Goal: Task Accomplishment & Management: Use online tool/utility

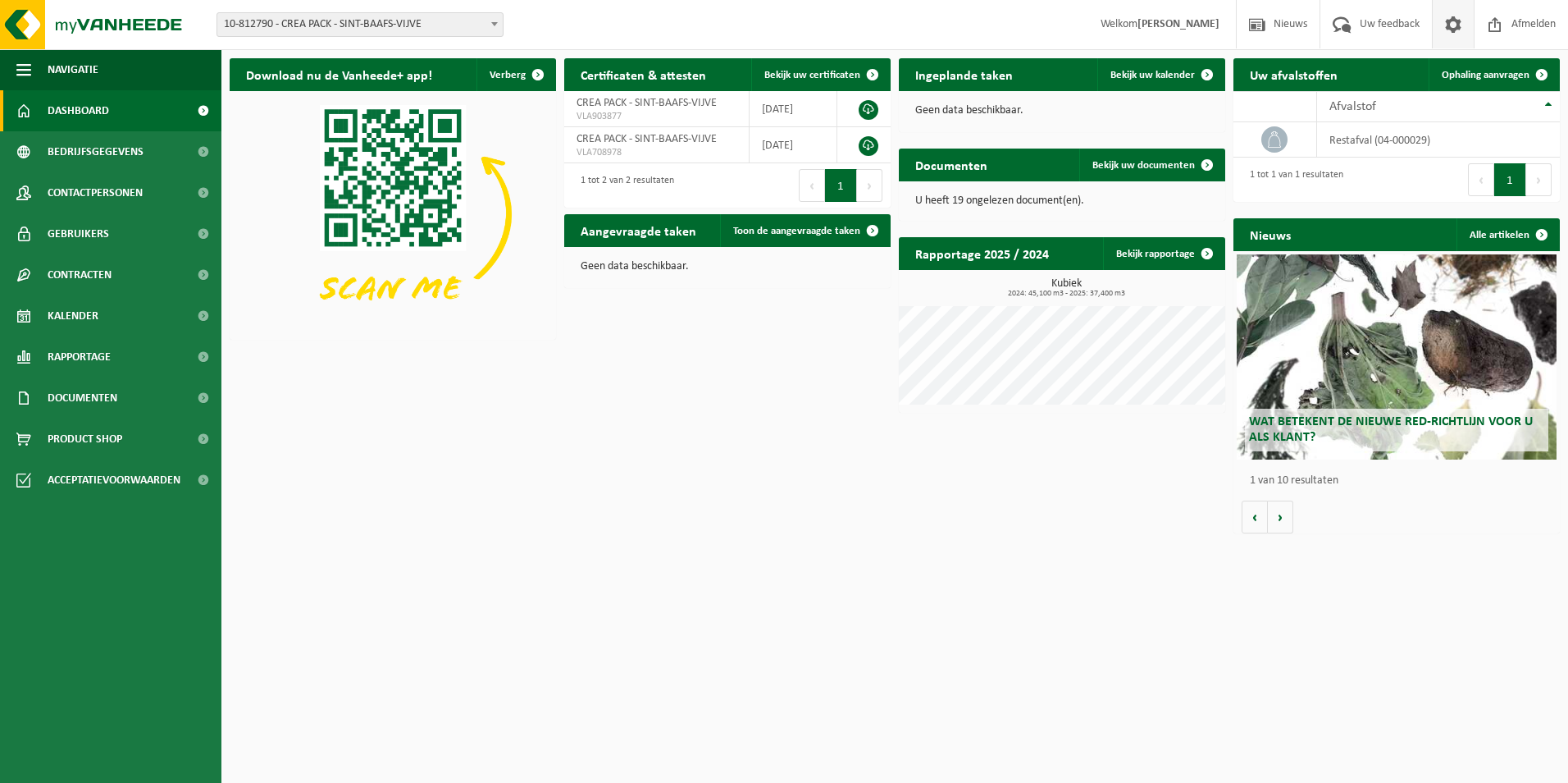
click at [1457, 26] on span at bounding box center [1453, 24] width 25 height 49
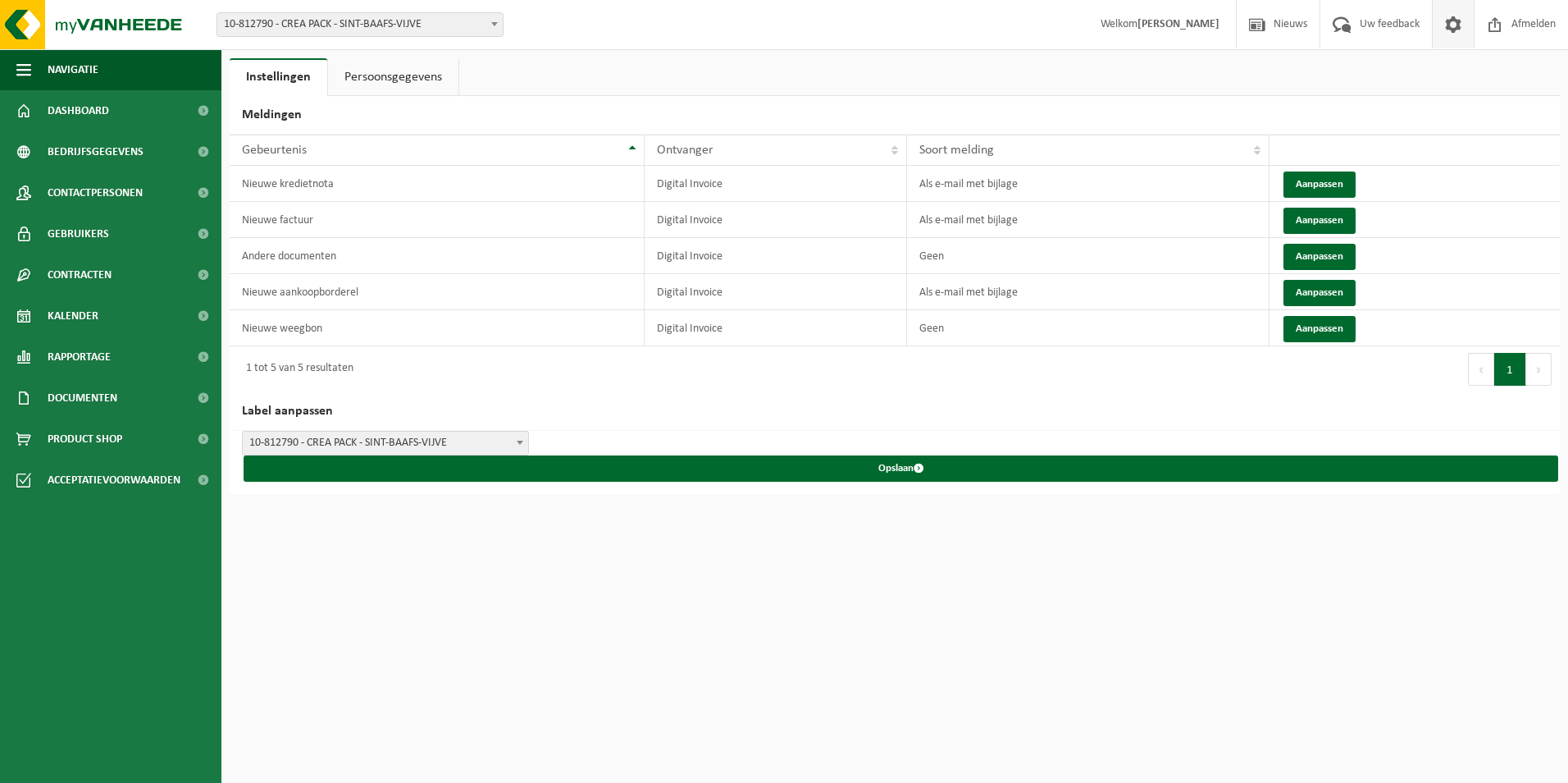
click at [428, 87] on link "Persoonsgegevens" at bounding box center [393, 78] width 130 height 38
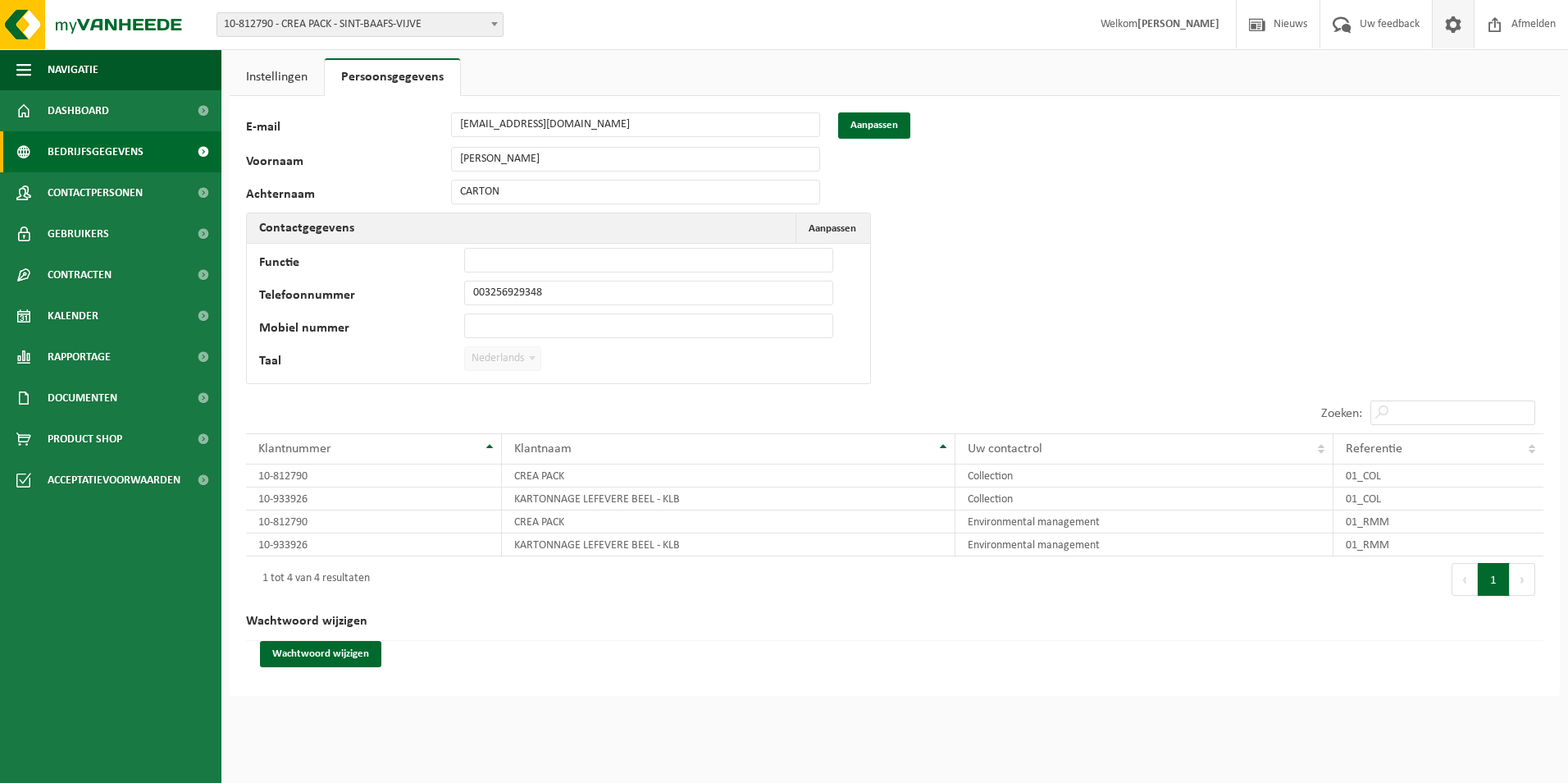
click at [128, 150] on span "Bedrijfsgegevens" at bounding box center [95, 151] width 95 height 41
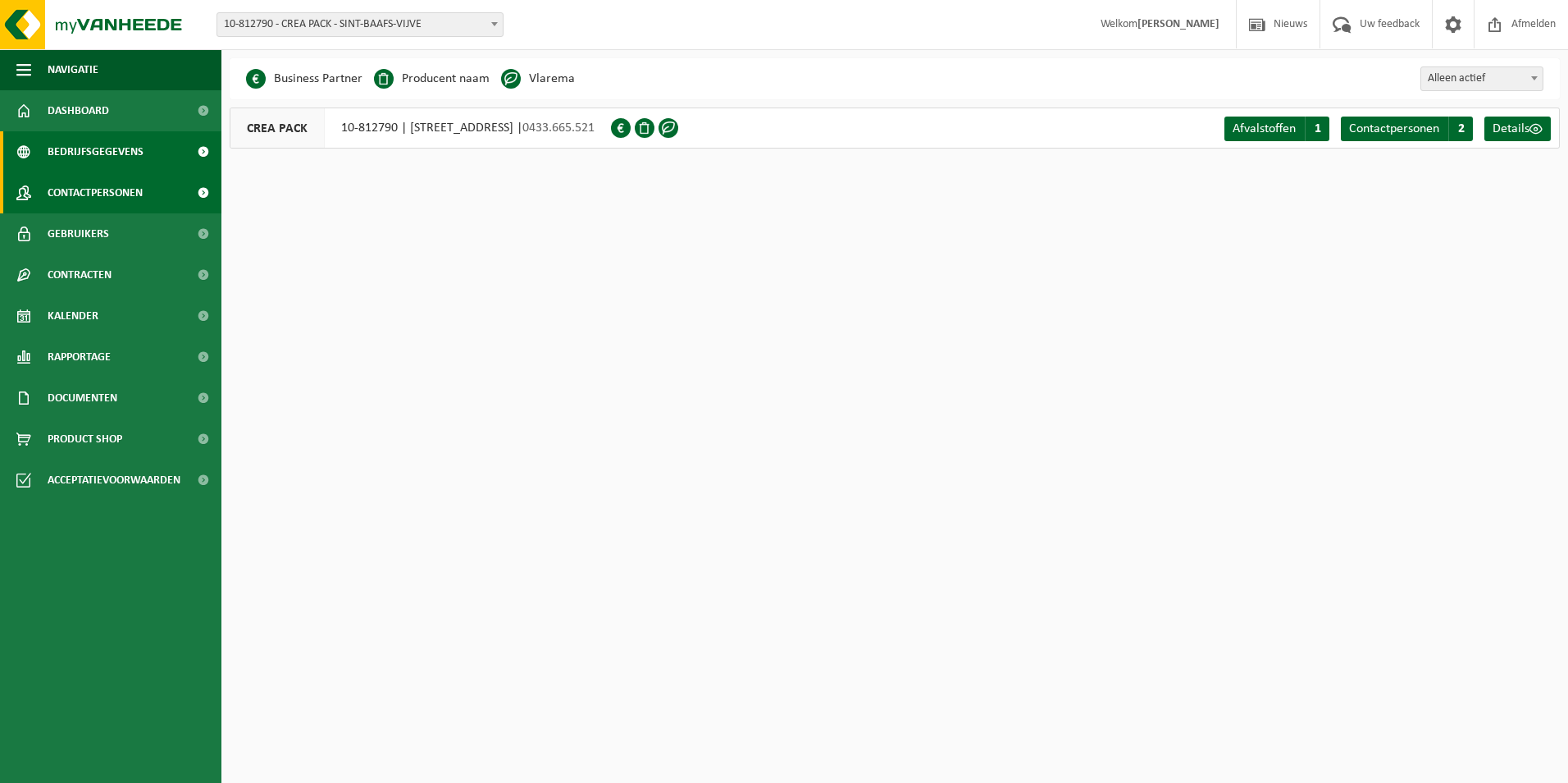
click at [157, 191] on link "Contactpersonen" at bounding box center [110, 192] width 222 height 41
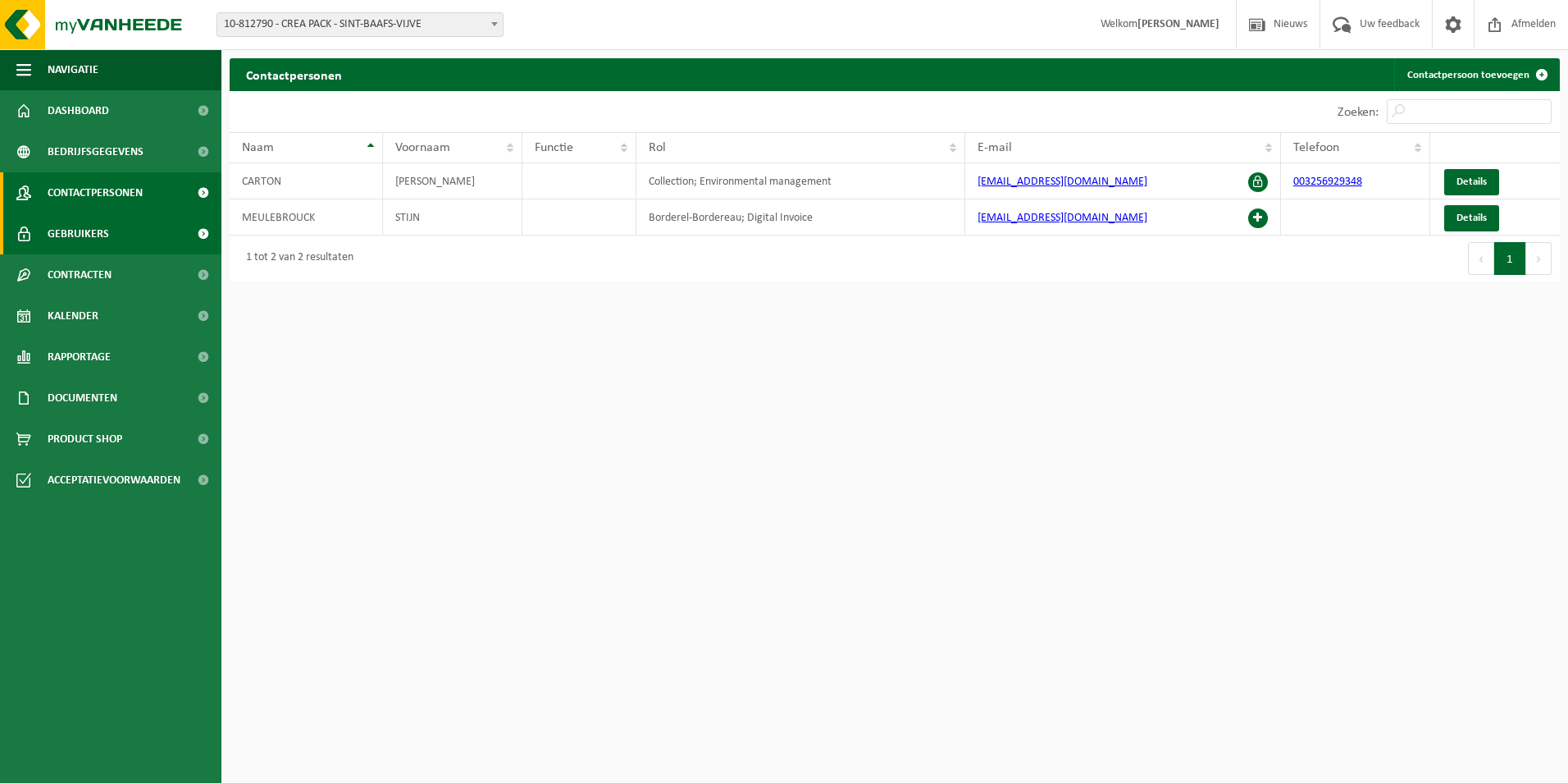
click at [82, 232] on span "Gebruikers" at bounding box center [79, 233] width 62 height 41
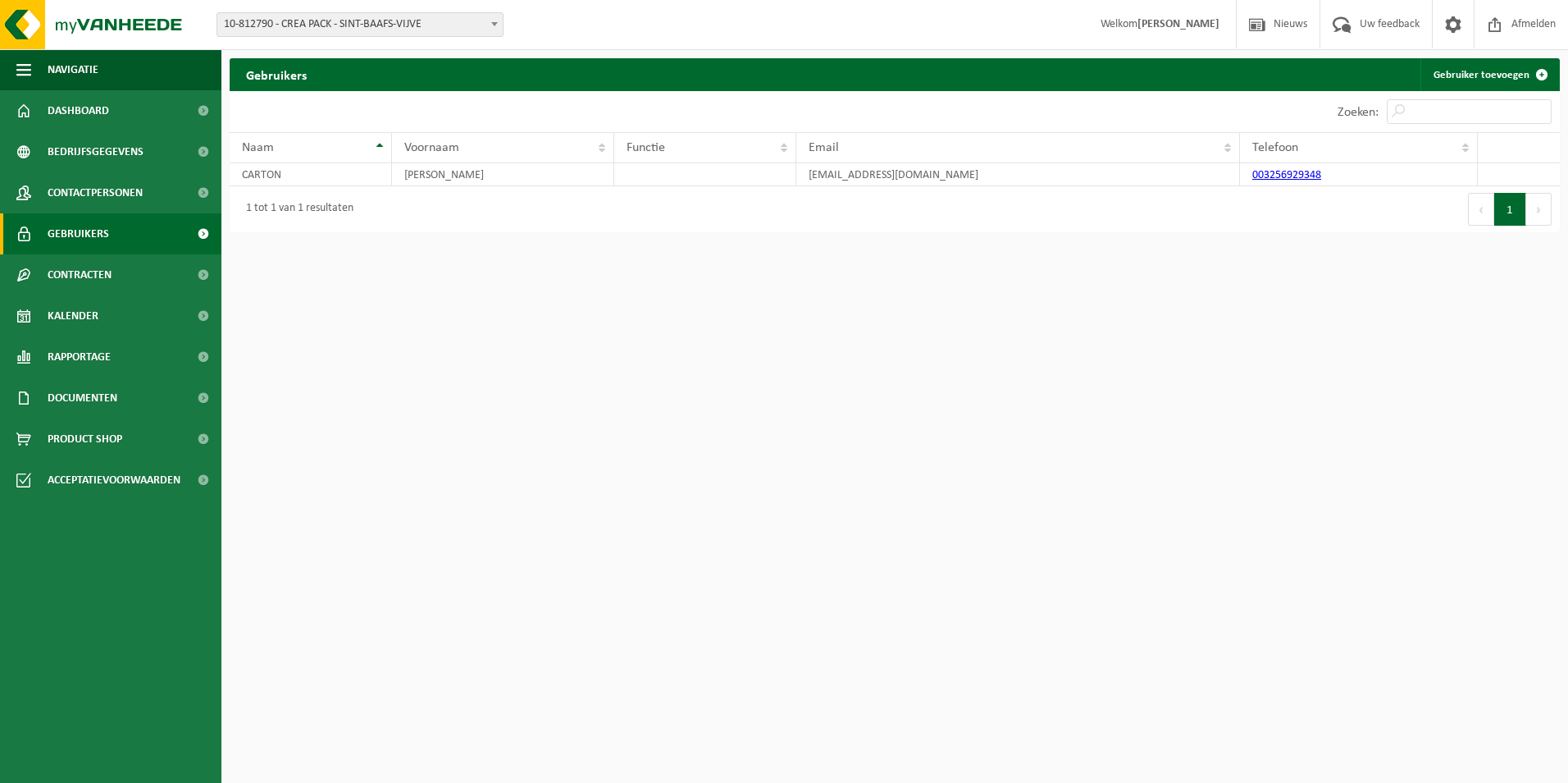
click at [89, 251] on span "Gebruikers" at bounding box center [79, 233] width 62 height 41
click at [98, 276] on span "Contracten" at bounding box center [80, 275] width 64 height 41
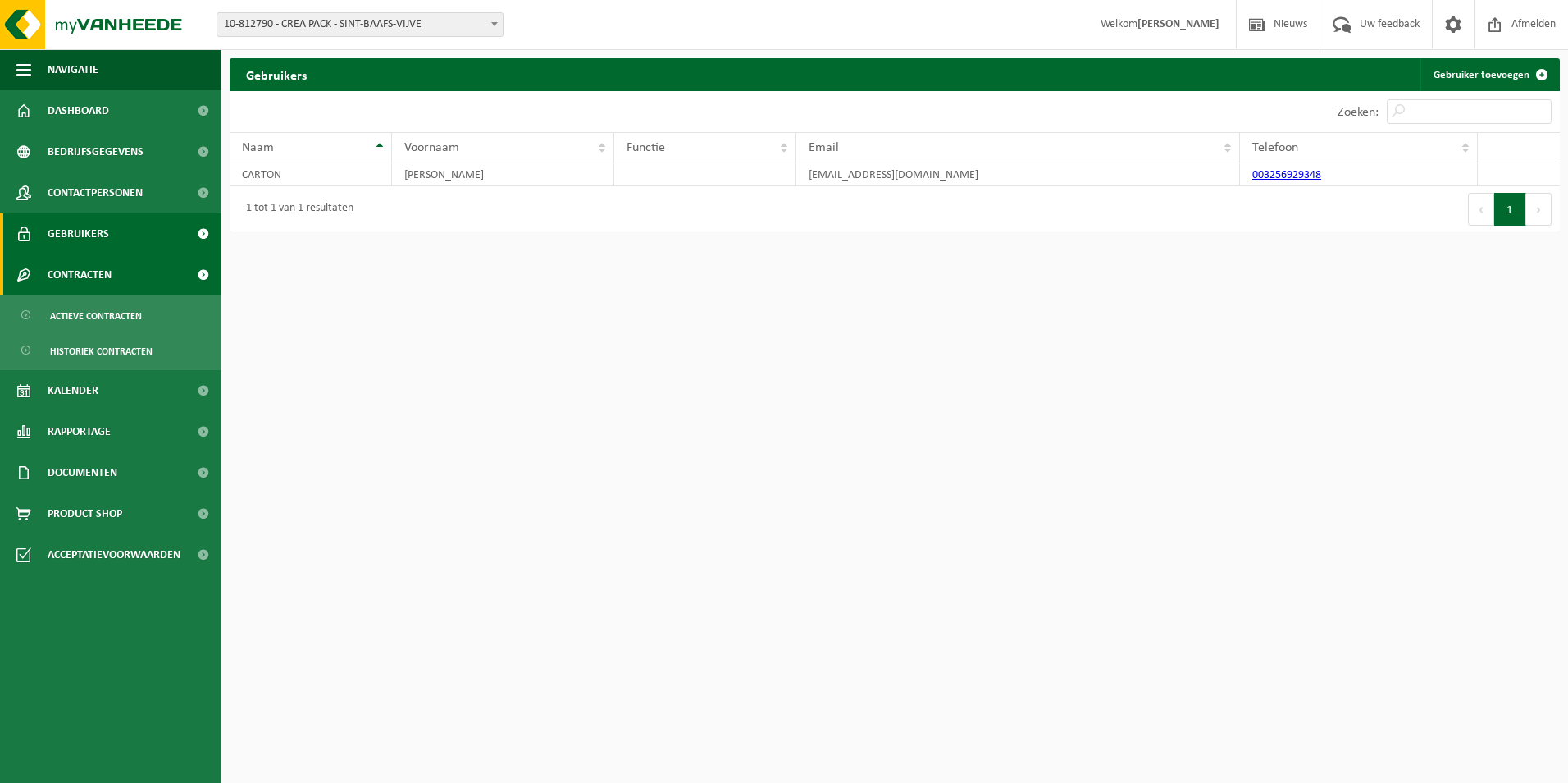
click at [109, 278] on span "Contracten" at bounding box center [80, 275] width 64 height 41
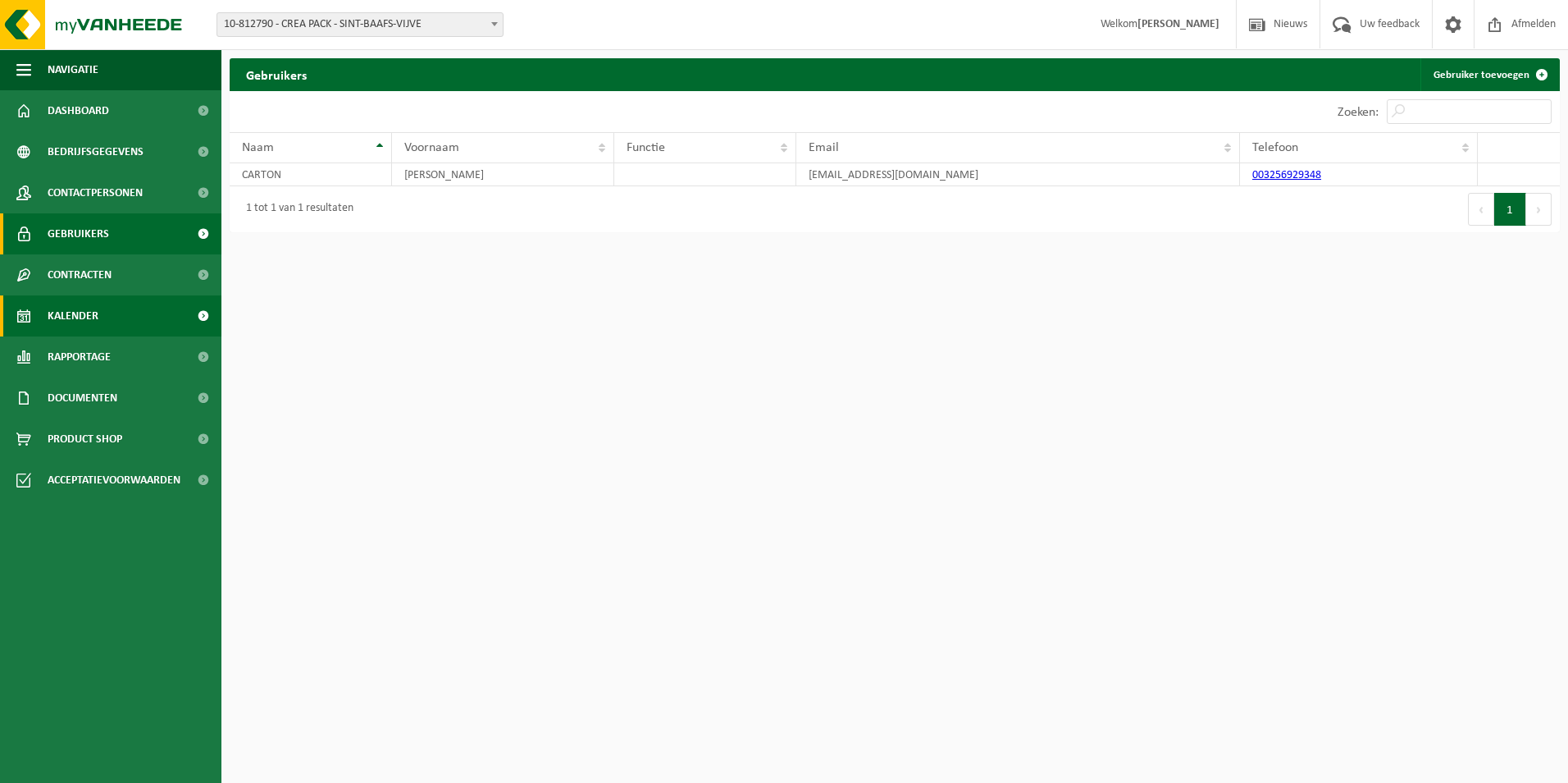
click at [100, 318] on link "Kalender" at bounding box center [110, 315] width 222 height 41
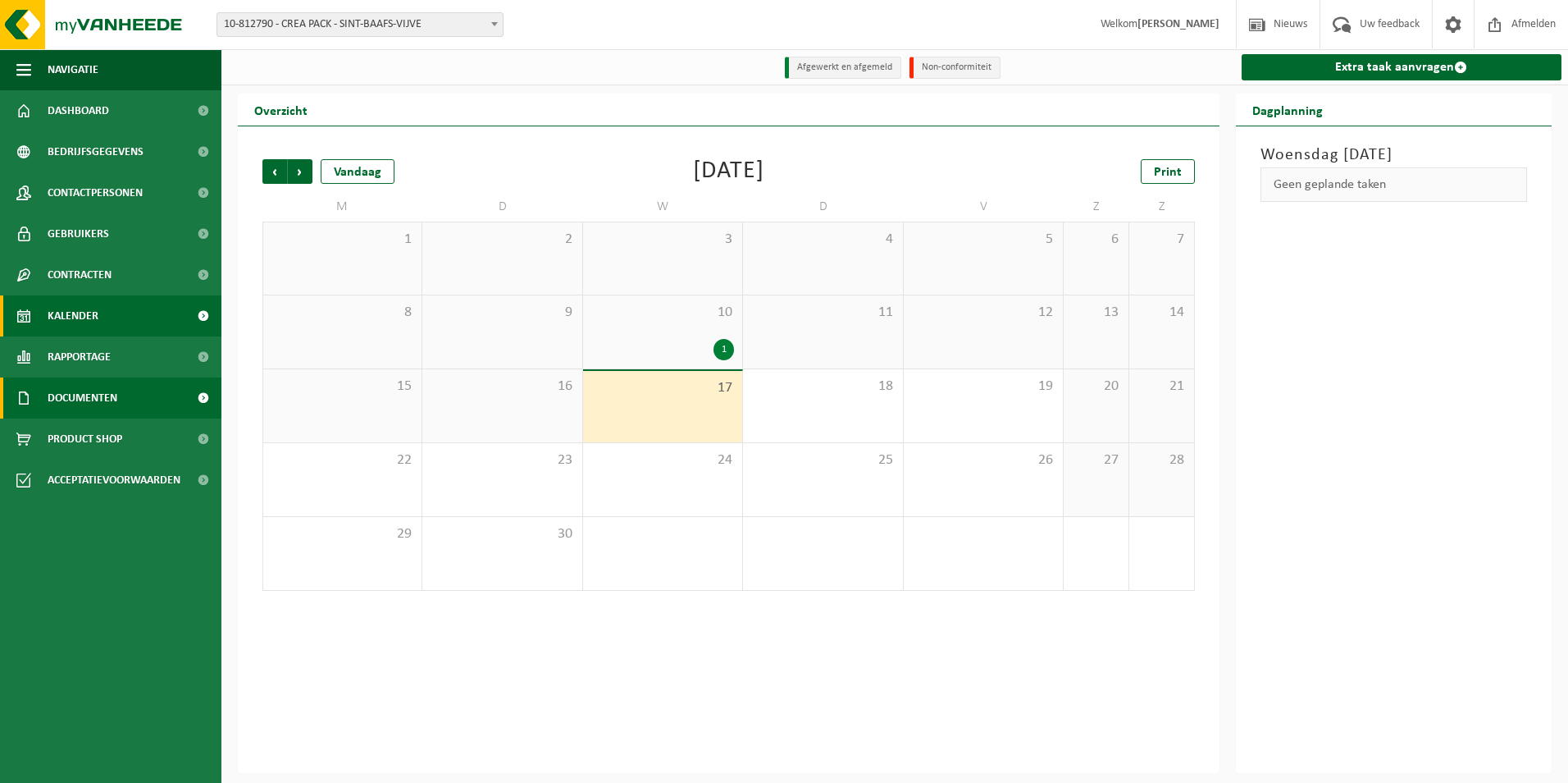
click at [78, 396] on span "Documenten" at bounding box center [83, 397] width 70 height 41
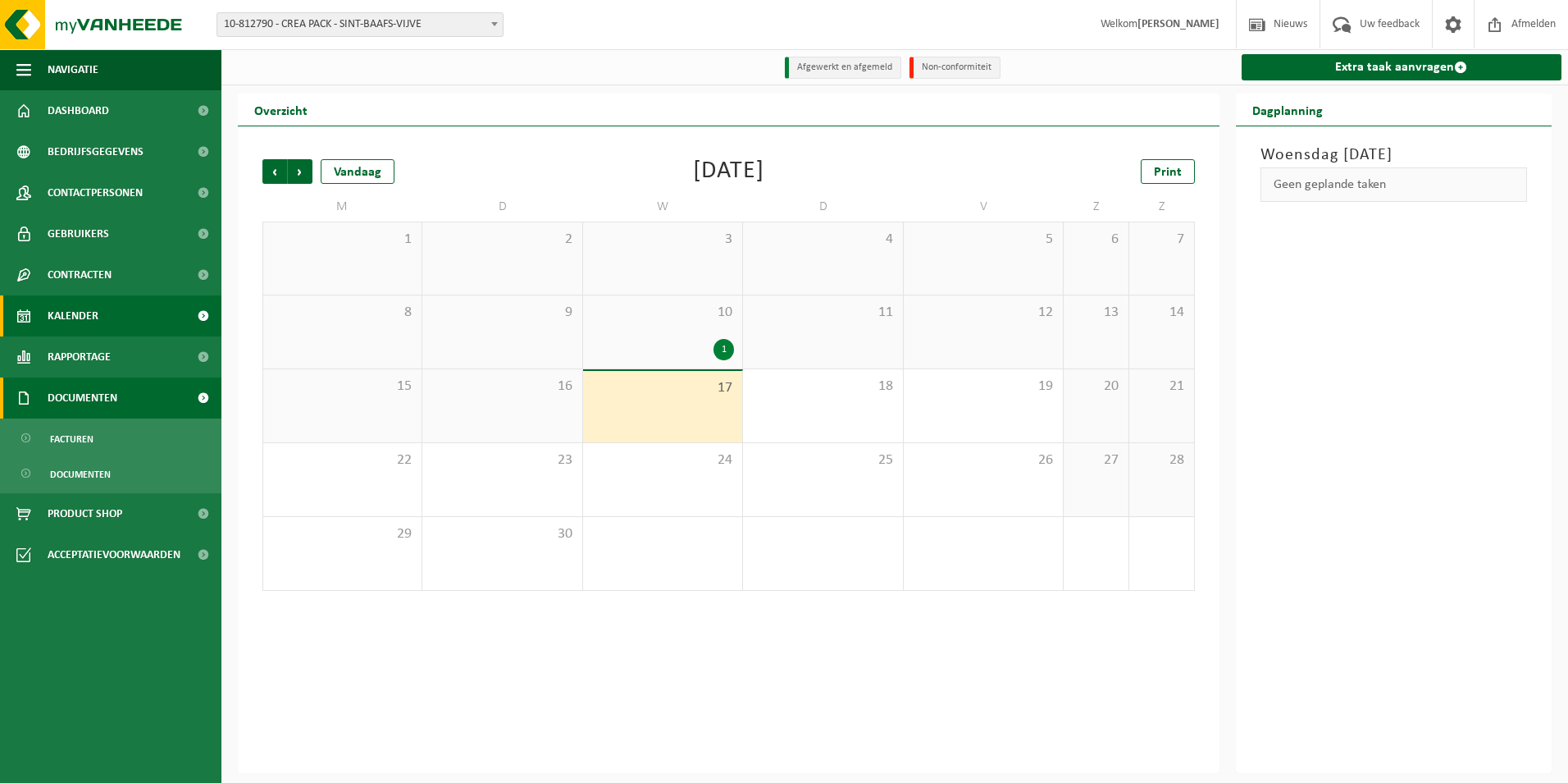
click at [87, 399] on span "Documenten" at bounding box center [83, 397] width 70 height 41
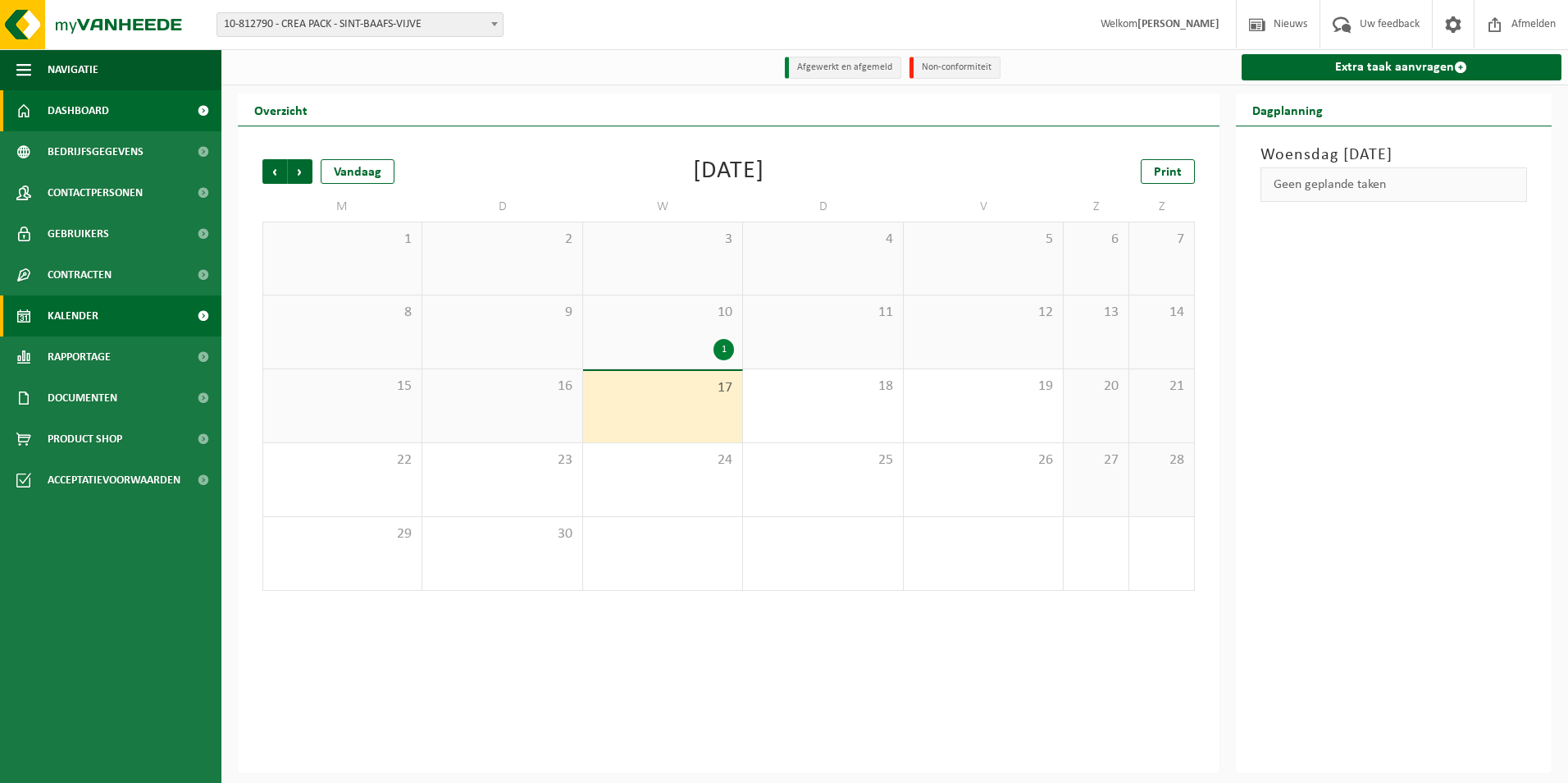
click at [105, 105] on span "Dashboard" at bounding box center [79, 110] width 62 height 41
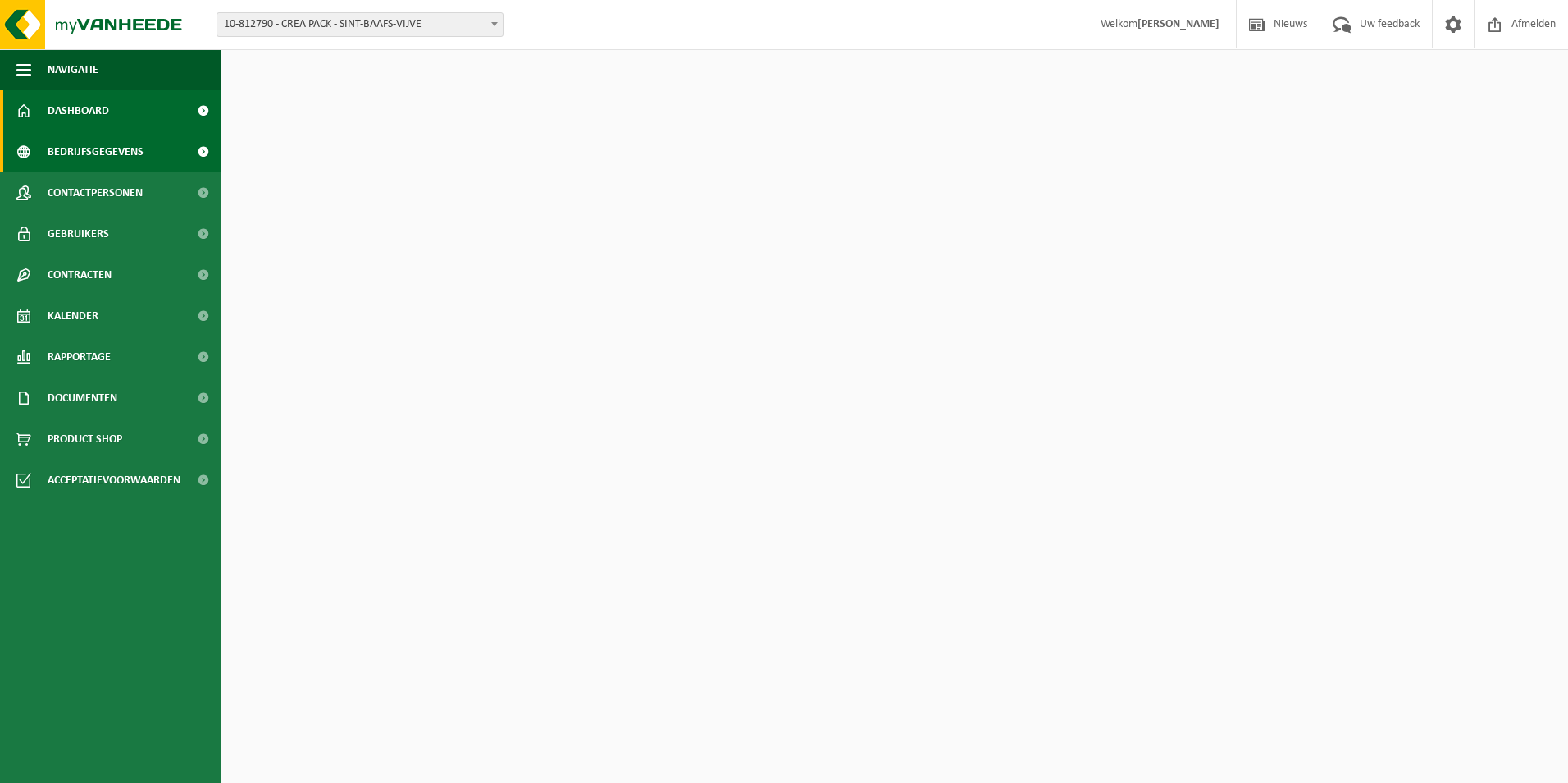
click at [118, 149] on span "Bedrijfsgegevens" at bounding box center [95, 151] width 95 height 41
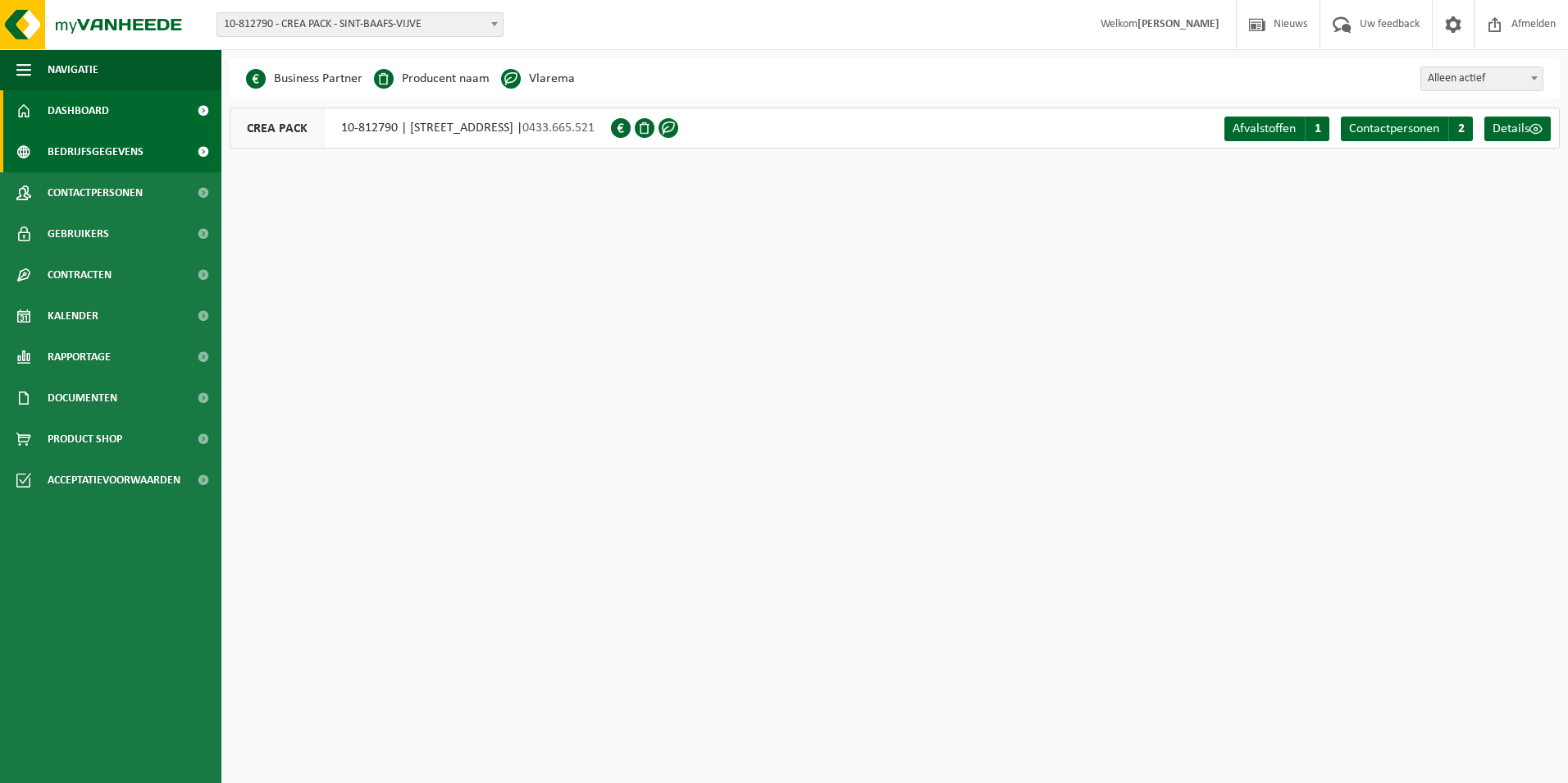
click at [131, 109] on link "Dashboard" at bounding box center [110, 110] width 222 height 41
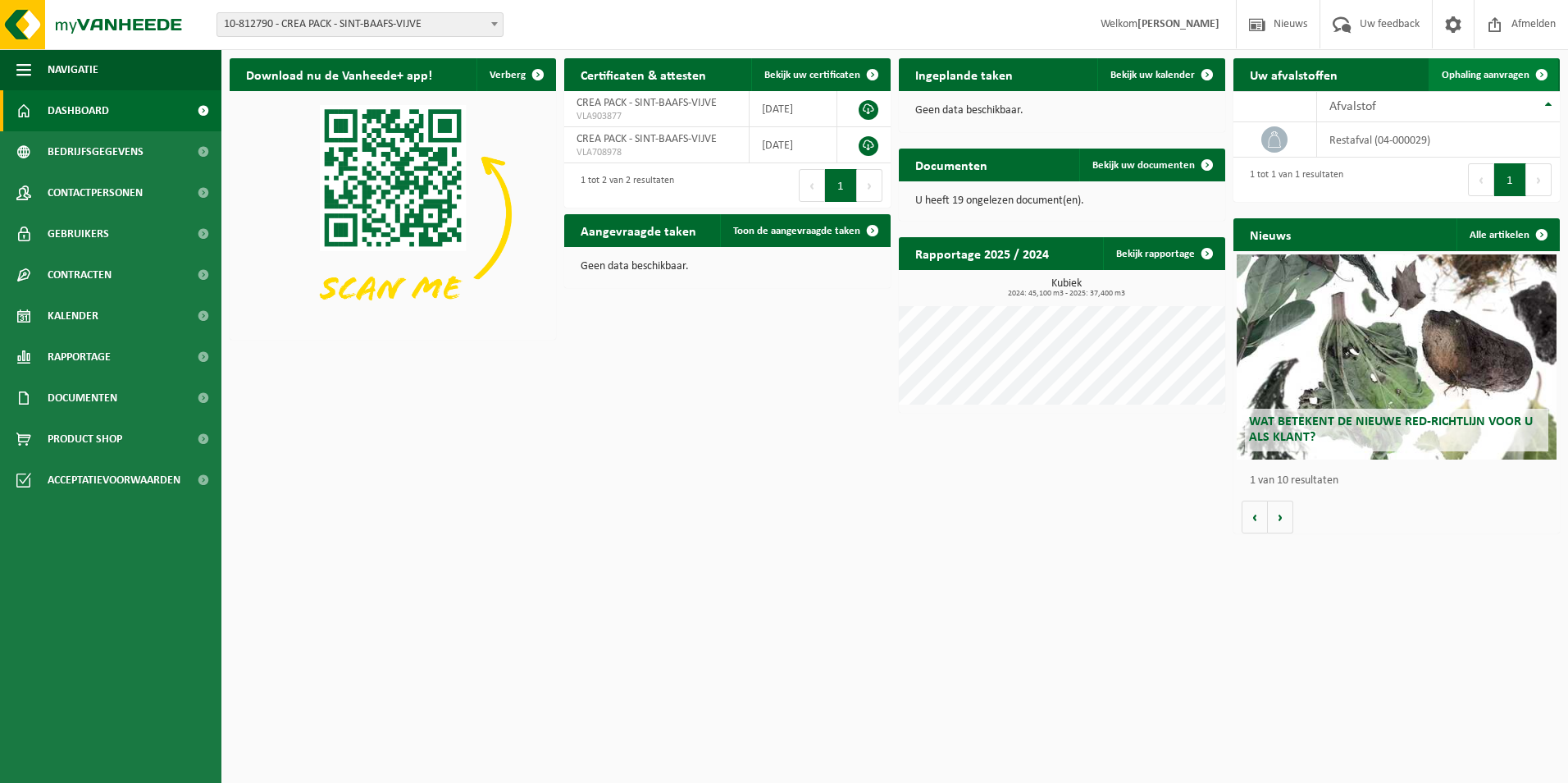
click at [1494, 85] on link "Ophaling aanvragen" at bounding box center [1493, 75] width 129 height 33
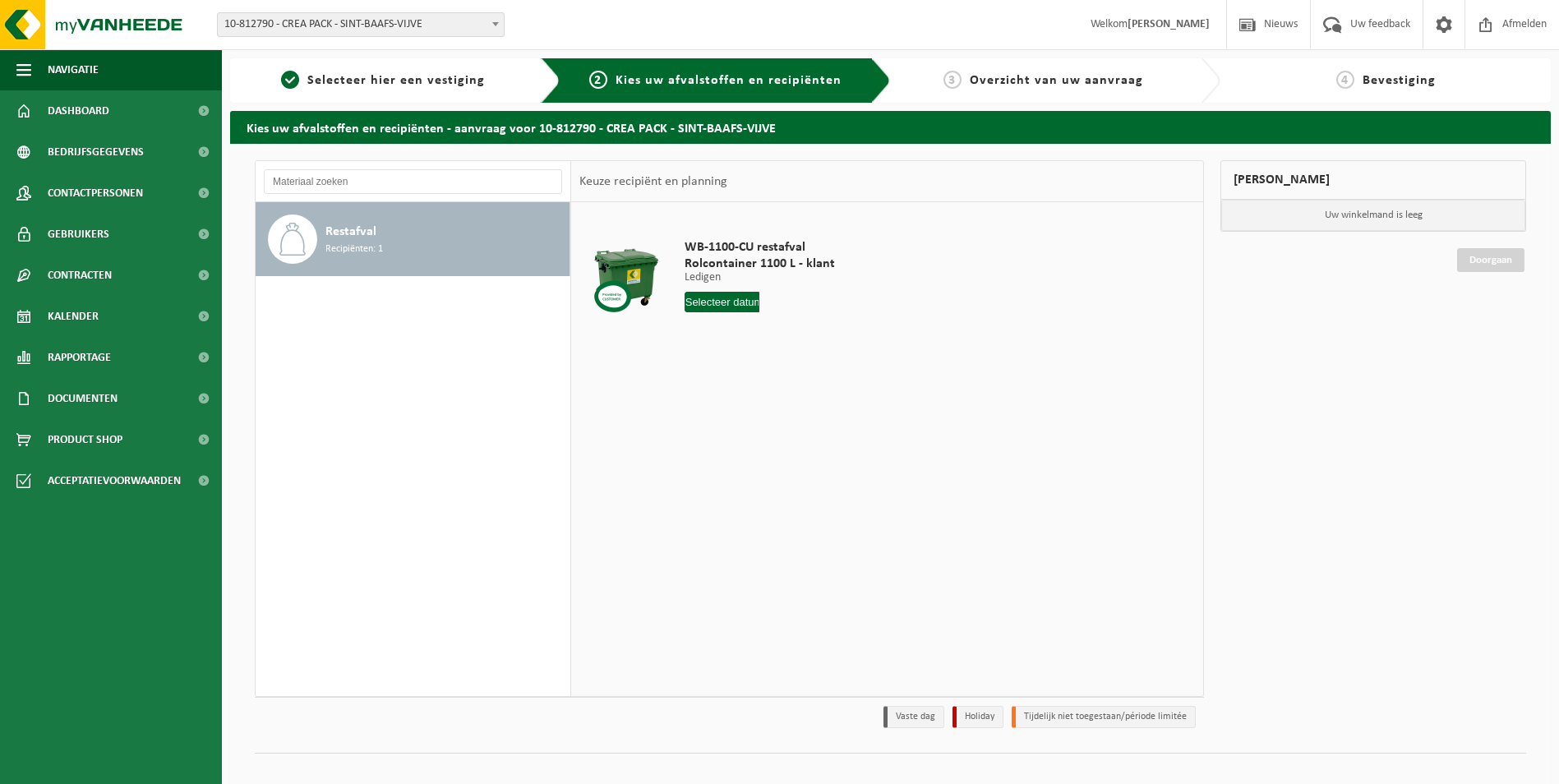
click at [748, 309] on input "text" at bounding box center [723, 302] width 76 height 21
click at [754, 443] on div "1 2 3 4 5 6 7 8 9 10 11 12 13 14 15 16 17 18 19 20 21 22 23 24 25 26 27 28 29 3…" at bounding box center [786, 447] width 202 height 131
click at [323, 82] on span "Selecteer hier een vestiging" at bounding box center [396, 80] width 177 height 13
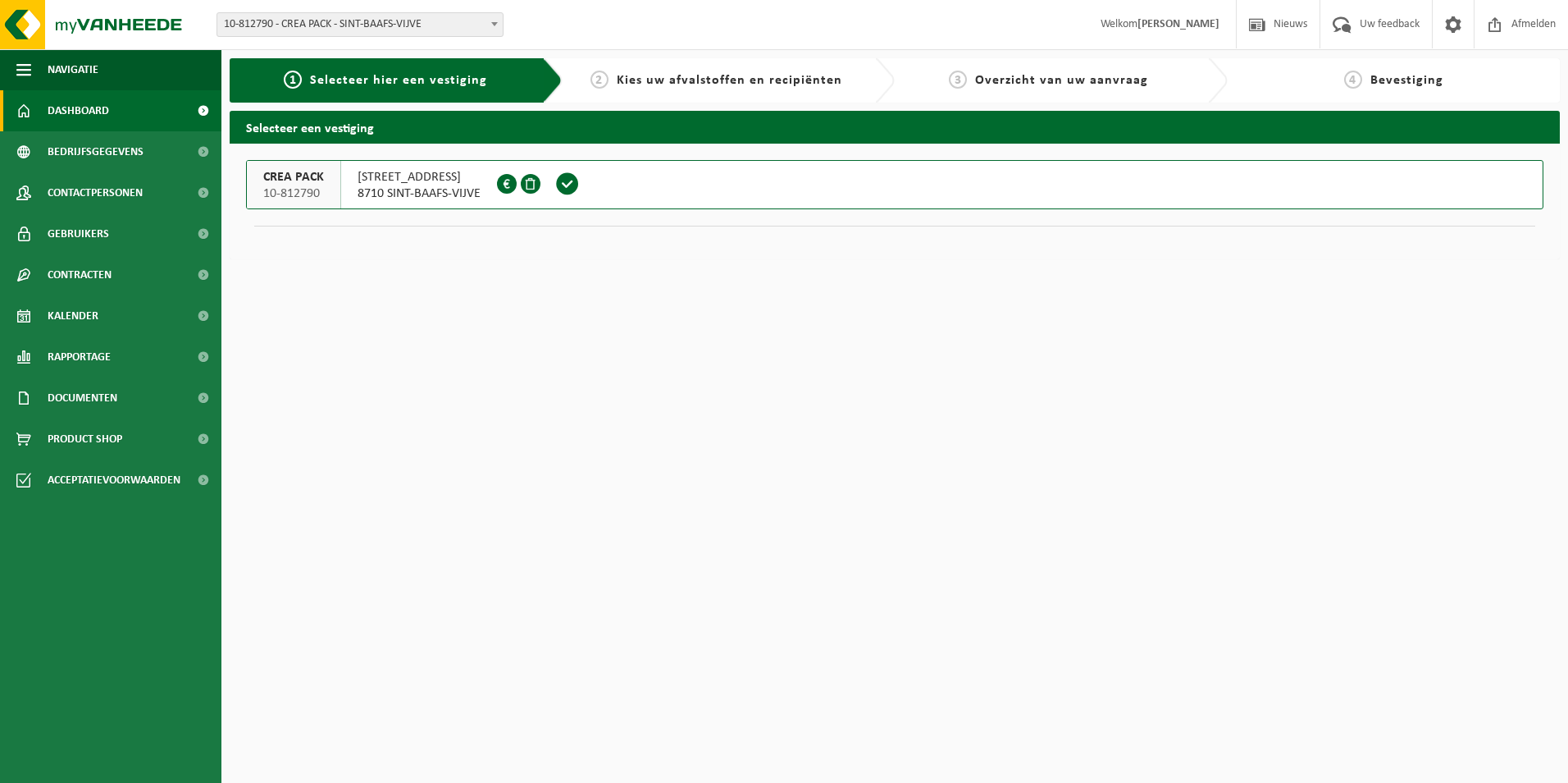
click at [138, 114] on link "Dashboard" at bounding box center [110, 110] width 222 height 41
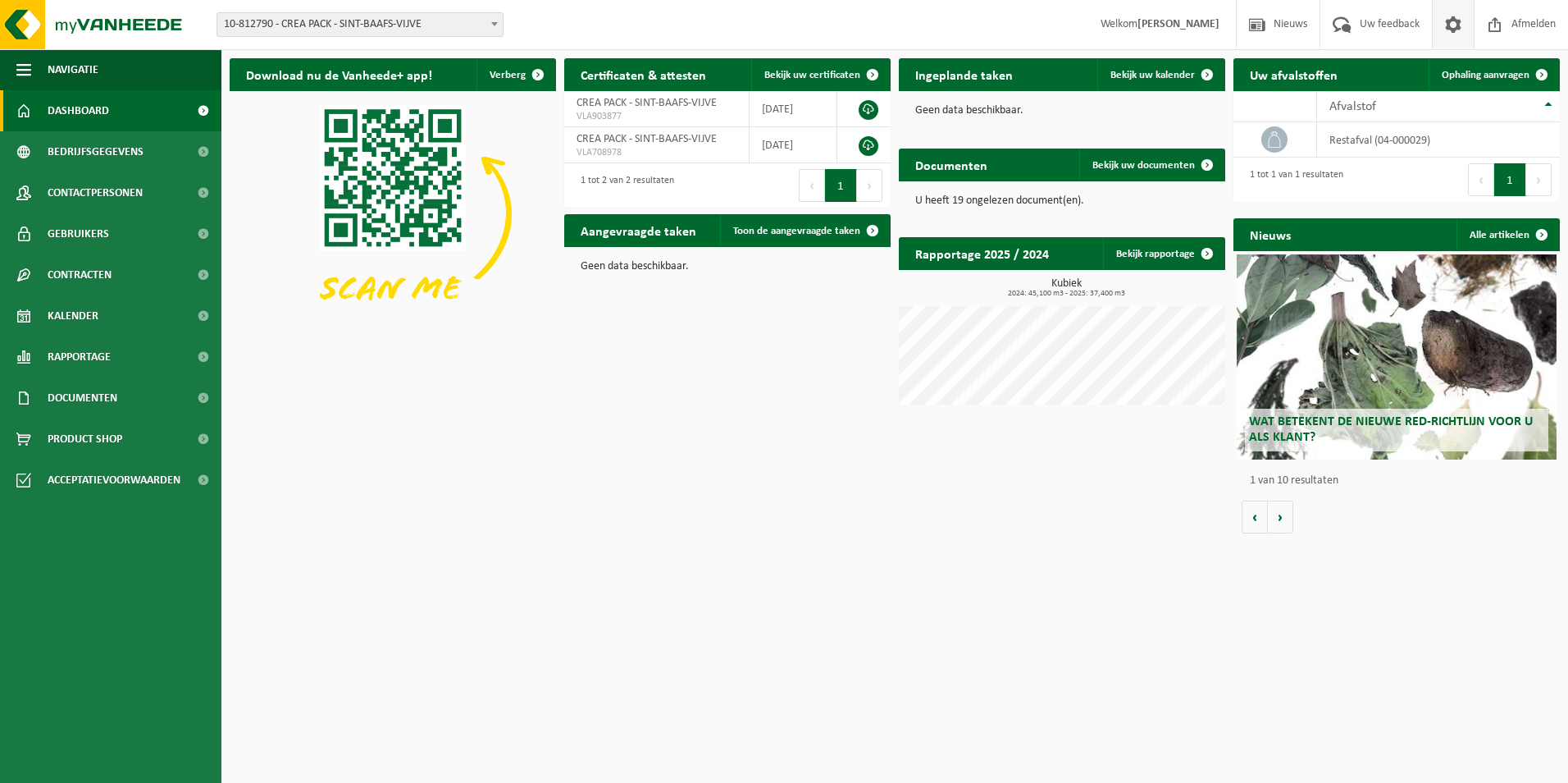
click at [1464, 23] on span at bounding box center [1453, 24] width 25 height 49
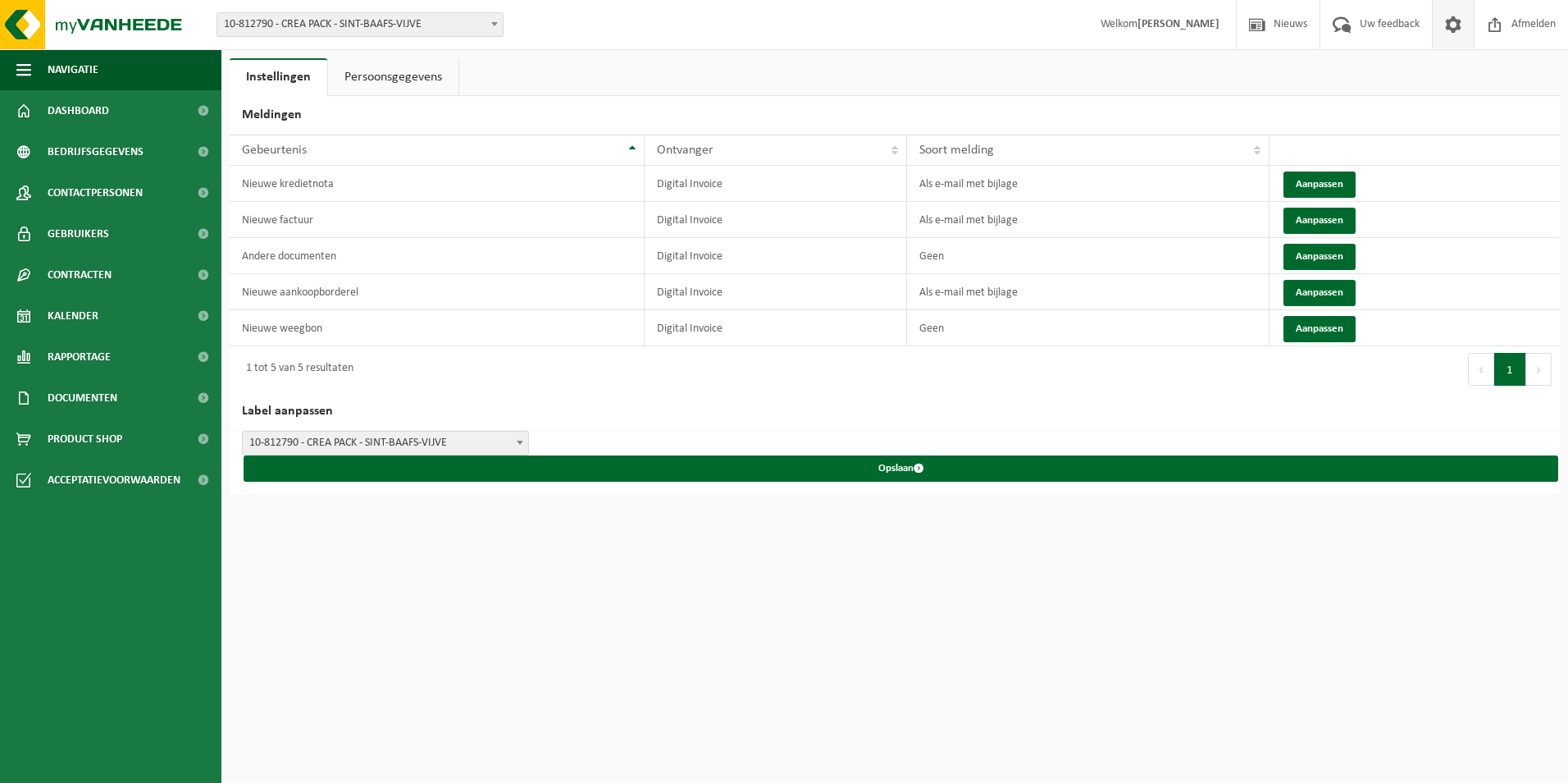
click at [388, 64] on link "Persoonsgegevens" at bounding box center [393, 78] width 130 height 38
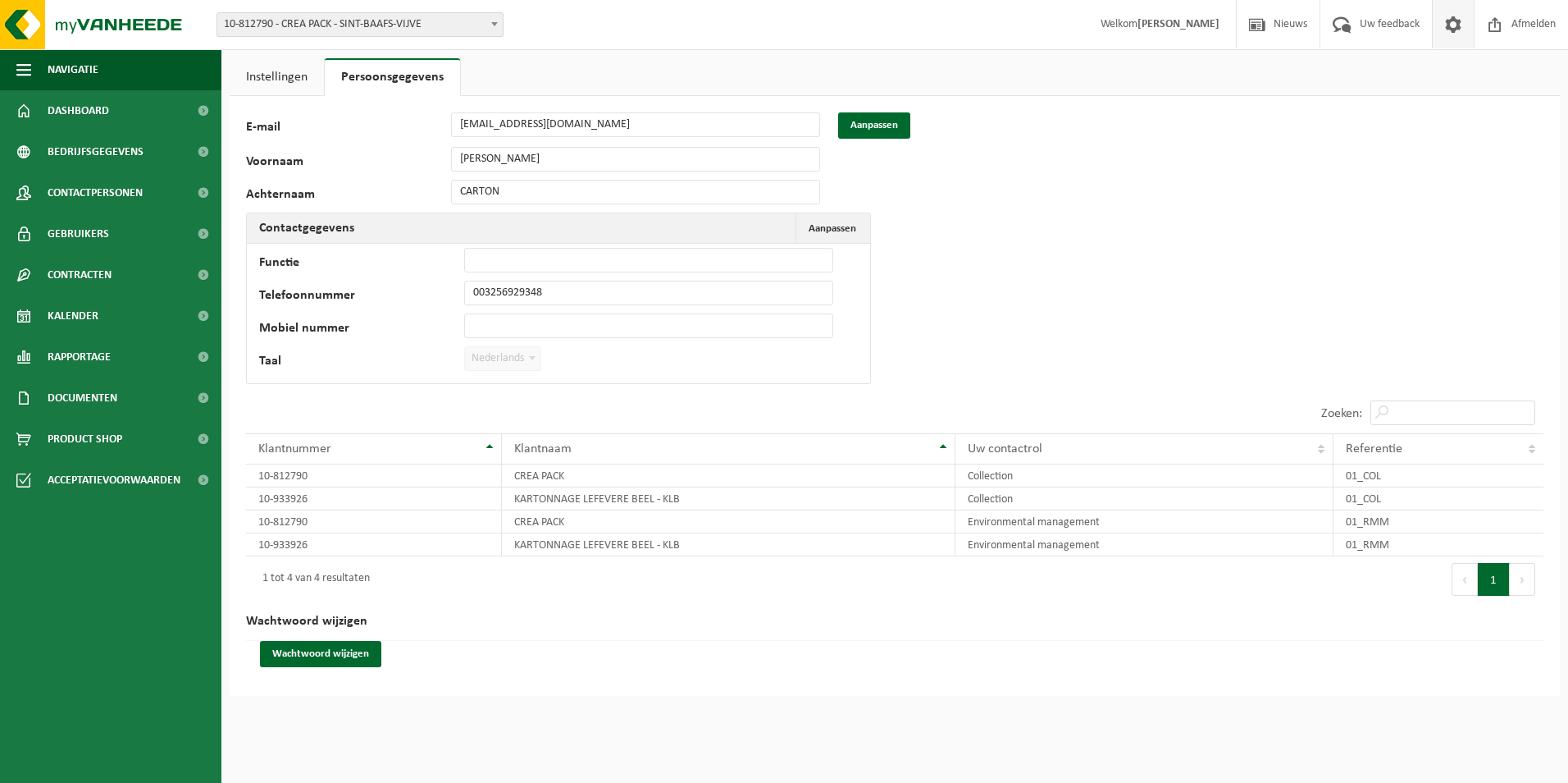
click at [311, 78] on link "Instellingen" at bounding box center [276, 78] width 94 height 38
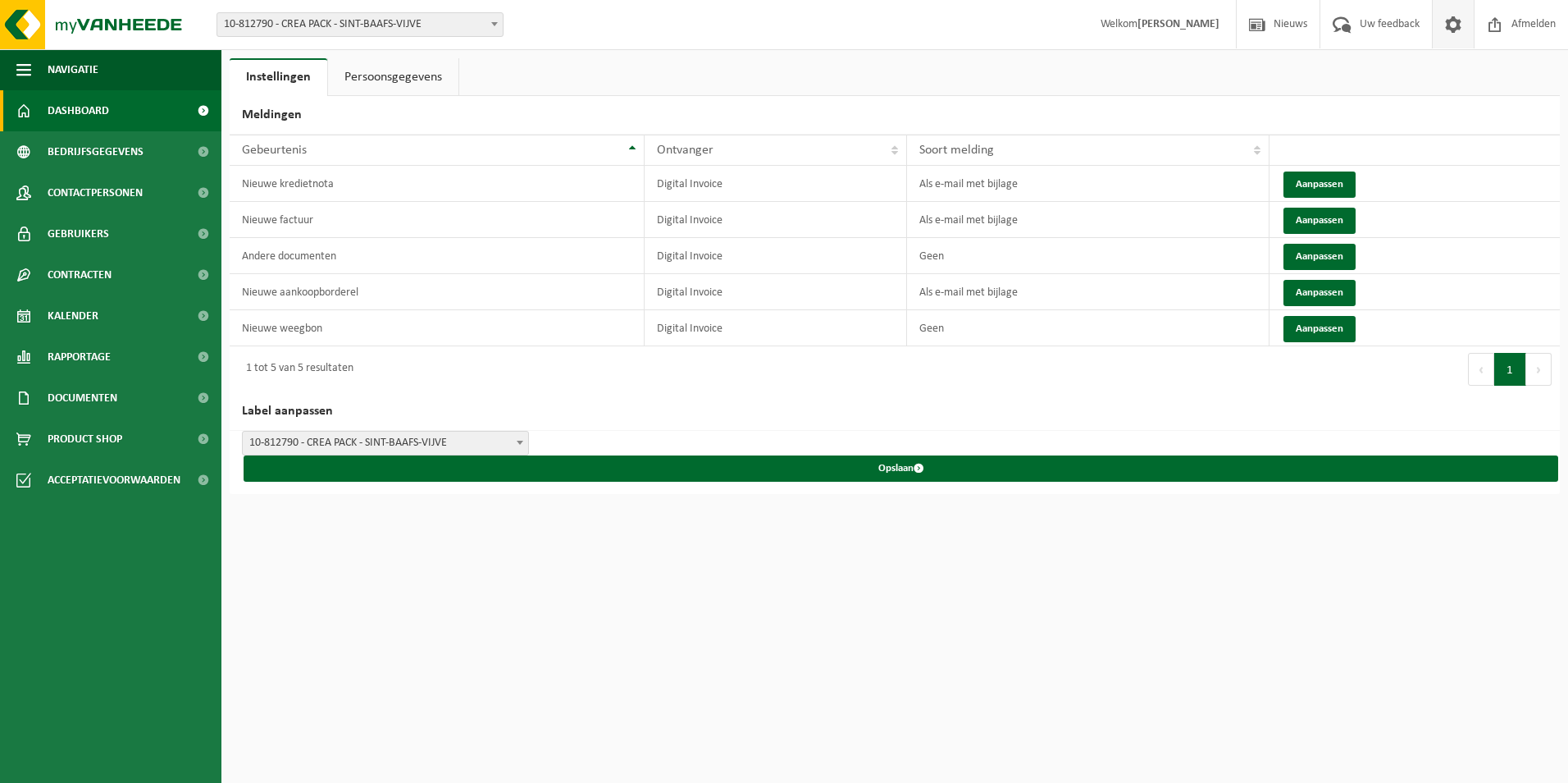
click at [159, 105] on link "Dashboard" at bounding box center [110, 110] width 222 height 41
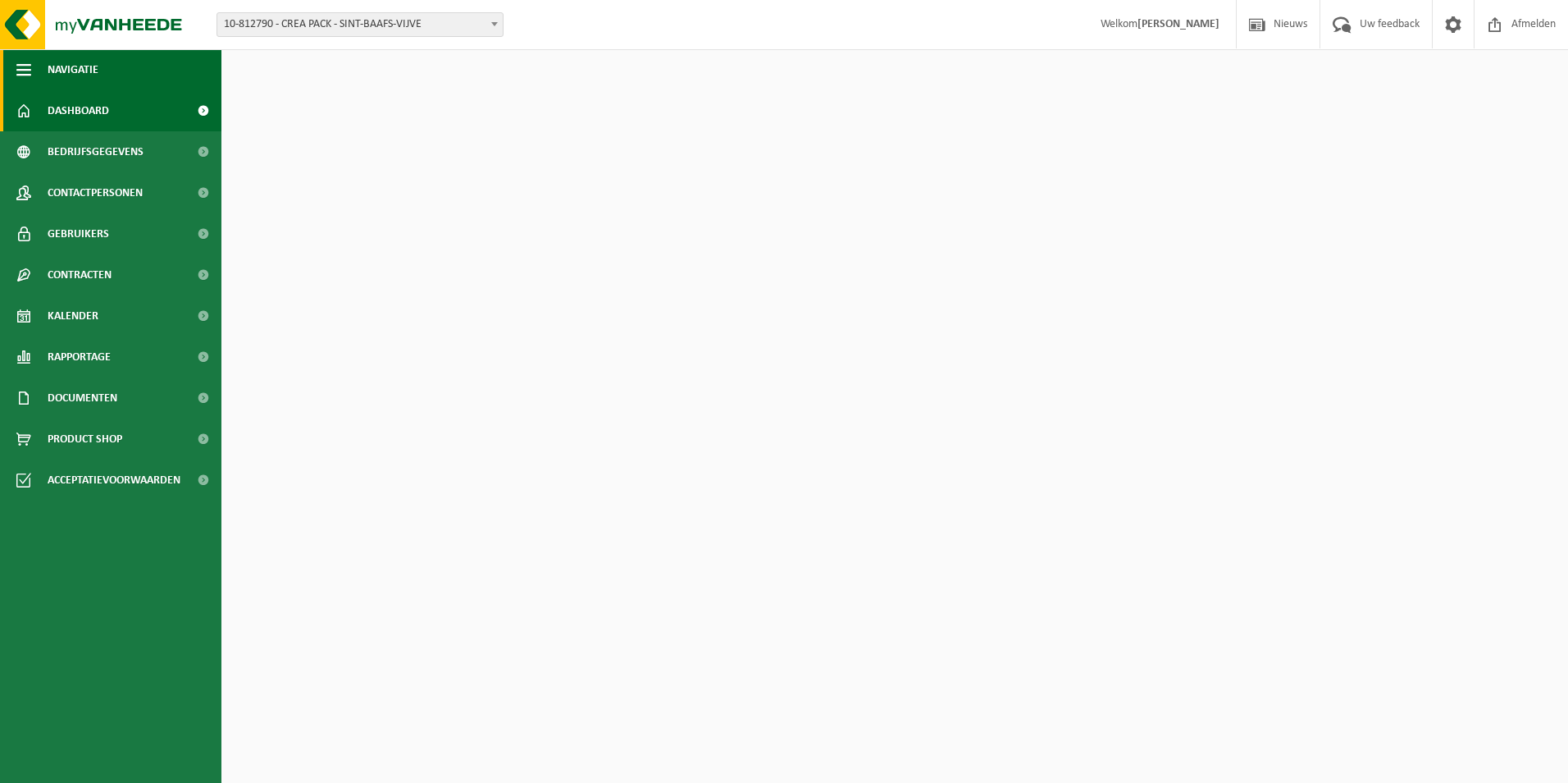
click at [44, 71] on button "Navigatie" at bounding box center [110, 69] width 222 height 41
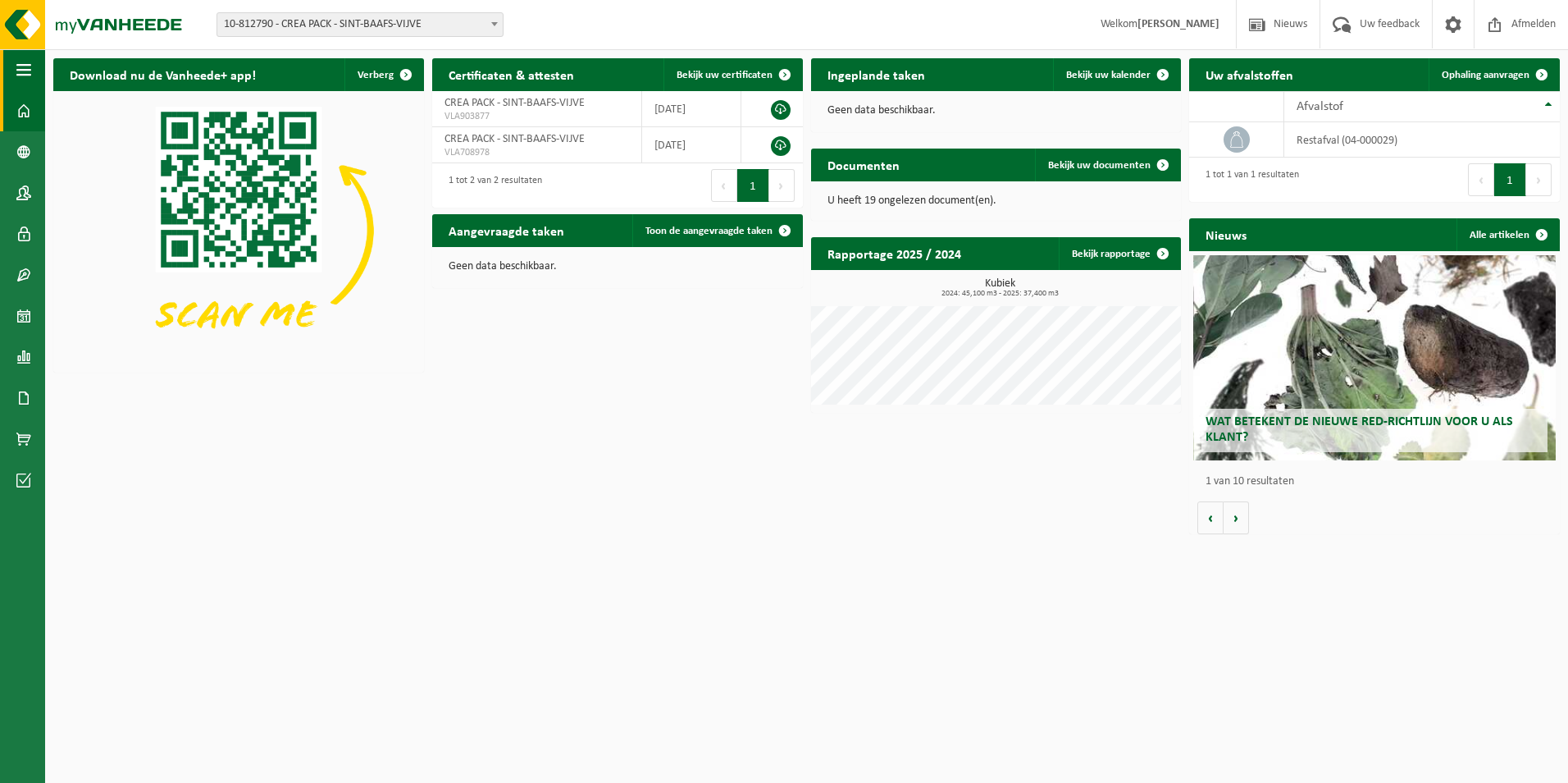
click at [44, 71] on button "Navigatie" at bounding box center [22, 69] width 45 height 41
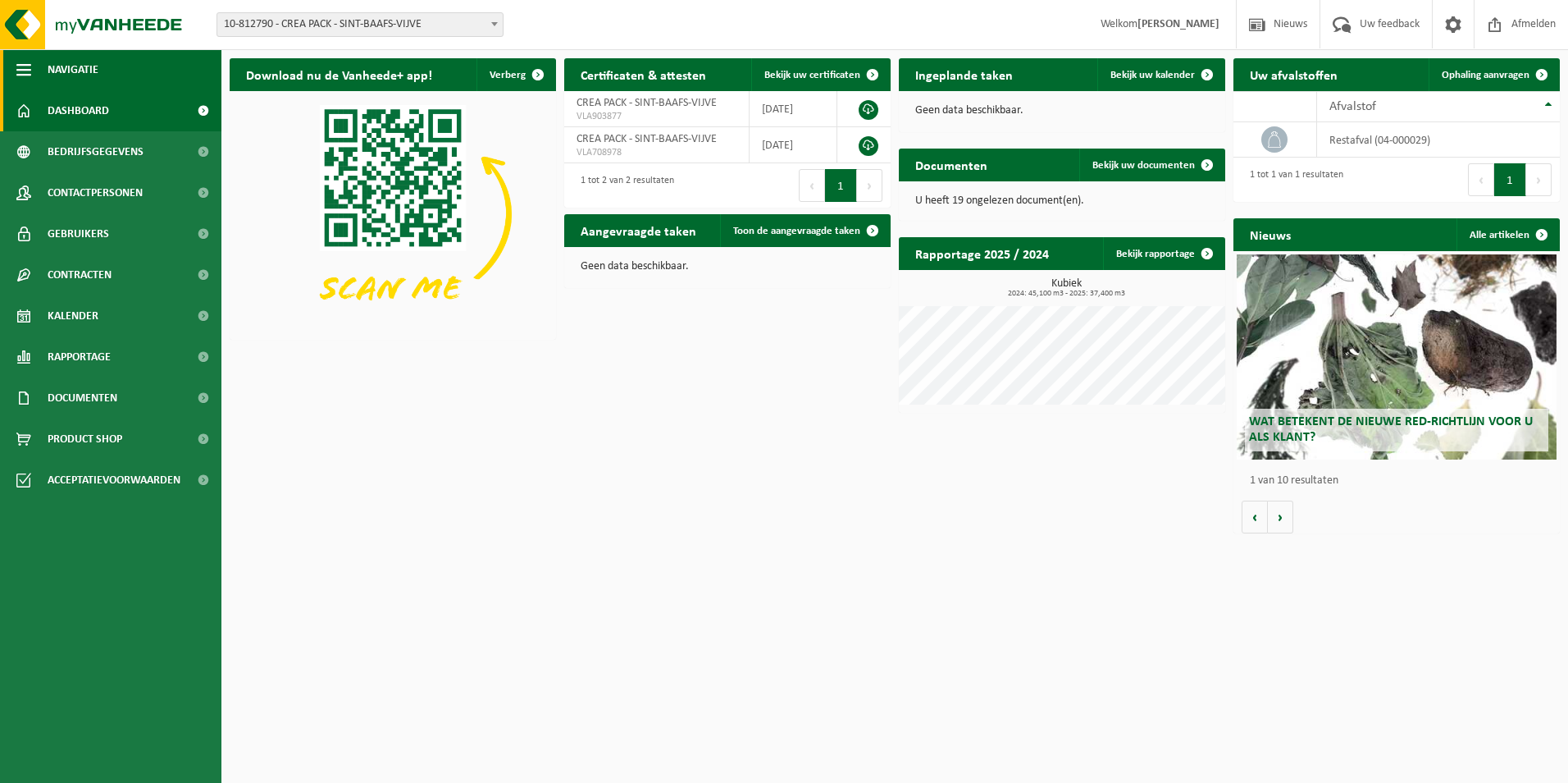
click at [44, 71] on button "Navigatie" at bounding box center [110, 69] width 222 height 41
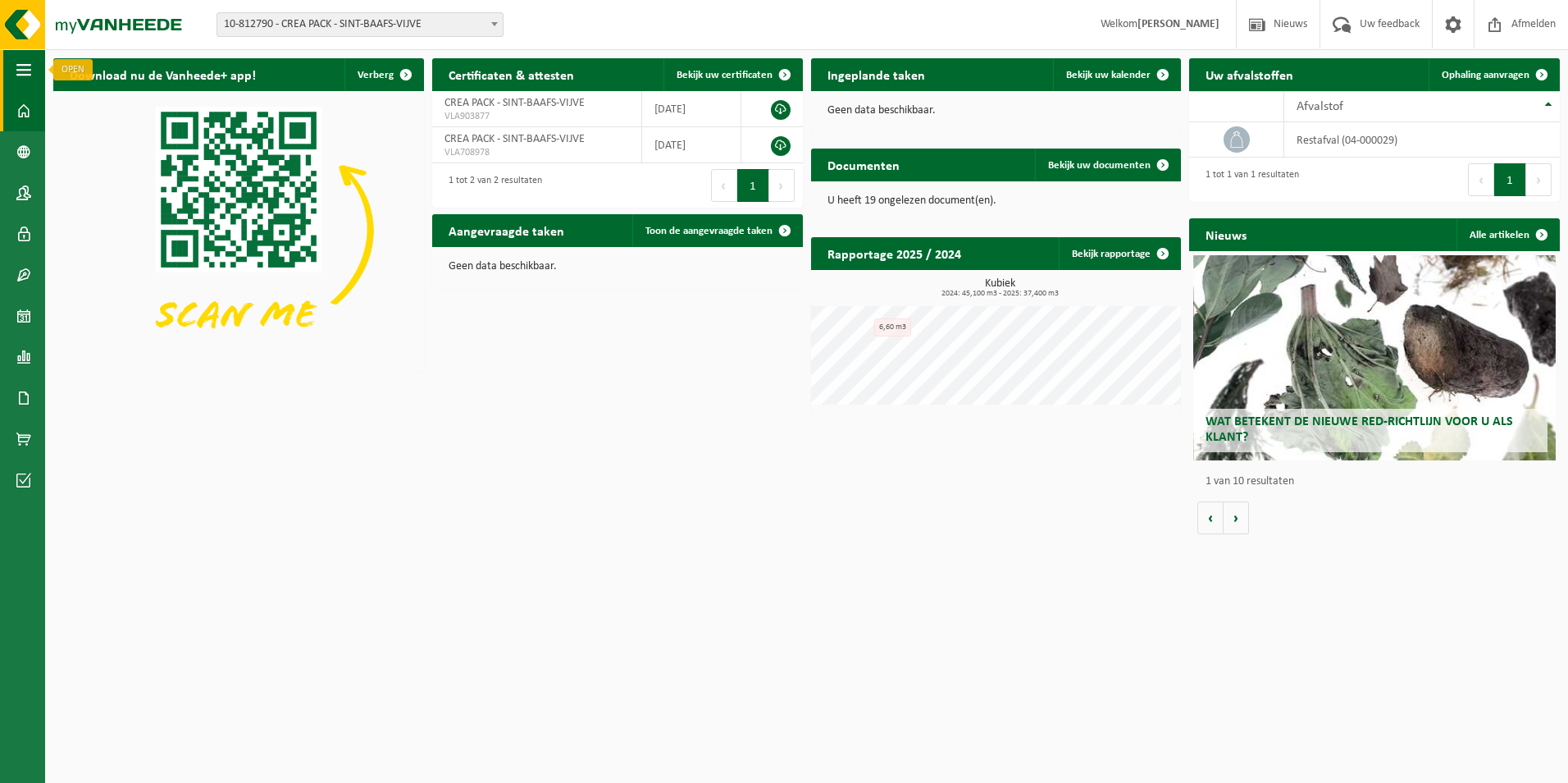
click at [17, 64] on span "button" at bounding box center [23, 69] width 15 height 41
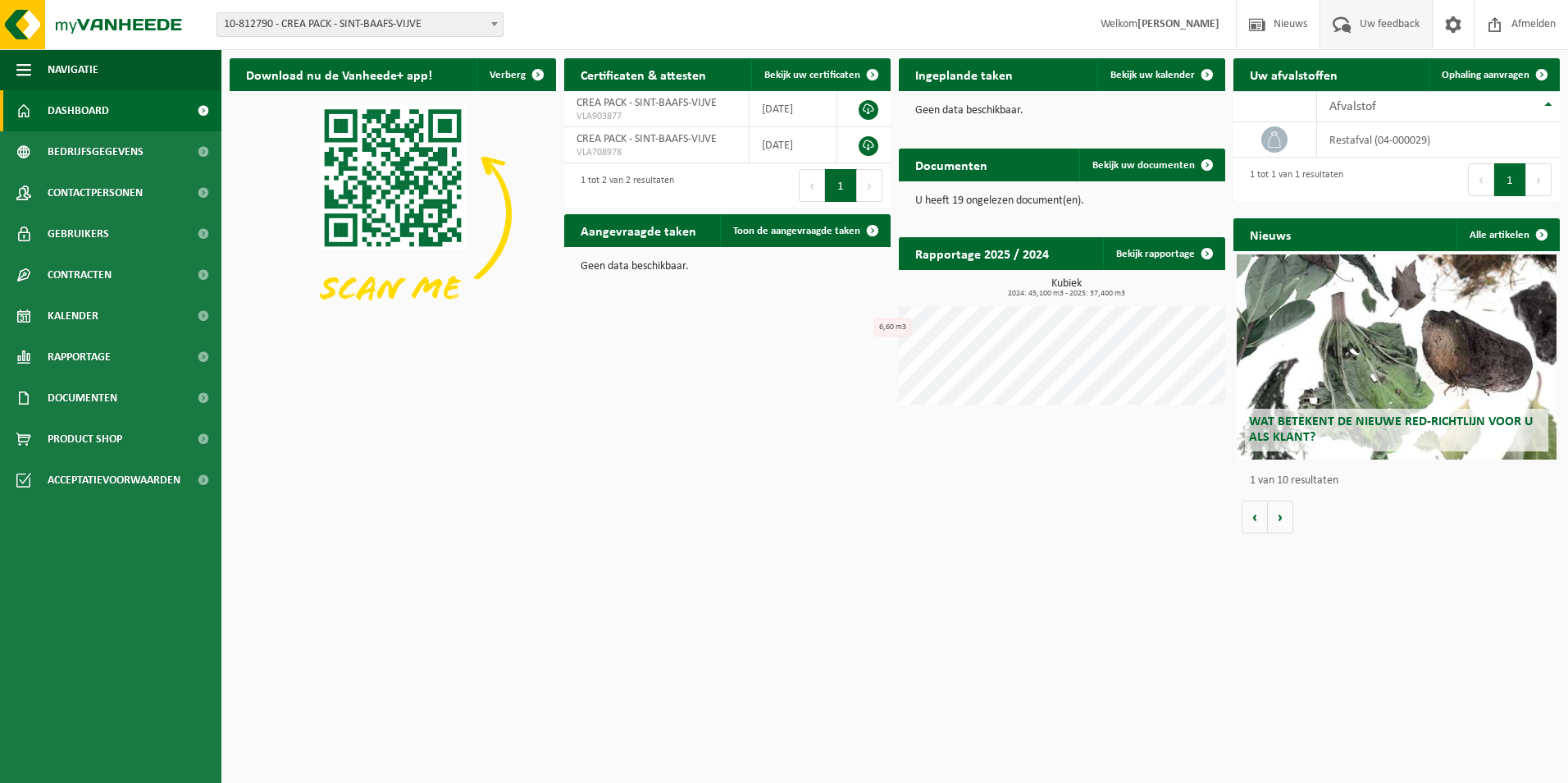
click at [1361, 22] on span "Uw feedback" at bounding box center [1389, 24] width 68 height 49
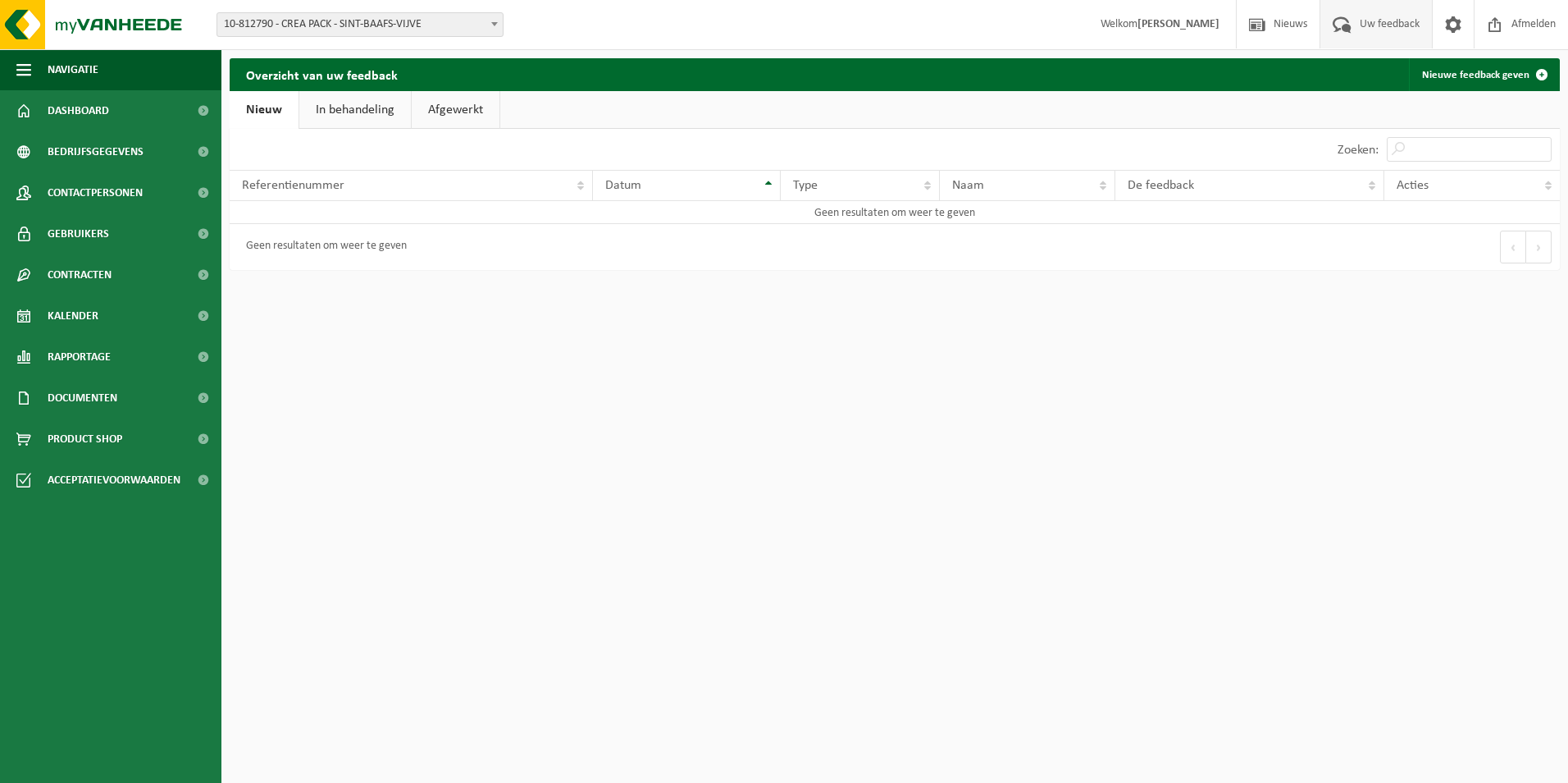
click at [359, 105] on link "In behandeling" at bounding box center [355, 110] width 111 height 38
click at [459, 107] on link "Afgewerkt" at bounding box center [457, 110] width 87 height 38
click at [276, 101] on link "Nieuw" at bounding box center [262, 110] width 67 height 38
click at [1439, 86] on link "Nieuwe feedback geven" at bounding box center [1483, 75] width 149 height 33
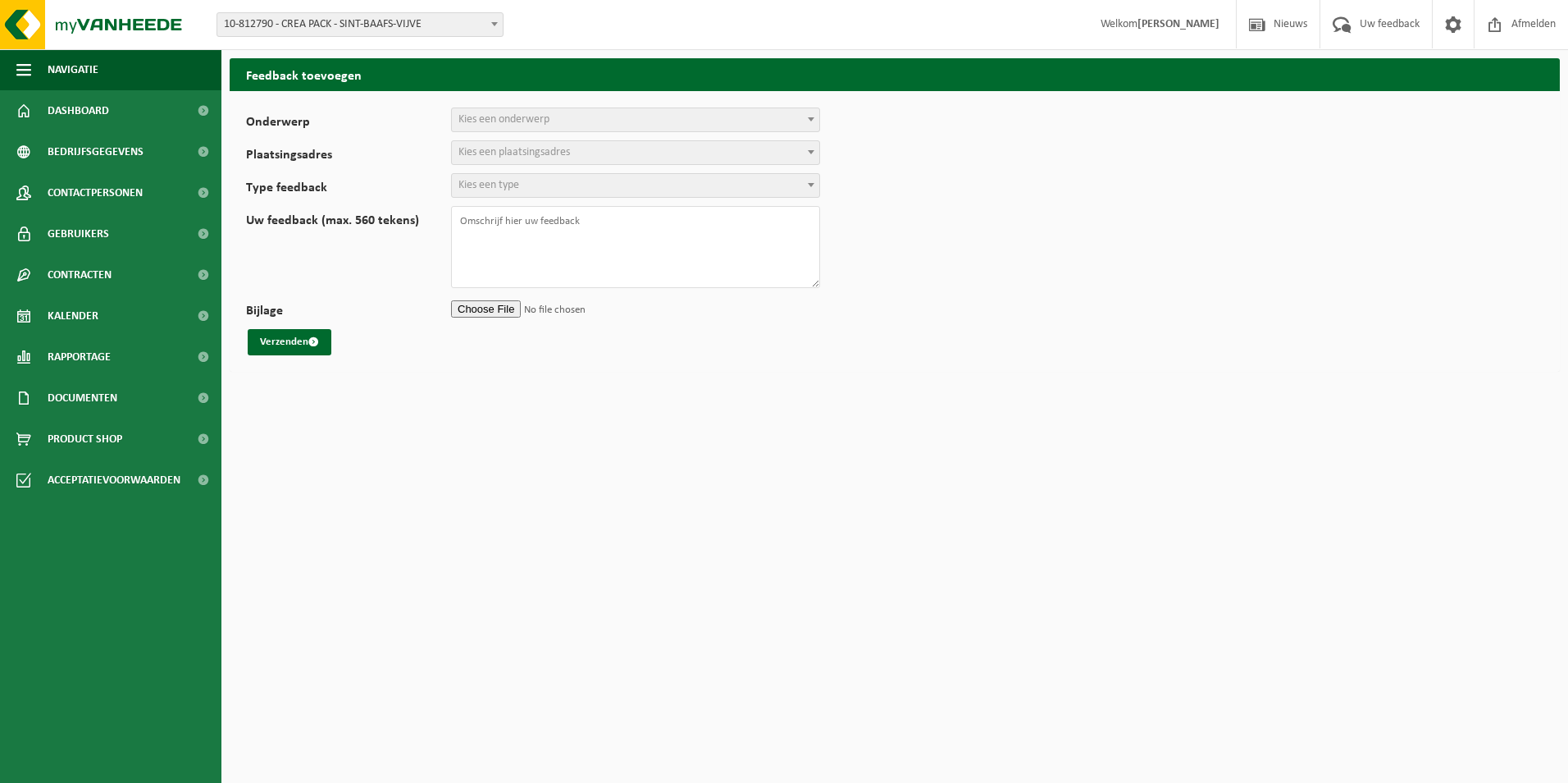
select select
click at [515, 113] on span "Kies een onderwerp" at bounding box center [504, 119] width 91 height 12
click at [907, 160] on form "Onderwerp Planning Administratie myVanheede Verkoop Kwaliteit Schadegeval melde…" at bounding box center [894, 231] width 1298 height 248
click at [85, 149] on span "Bedrijfsgegevens" at bounding box center [95, 151] width 95 height 41
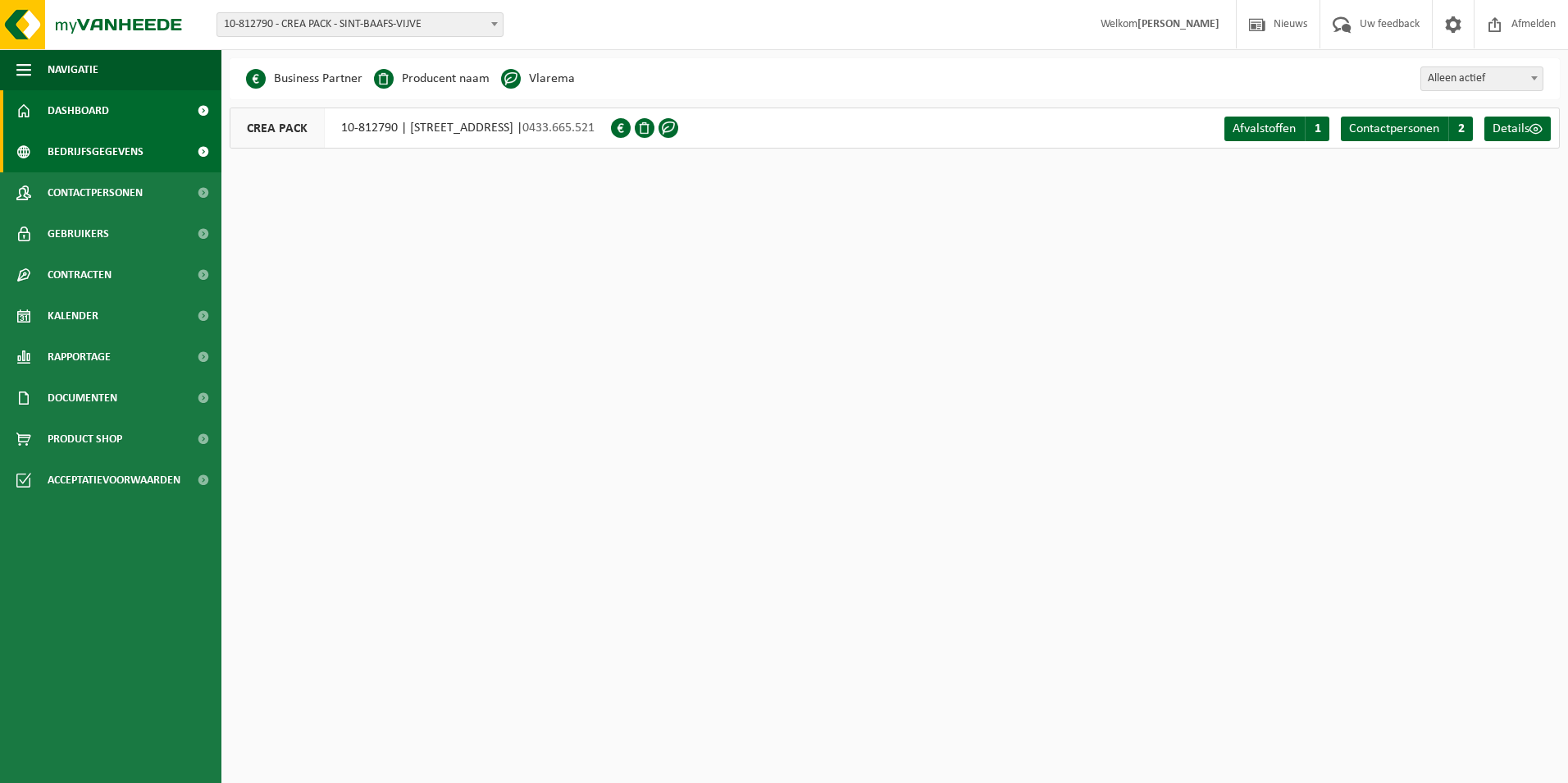
click at [115, 121] on link "Dashboard" at bounding box center [110, 110] width 222 height 41
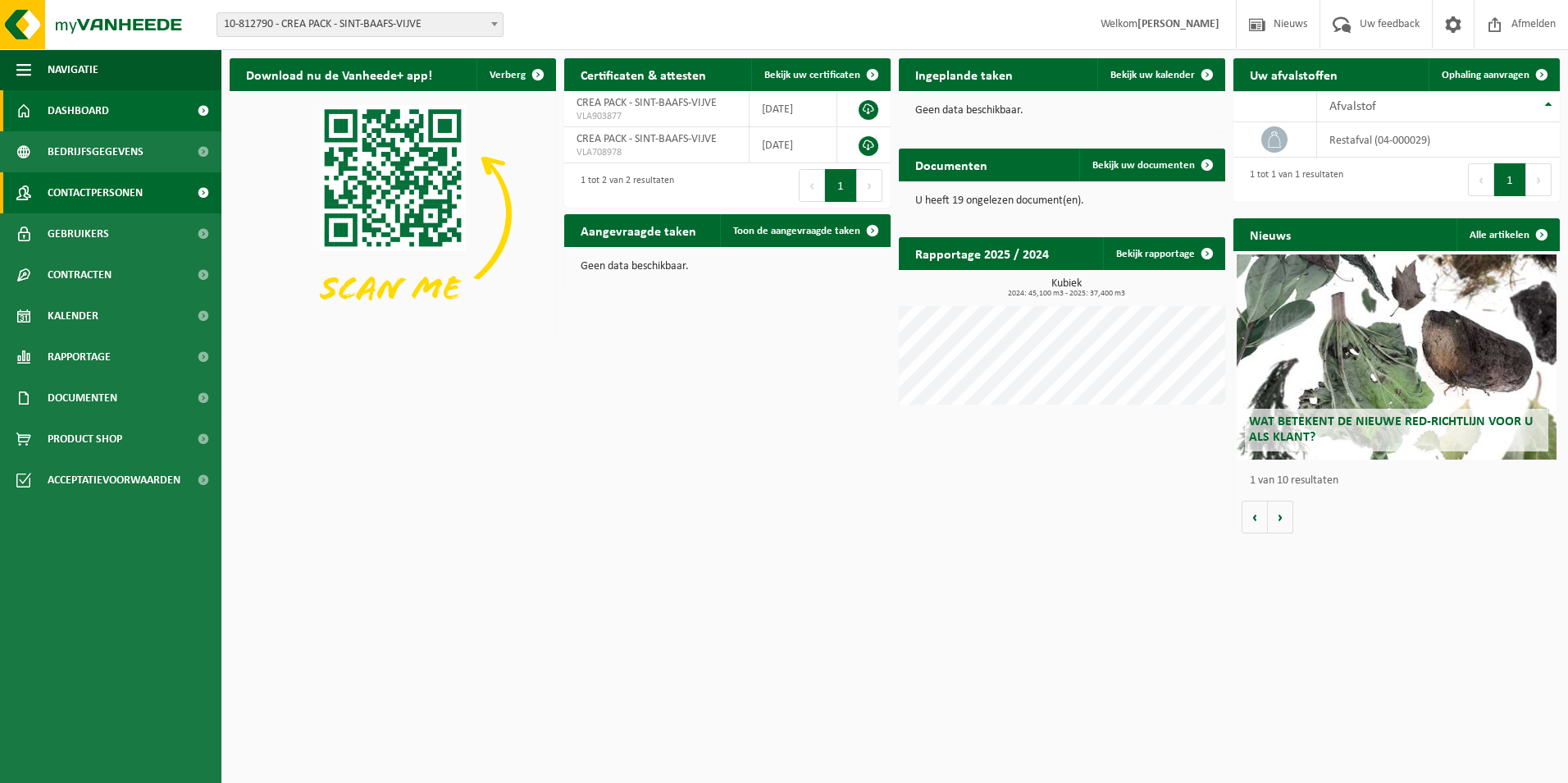
click at [119, 196] on span "Contactpersonen" at bounding box center [95, 192] width 95 height 41
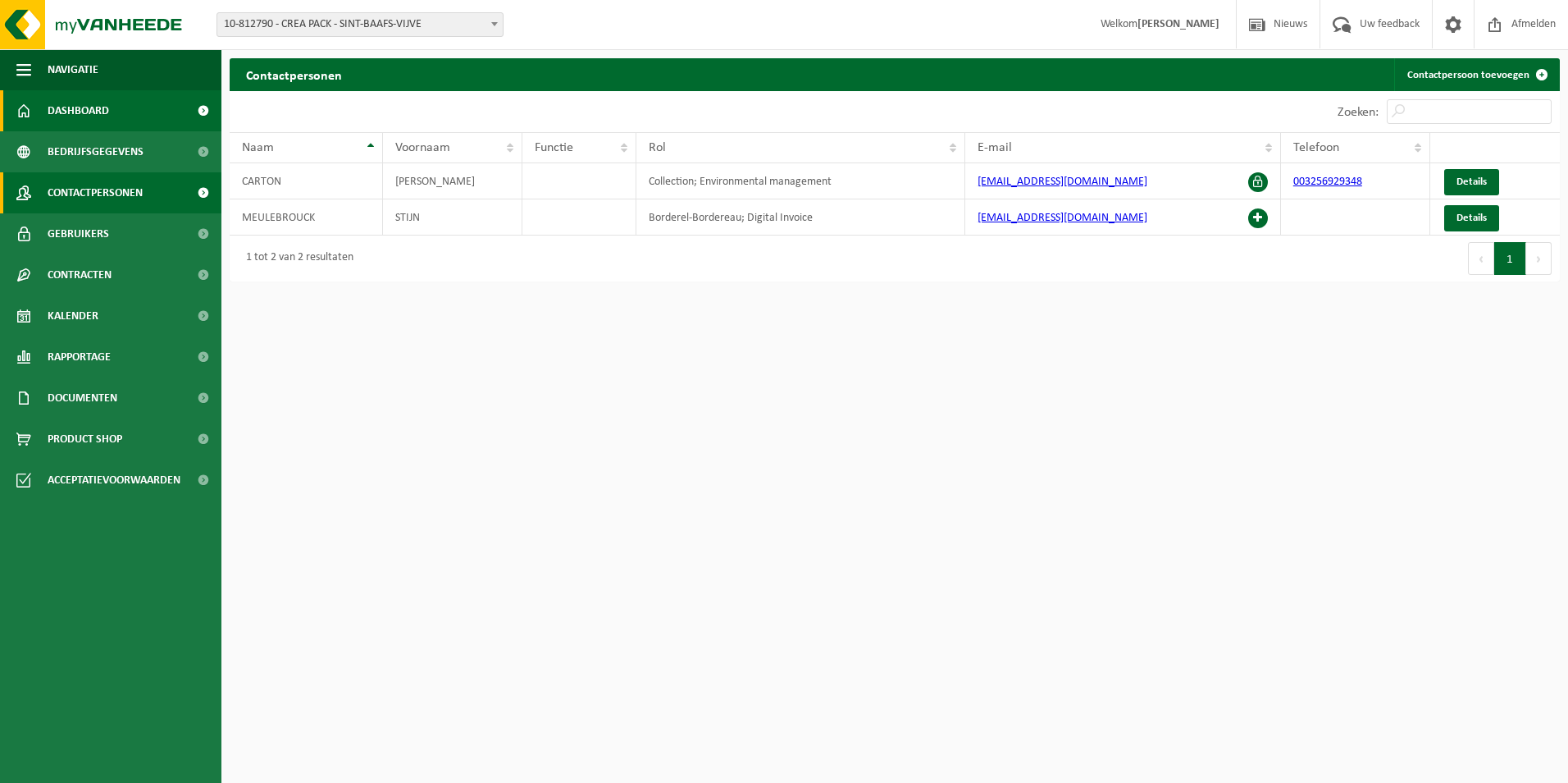
click at [100, 111] on span "Dashboard" at bounding box center [79, 110] width 62 height 41
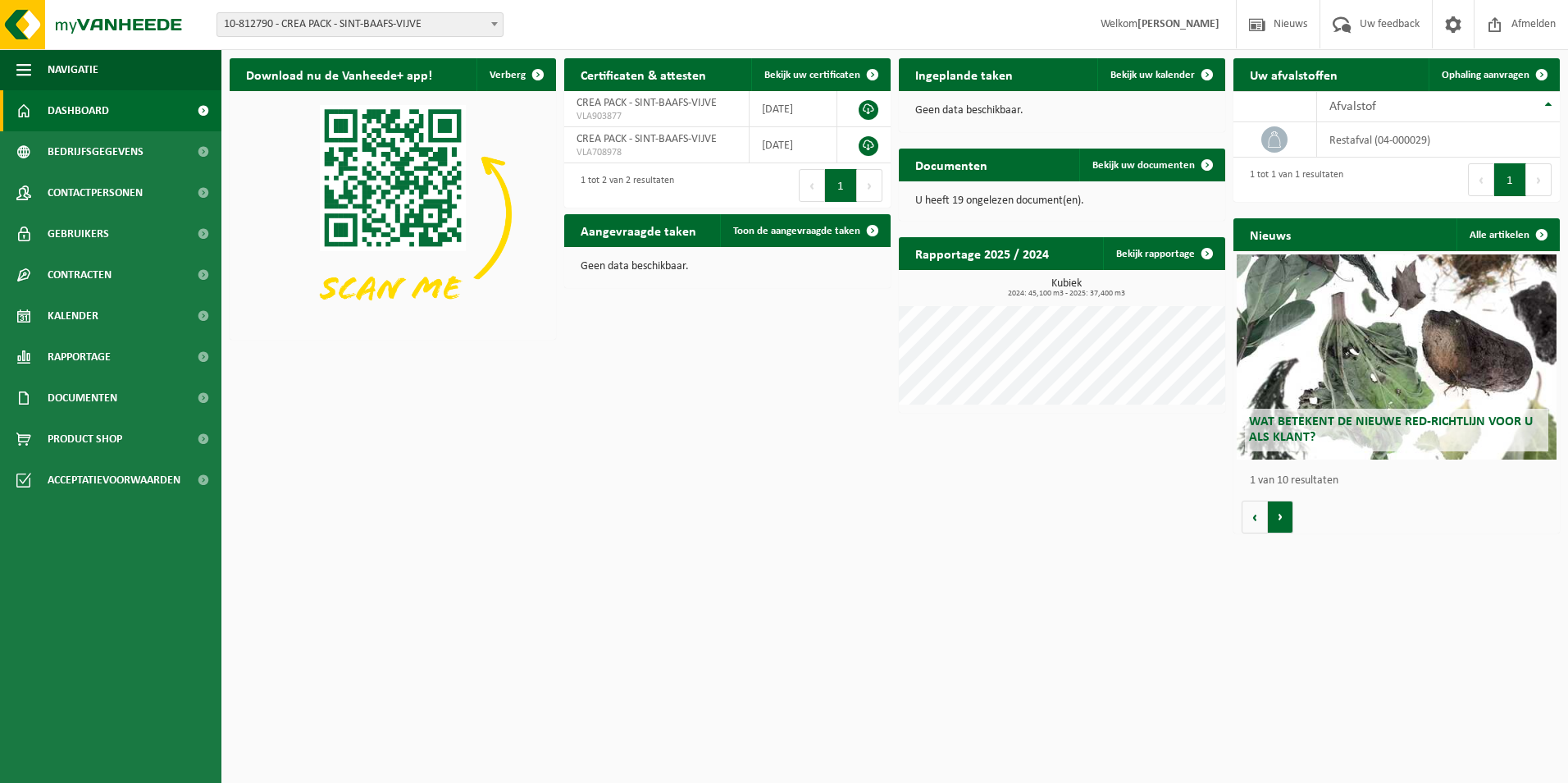
click at [1279, 505] on button "Volgende" at bounding box center [1281, 516] width 26 height 33
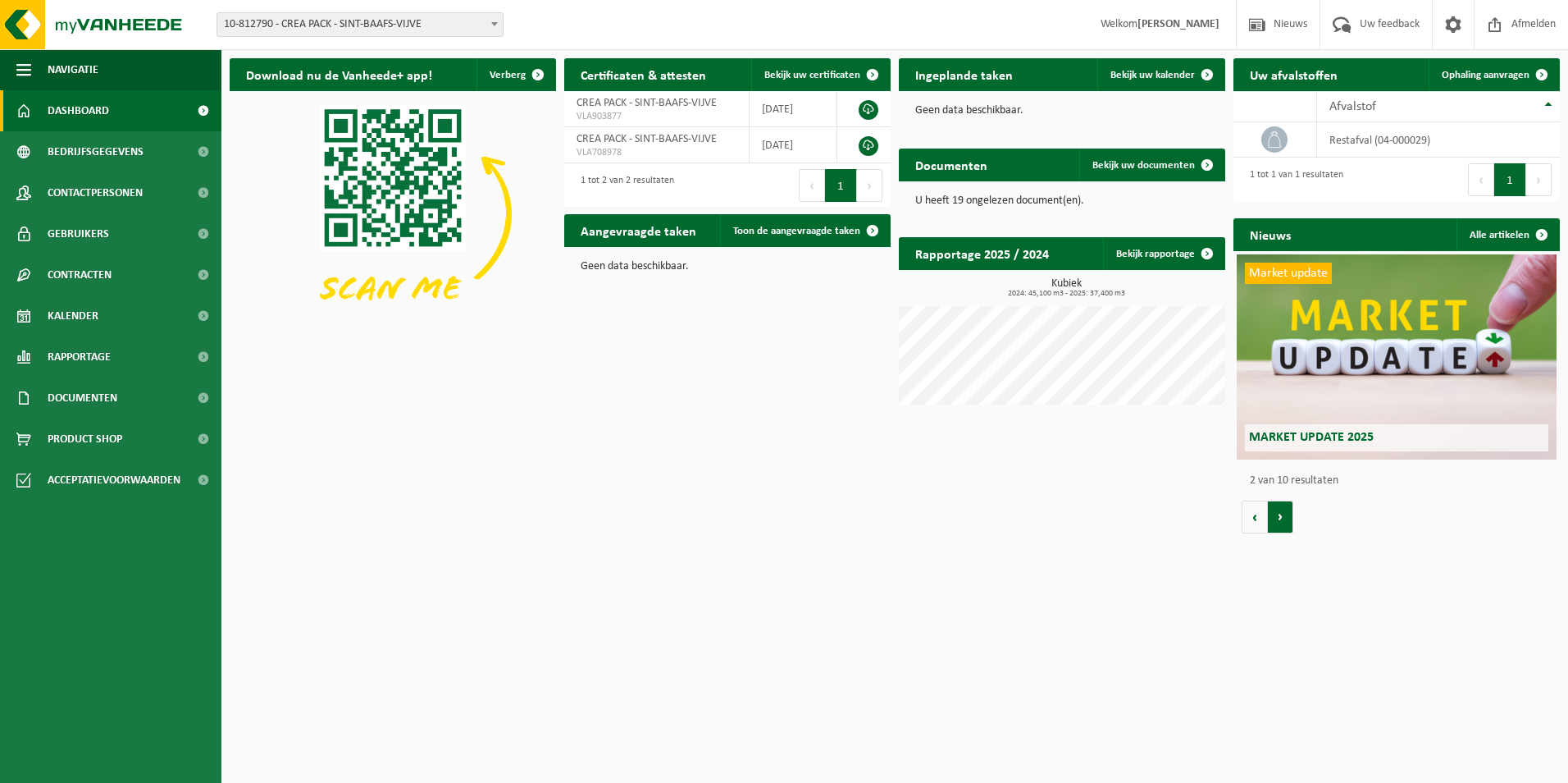
click at [1279, 516] on button "Volgende" at bounding box center [1281, 516] width 26 height 33
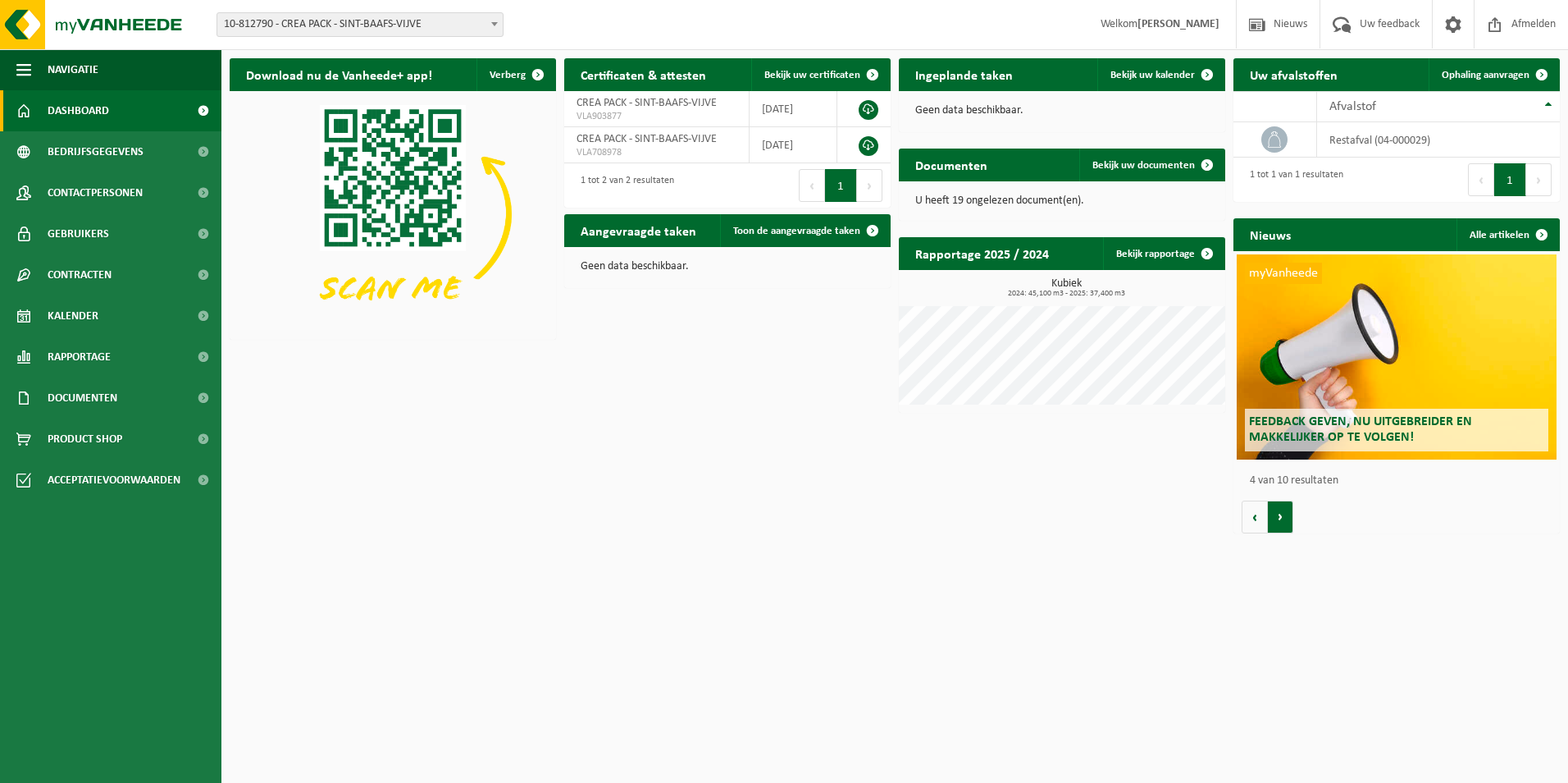
click at [1279, 516] on button "Volgende" at bounding box center [1281, 516] width 26 height 33
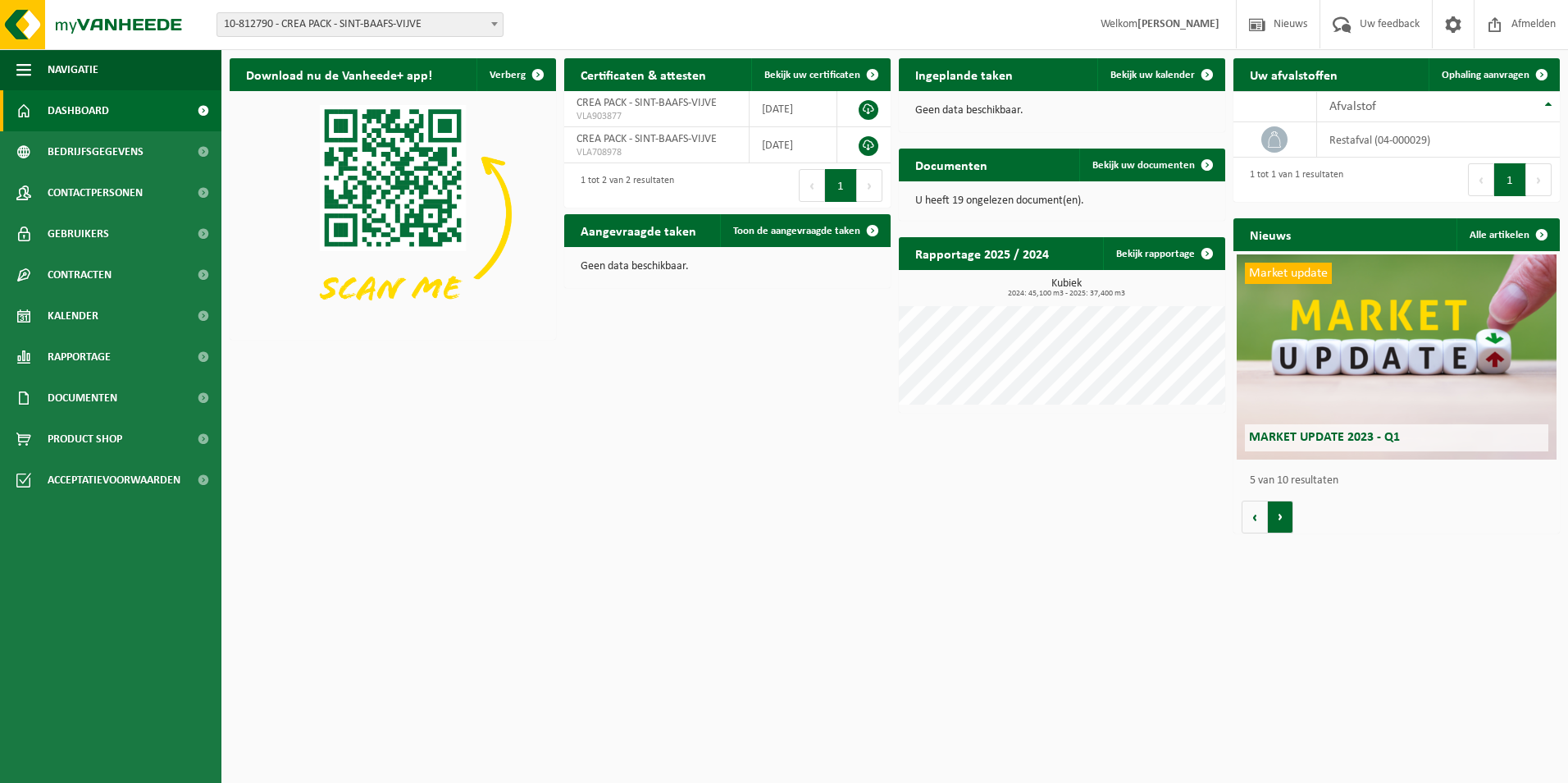
click at [1279, 516] on button "Volgende" at bounding box center [1281, 516] width 26 height 33
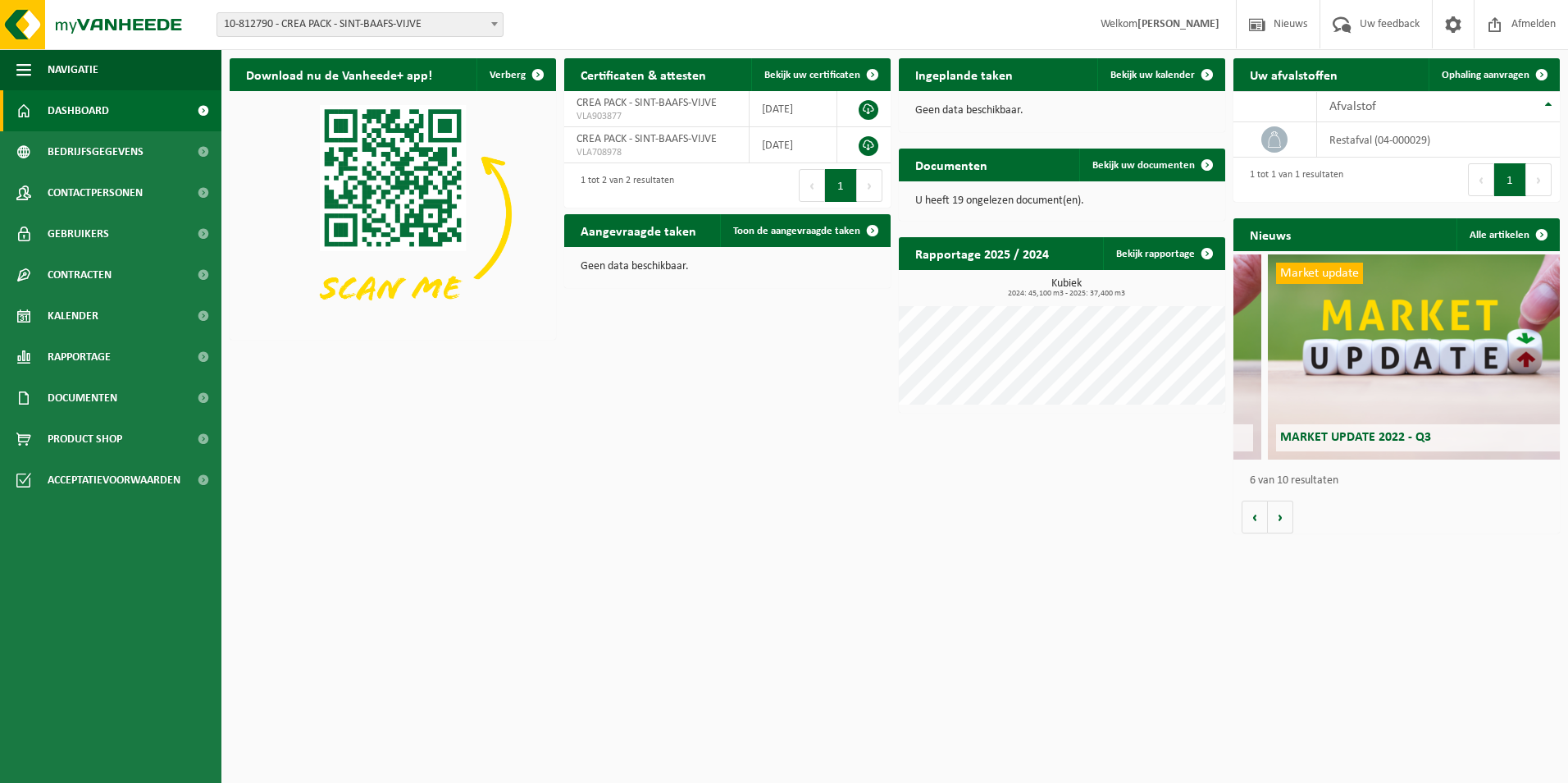
scroll to position [0, 1632]
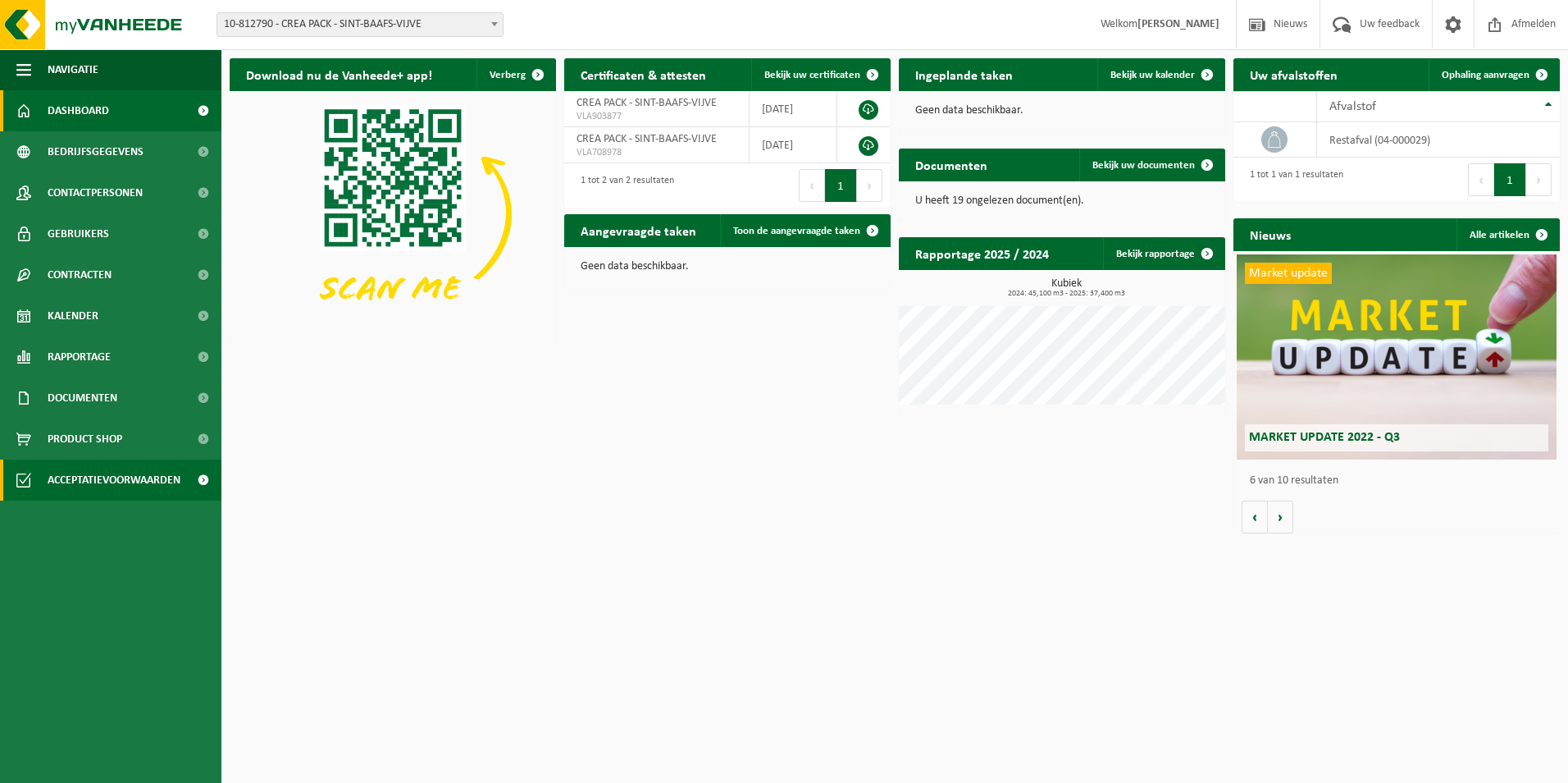
click at [124, 466] on span "Acceptatievoorwaarden" at bounding box center [114, 480] width 133 height 41
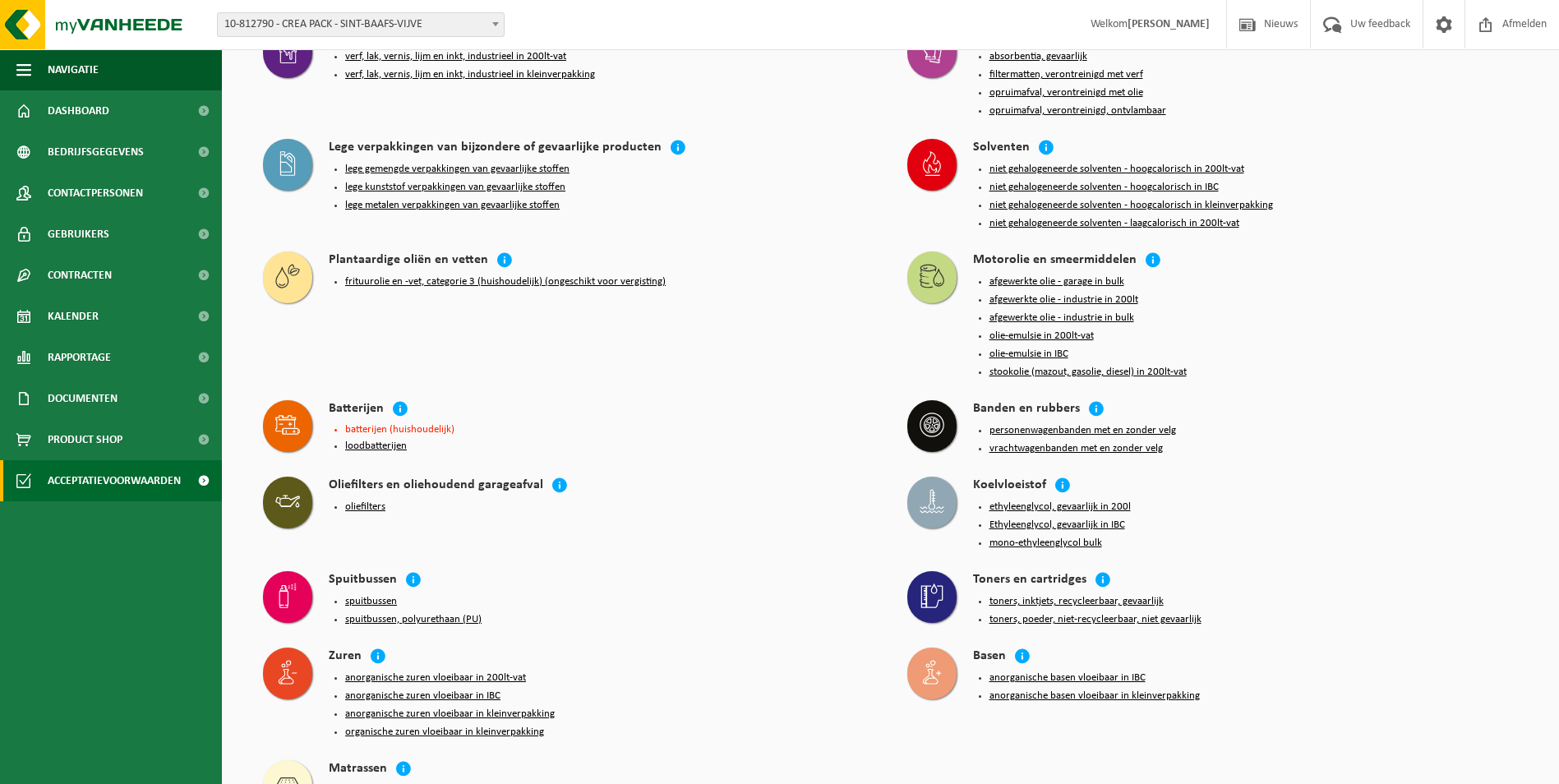
scroll to position [1323, 0]
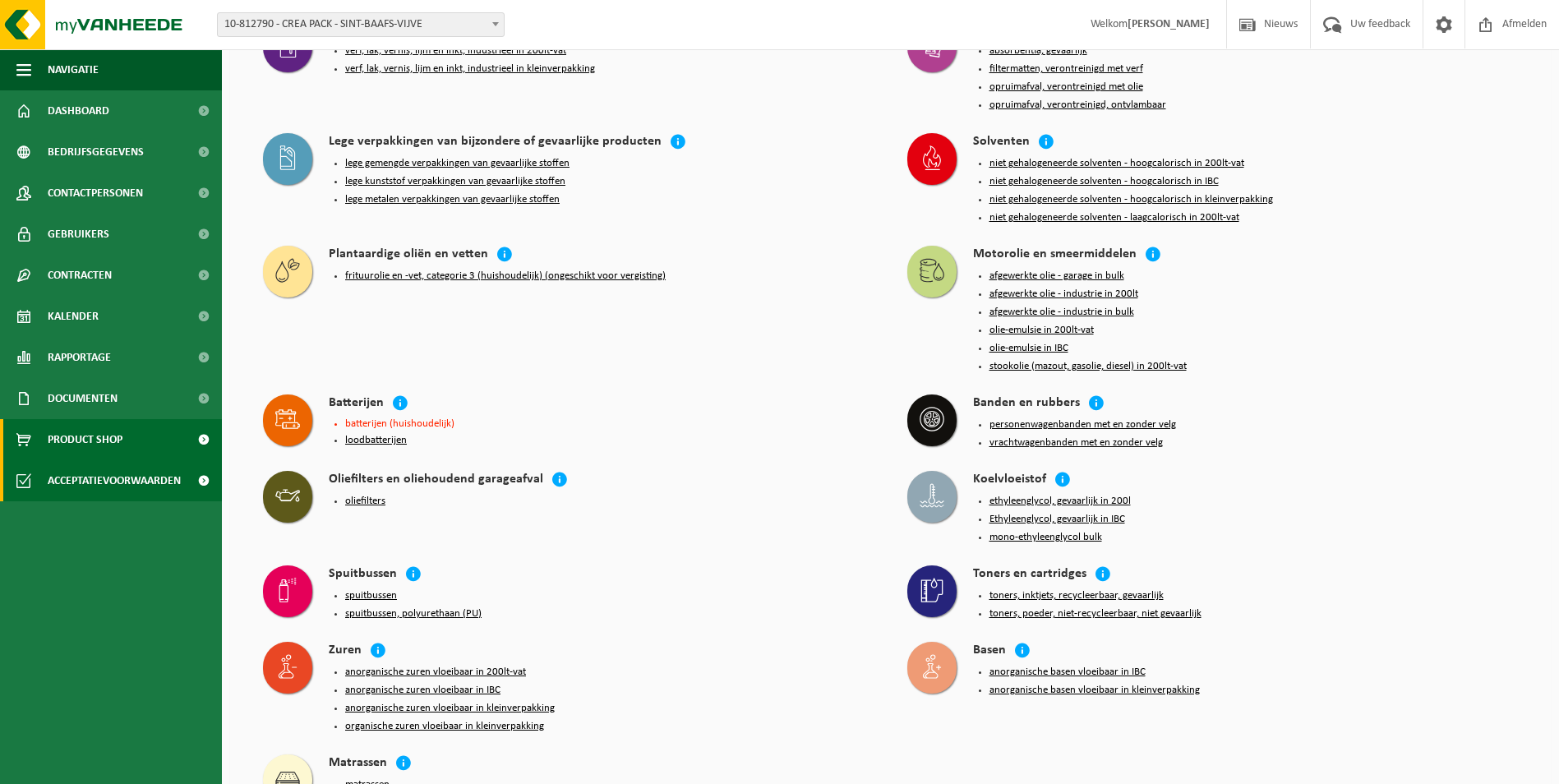
click at [92, 424] on span "Product Shop" at bounding box center [85, 439] width 75 height 41
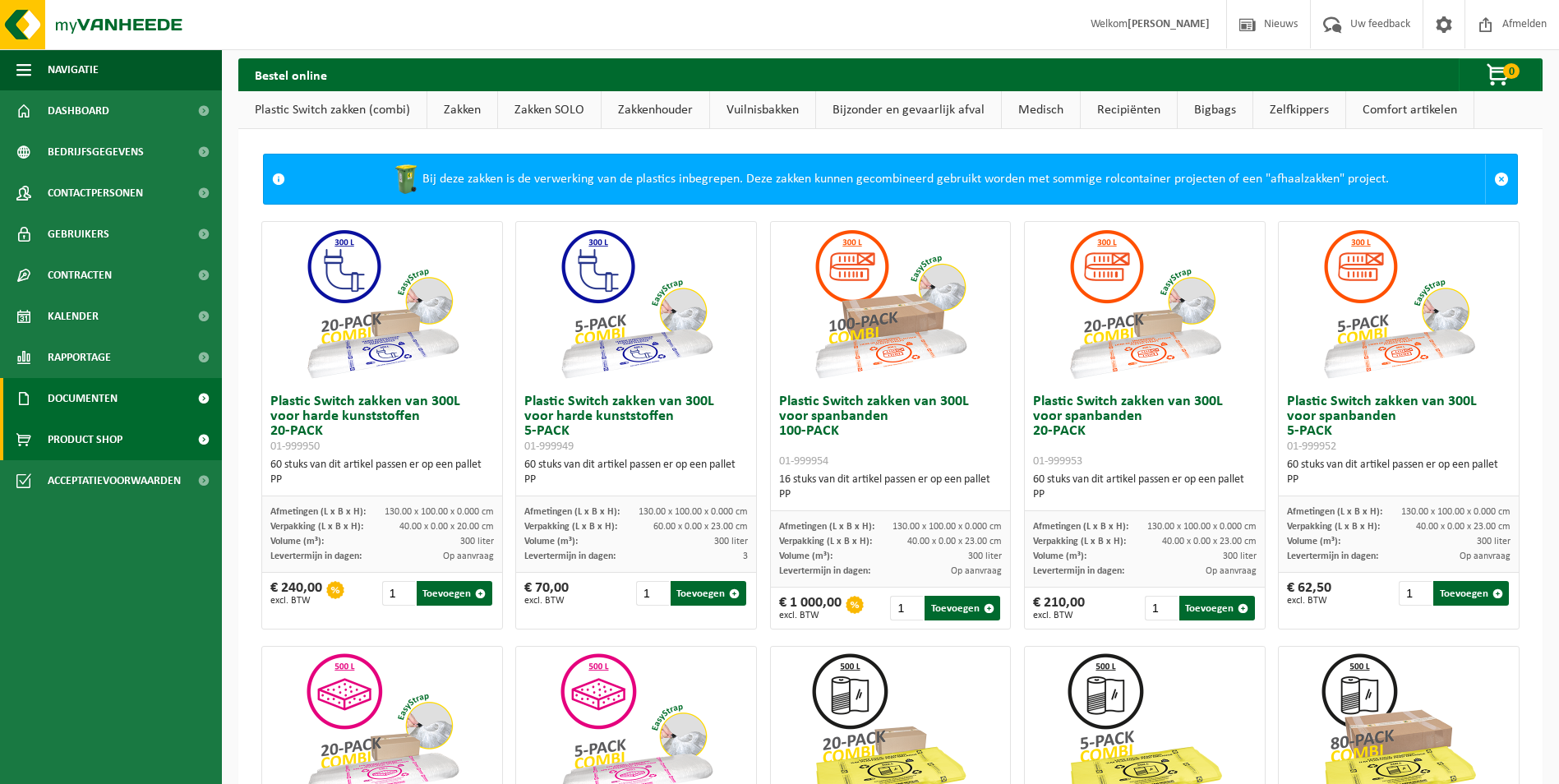
click at [108, 394] on span "Documenten" at bounding box center [83, 397] width 70 height 41
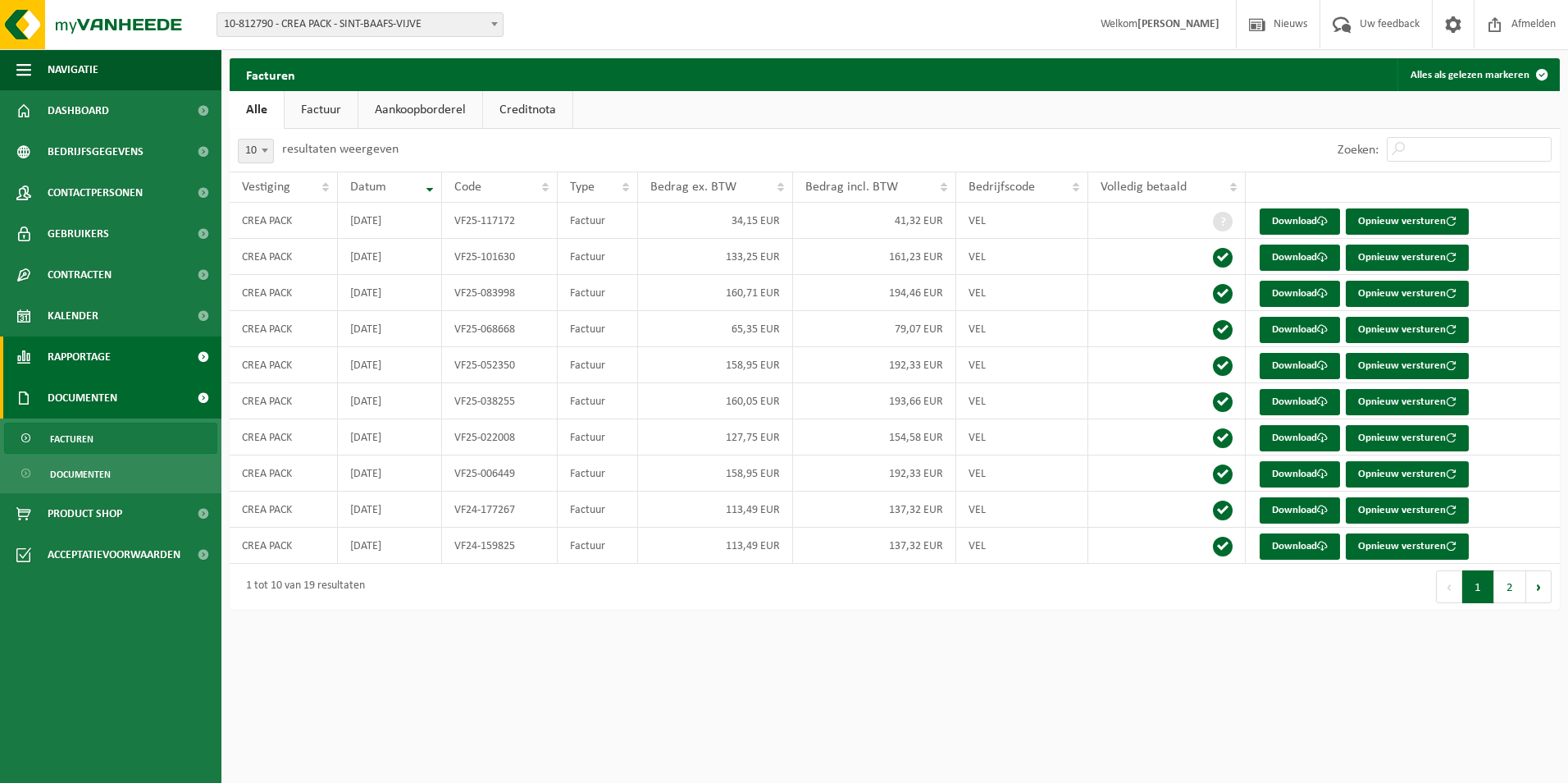
click at [138, 356] on link "Rapportage" at bounding box center [110, 356] width 222 height 41
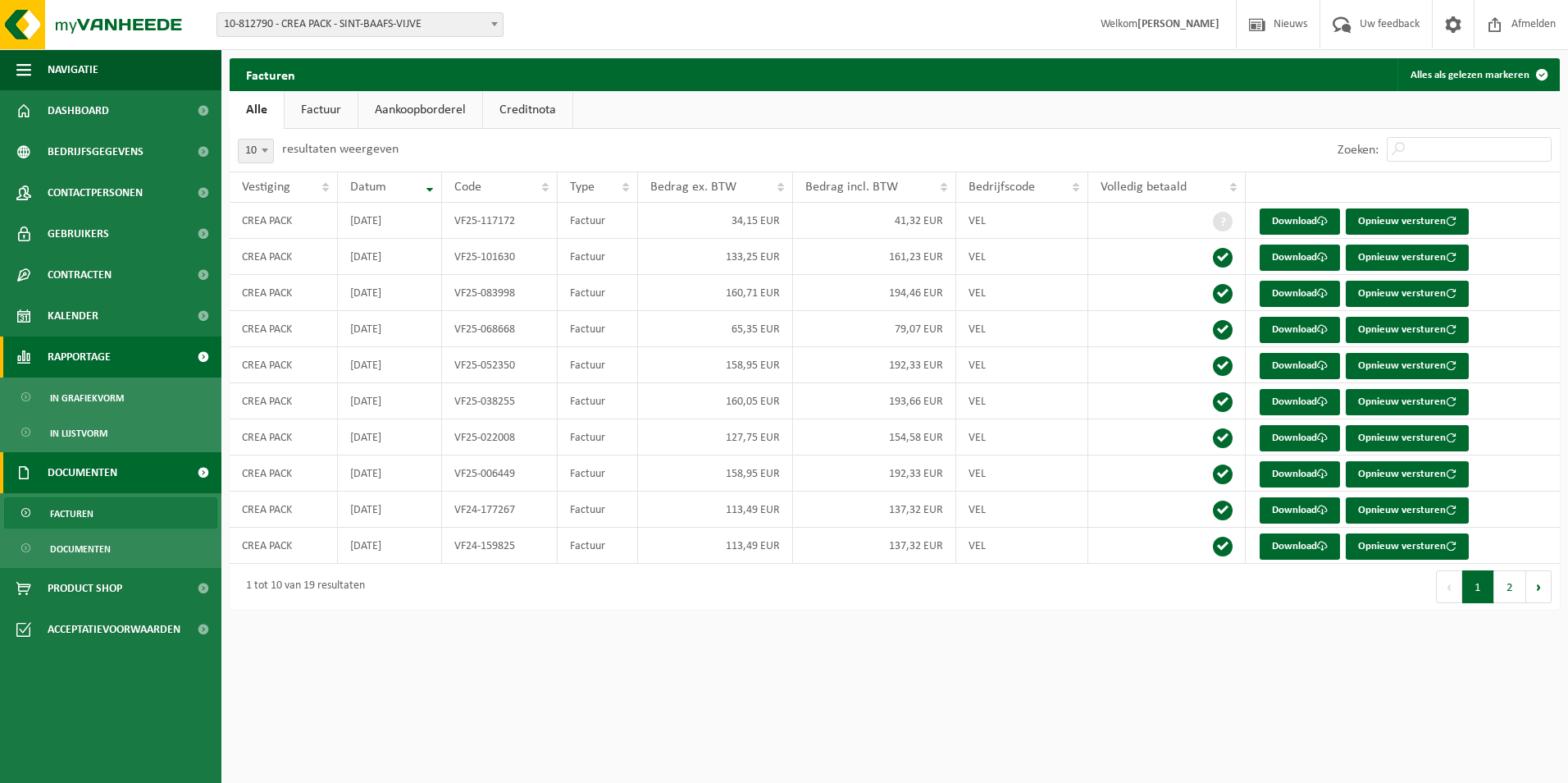
click at [113, 350] on link "Rapportage" at bounding box center [110, 356] width 222 height 41
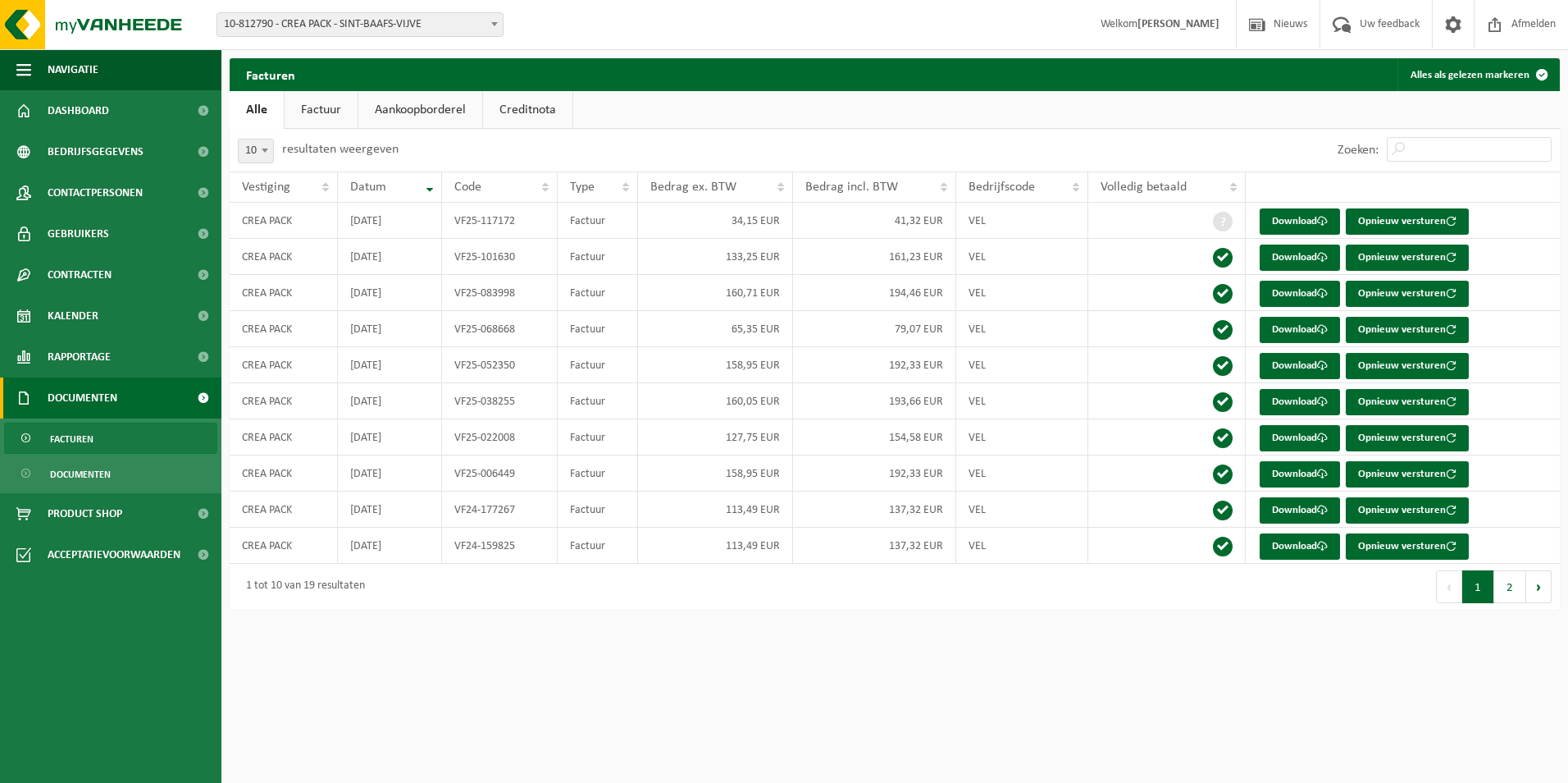
click at [87, 390] on span "Documenten" at bounding box center [83, 397] width 70 height 41
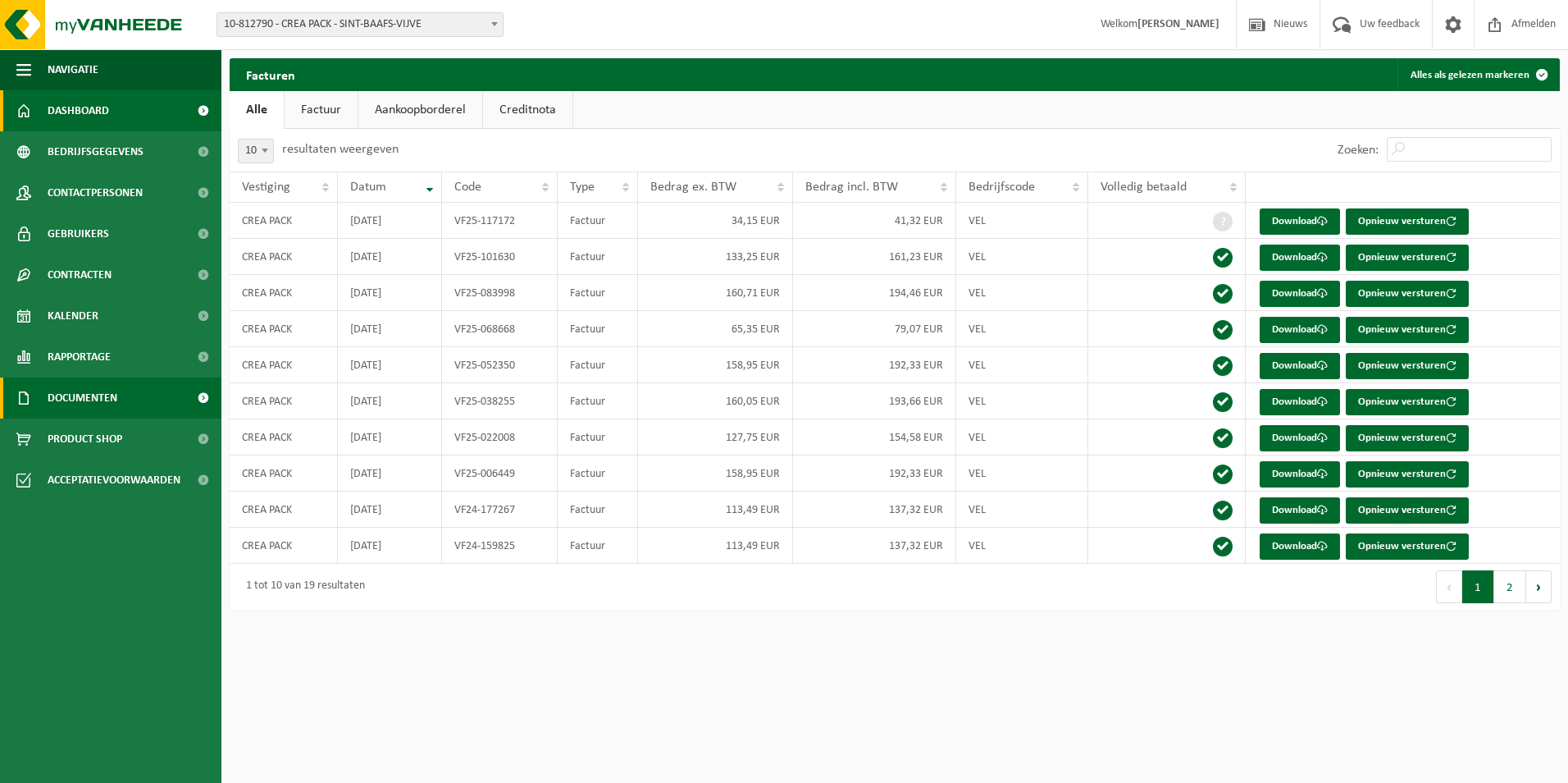
click at [120, 124] on link "Dashboard" at bounding box center [110, 110] width 222 height 41
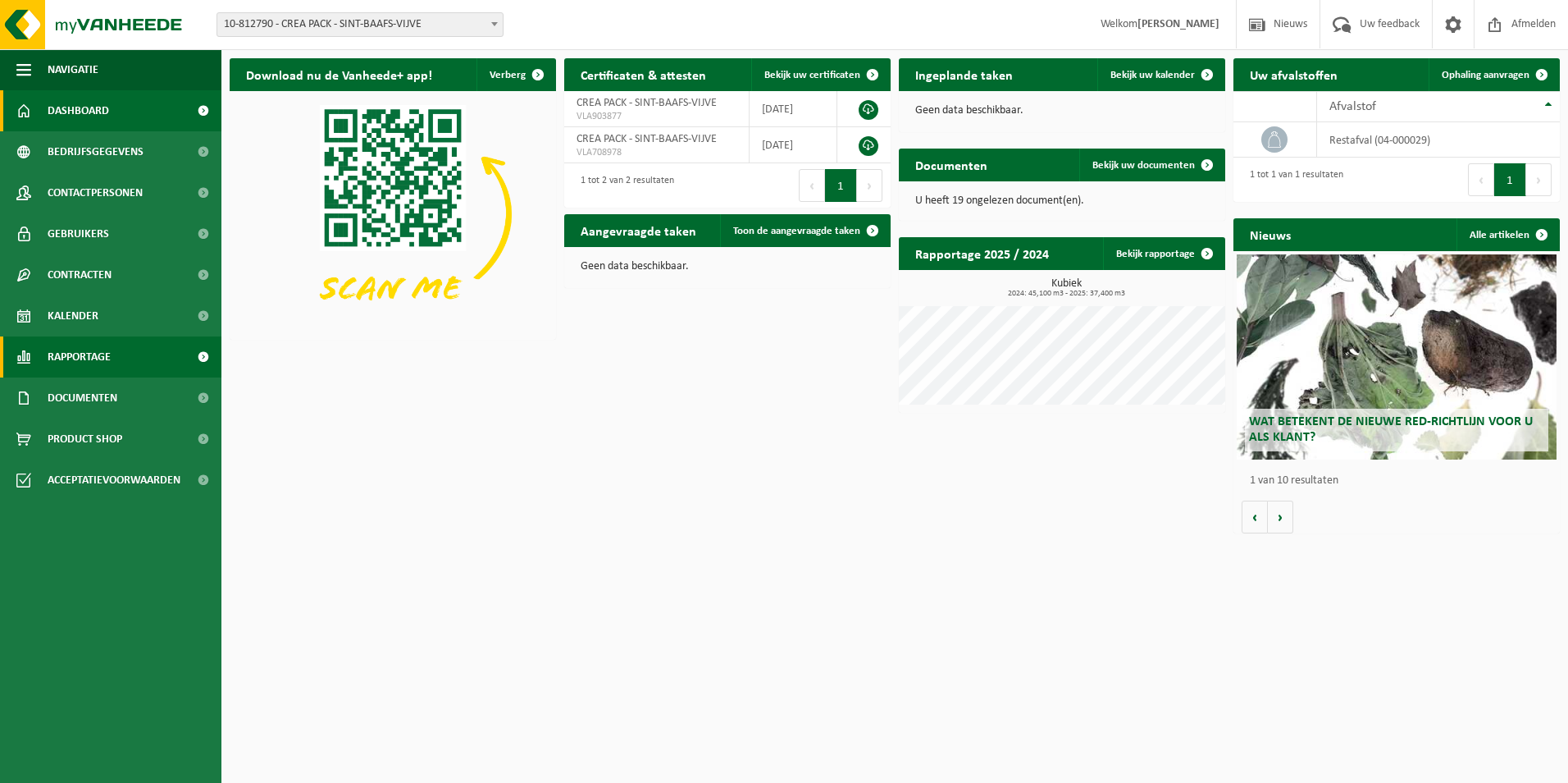
click at [91, 363] on span "Rapportage" at bounding box center [80, 356] width 64 height 41
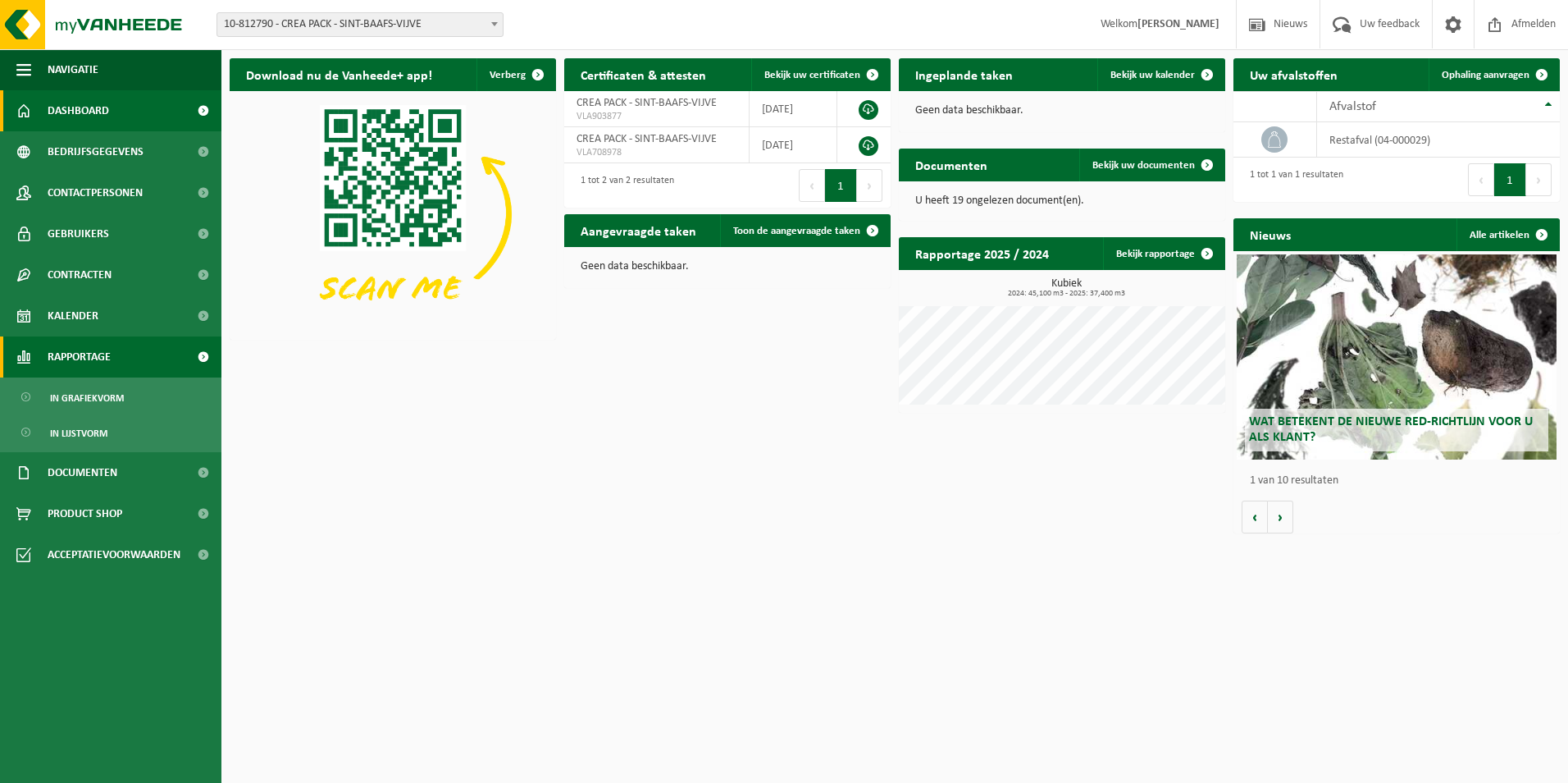
click at [107, 356] on span "Rapportage" at bounding box center [80, 356] width 64 height 41
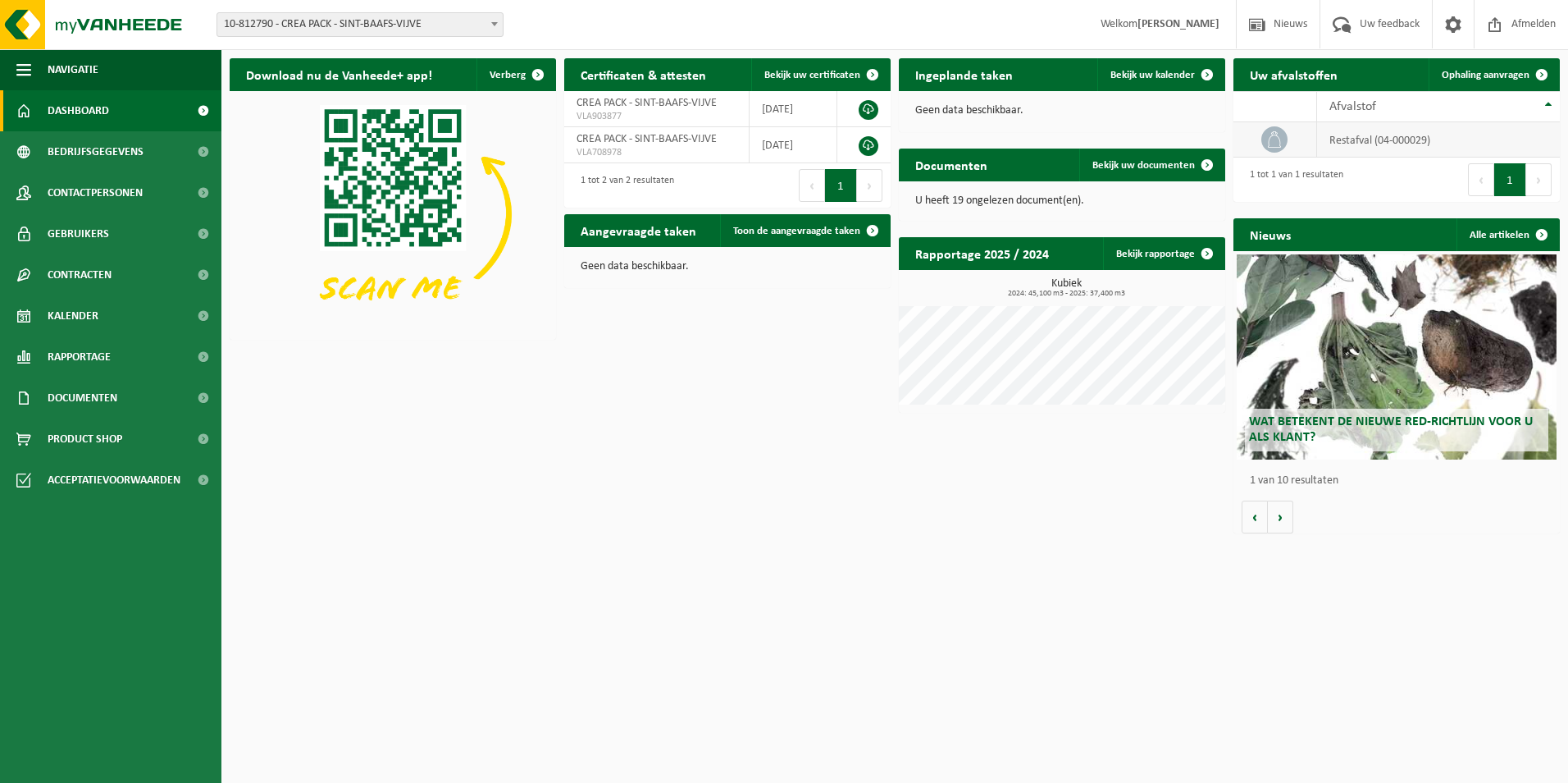
click at [1366, 152] on td "restafval (04-000029)" at bounding box center [1438, 139] width 243 height 35
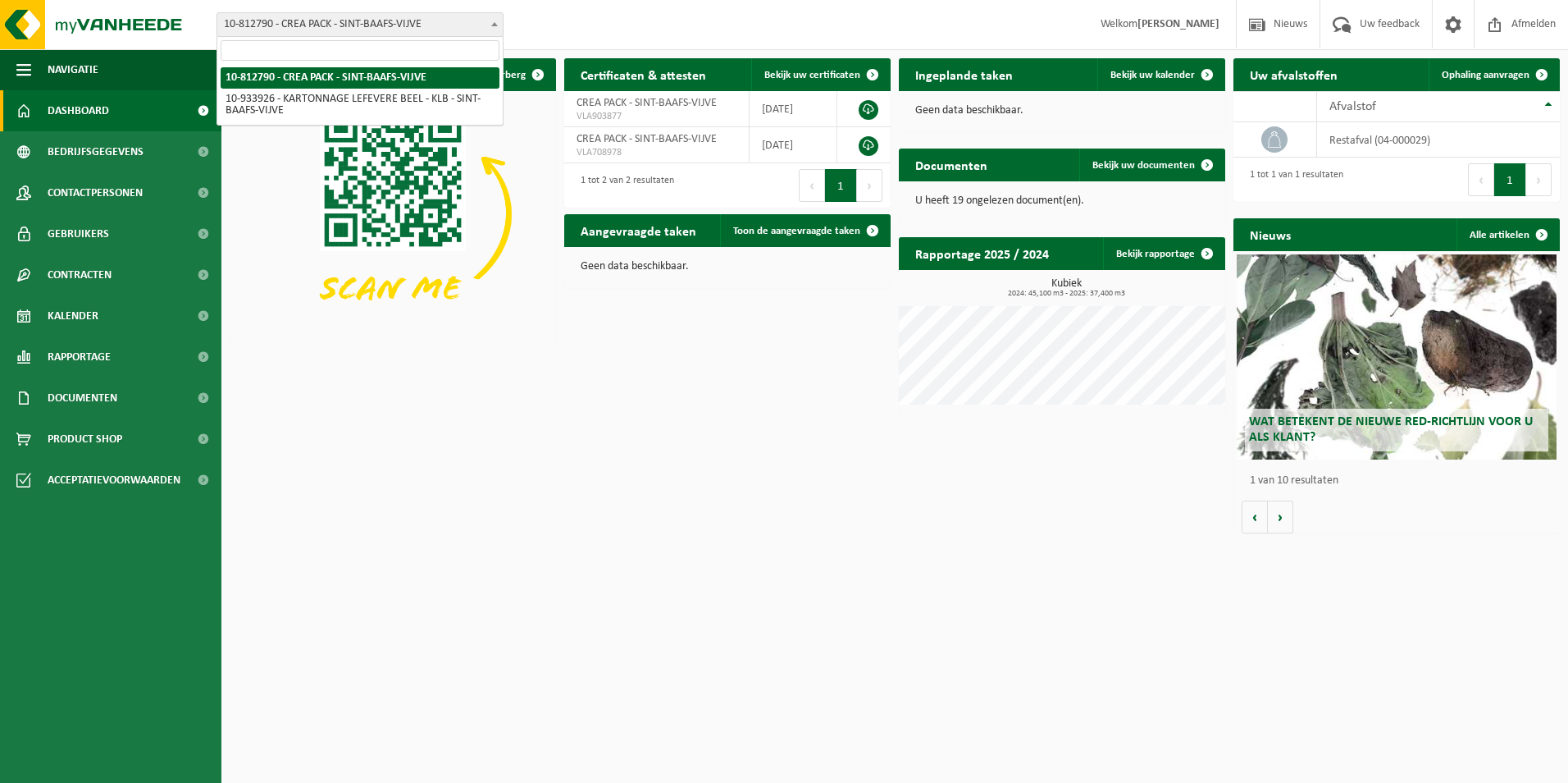
click at [365, 30] on span "10-812790 - CREA PACK - SINT-BAAFS-VIJVE" at bounding box center [360, 24] width 285 height 23
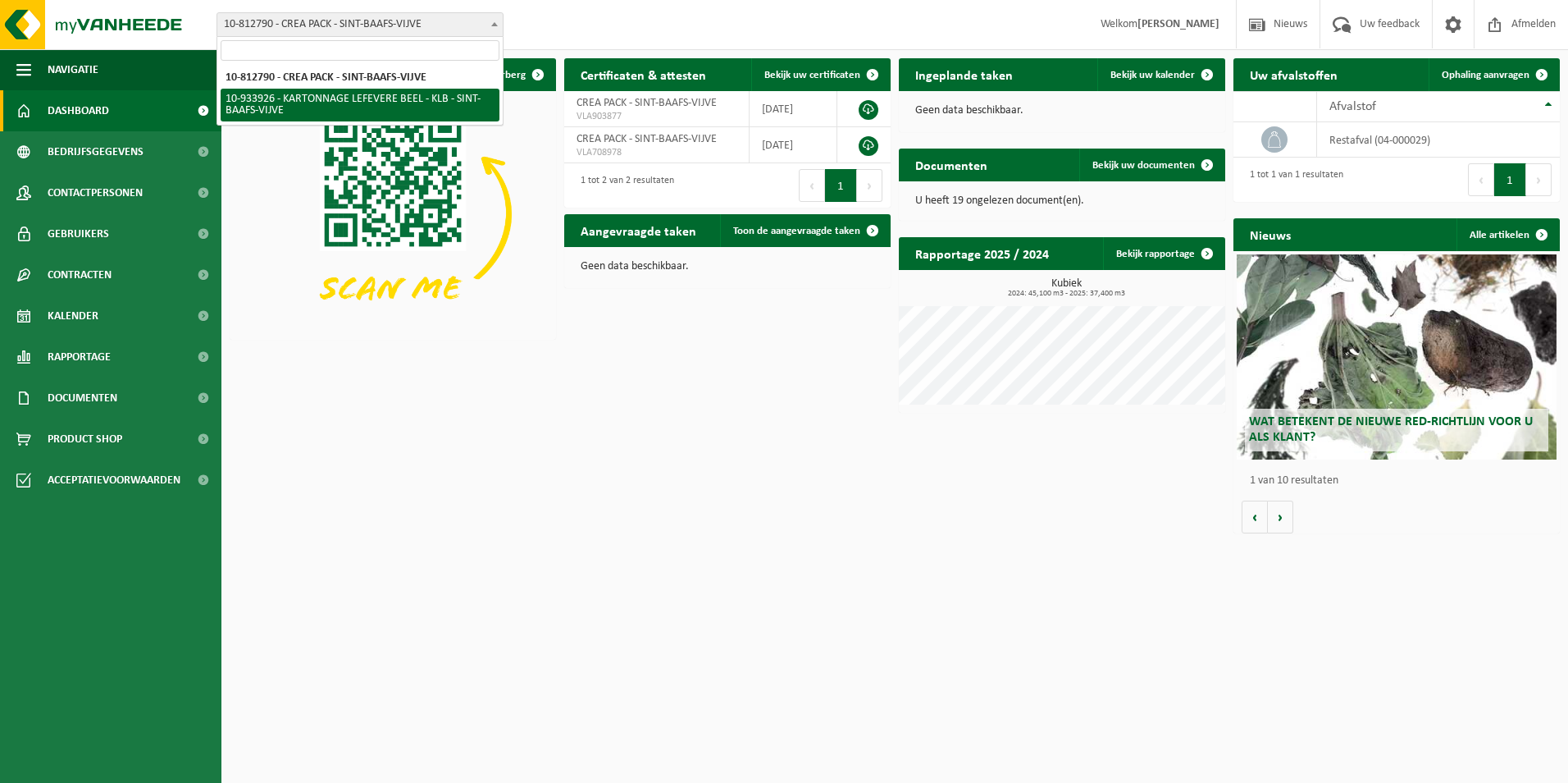
select select "136721"
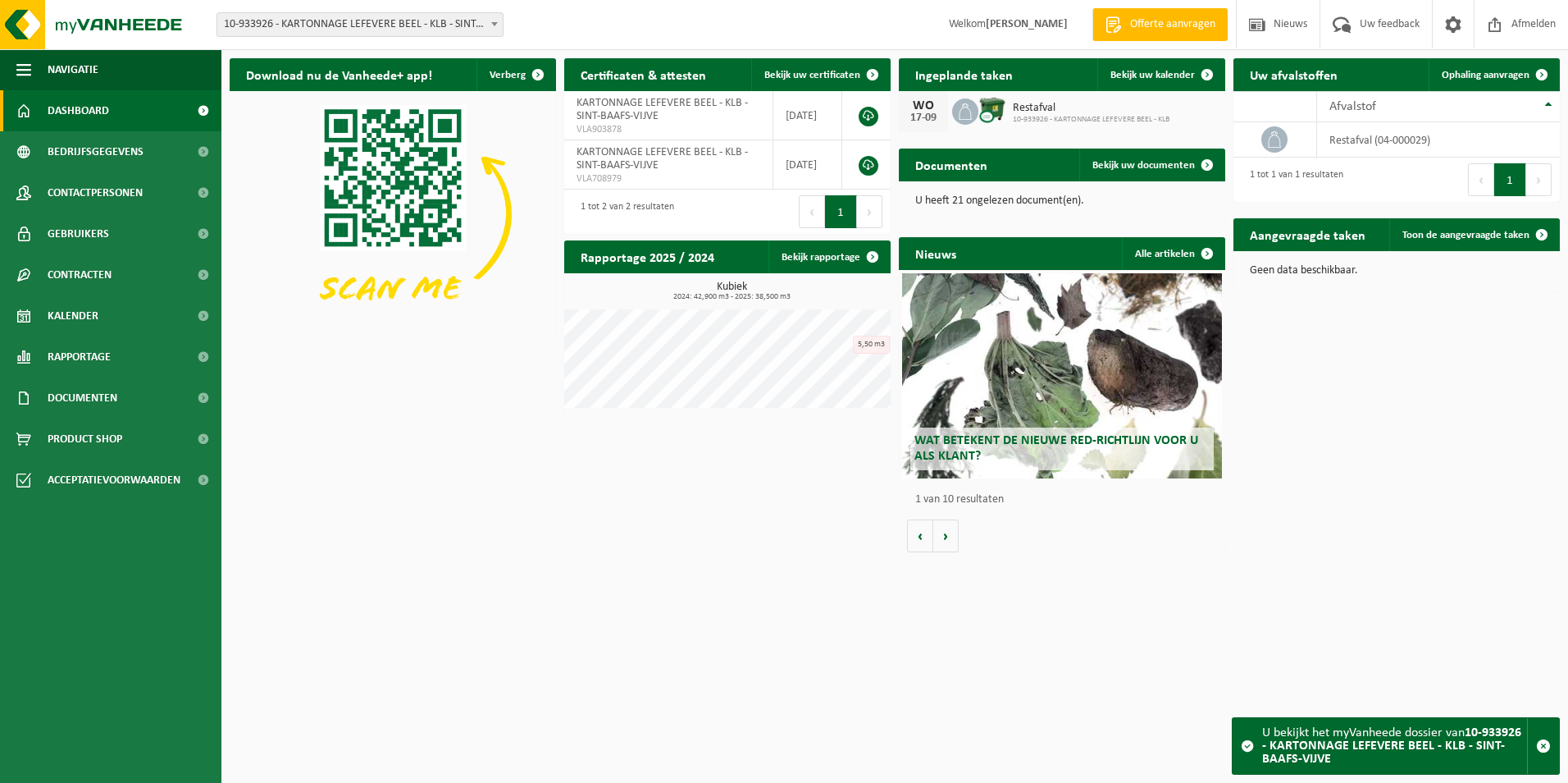
click at [989, 105] on img at bounding box center [992, 109] width 28 height 28
click at [1086, 106] on span "Restafval" at bounding box center [1091, 107] width 157 height 13
click at [1129, 84] on link "Bekijk uw kalender" at bounding box center [1159, 75] width 126 height 33
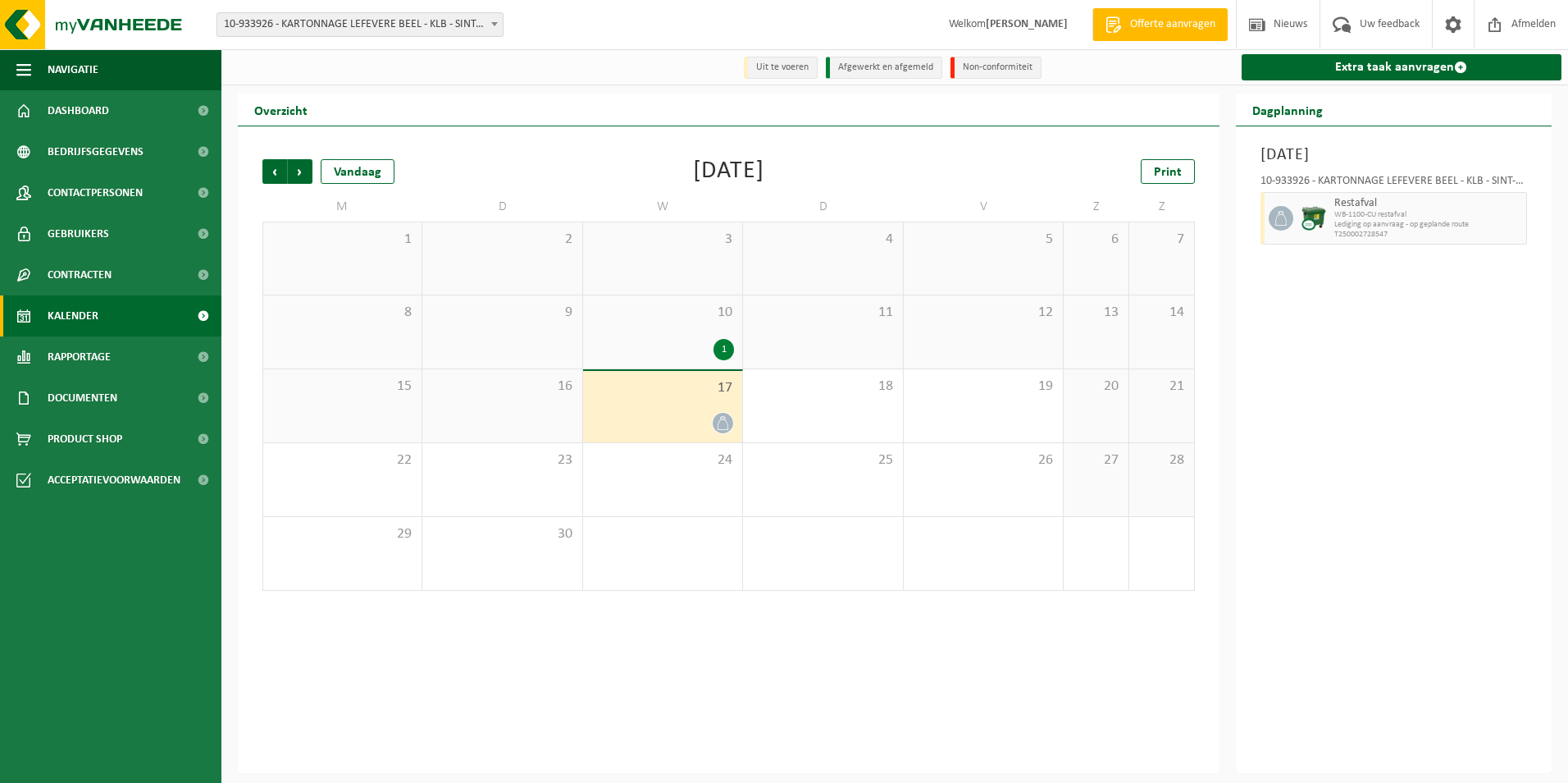
click at [711, 419] on div at bounding box center [662, 423] width 142 height 22
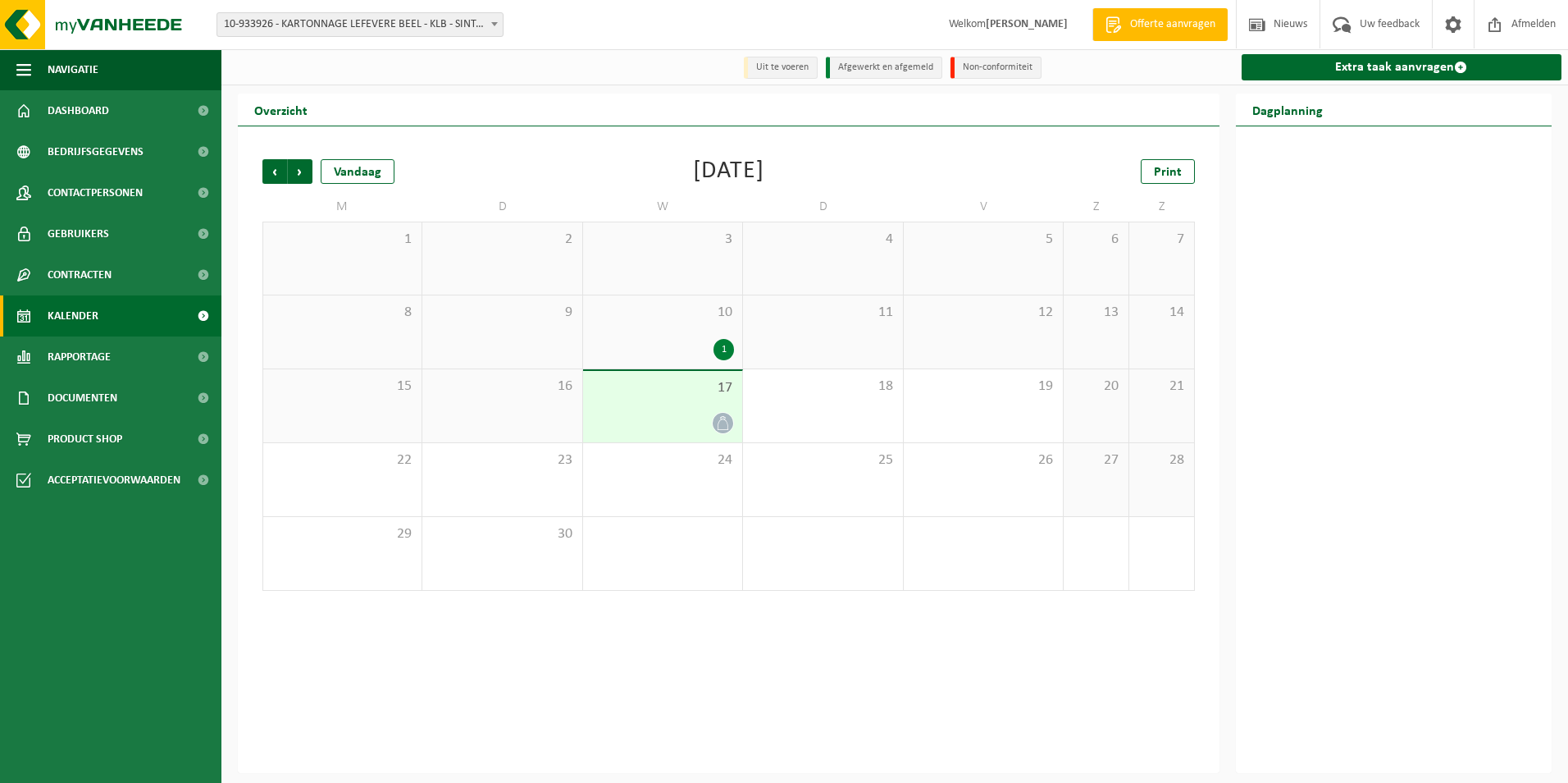
click at [693, 327] on div "10 1" at bounding box center [662, 331] width 159 height 73
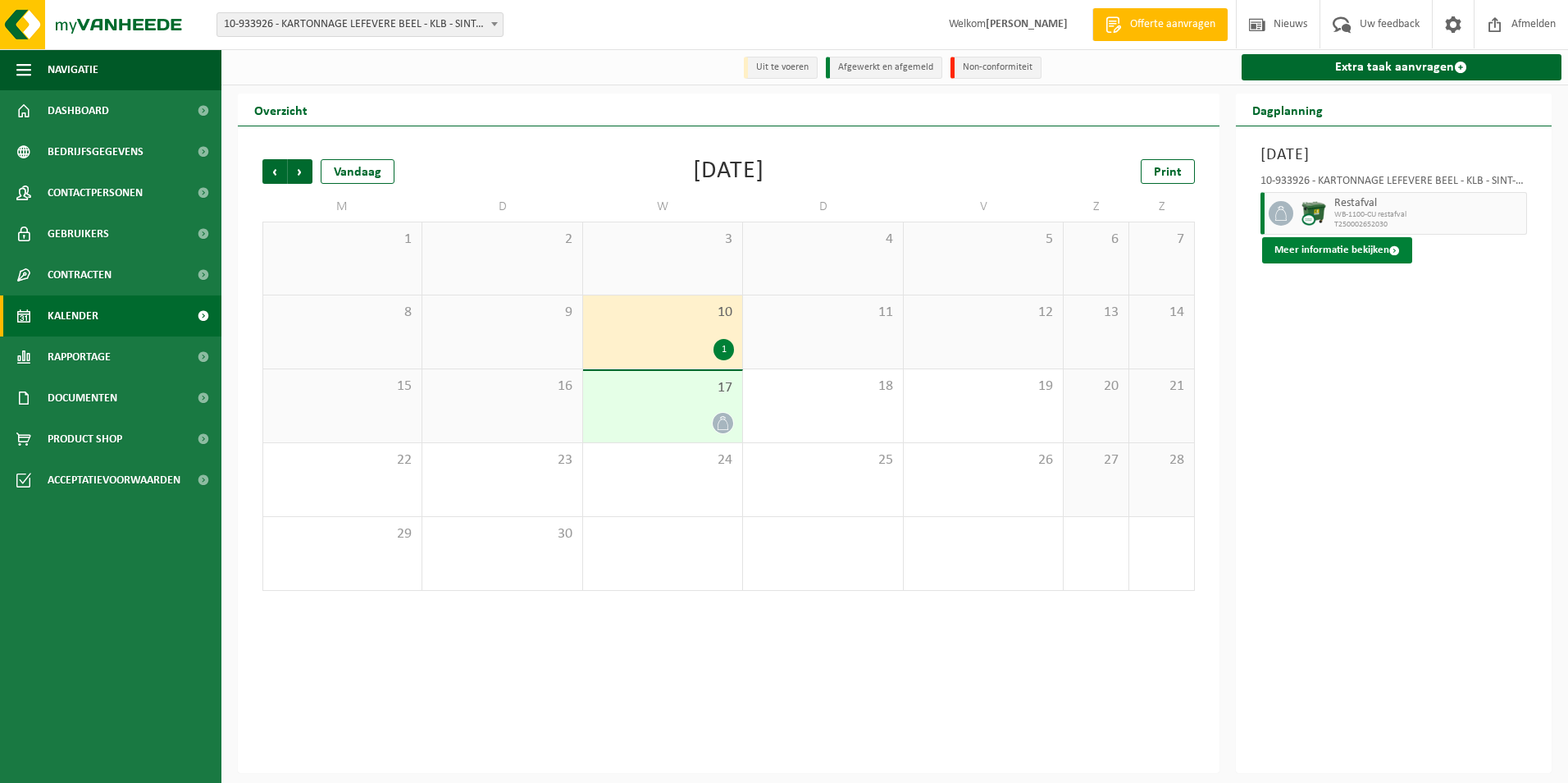
click at [1343, 255] on button "Meer informatie bekijken" at bounding box center [1336, 250] width 150 height 26
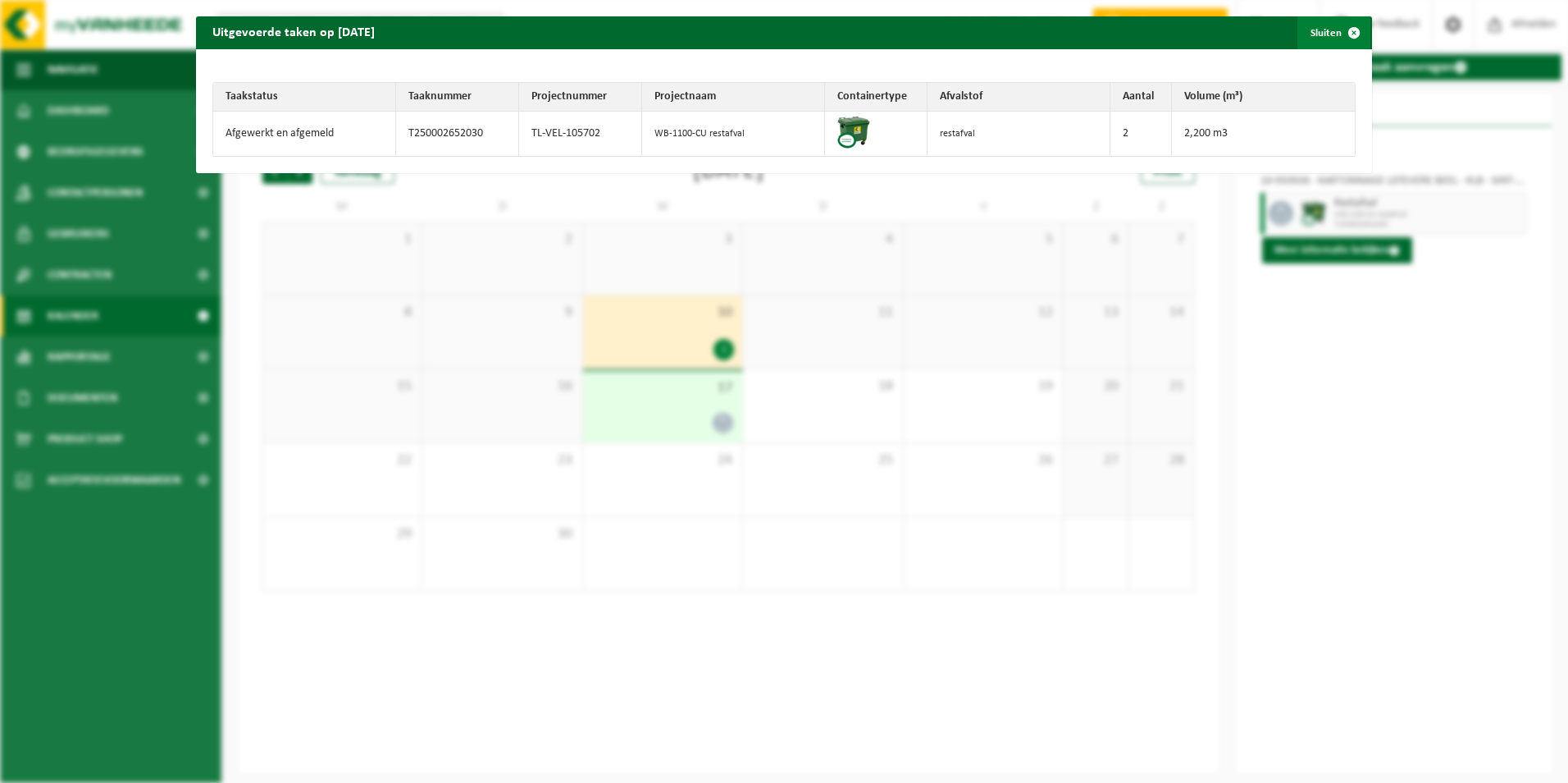
click at [1337, 35] on span "button" at bounding box center [1353, 32] width 33 height 33
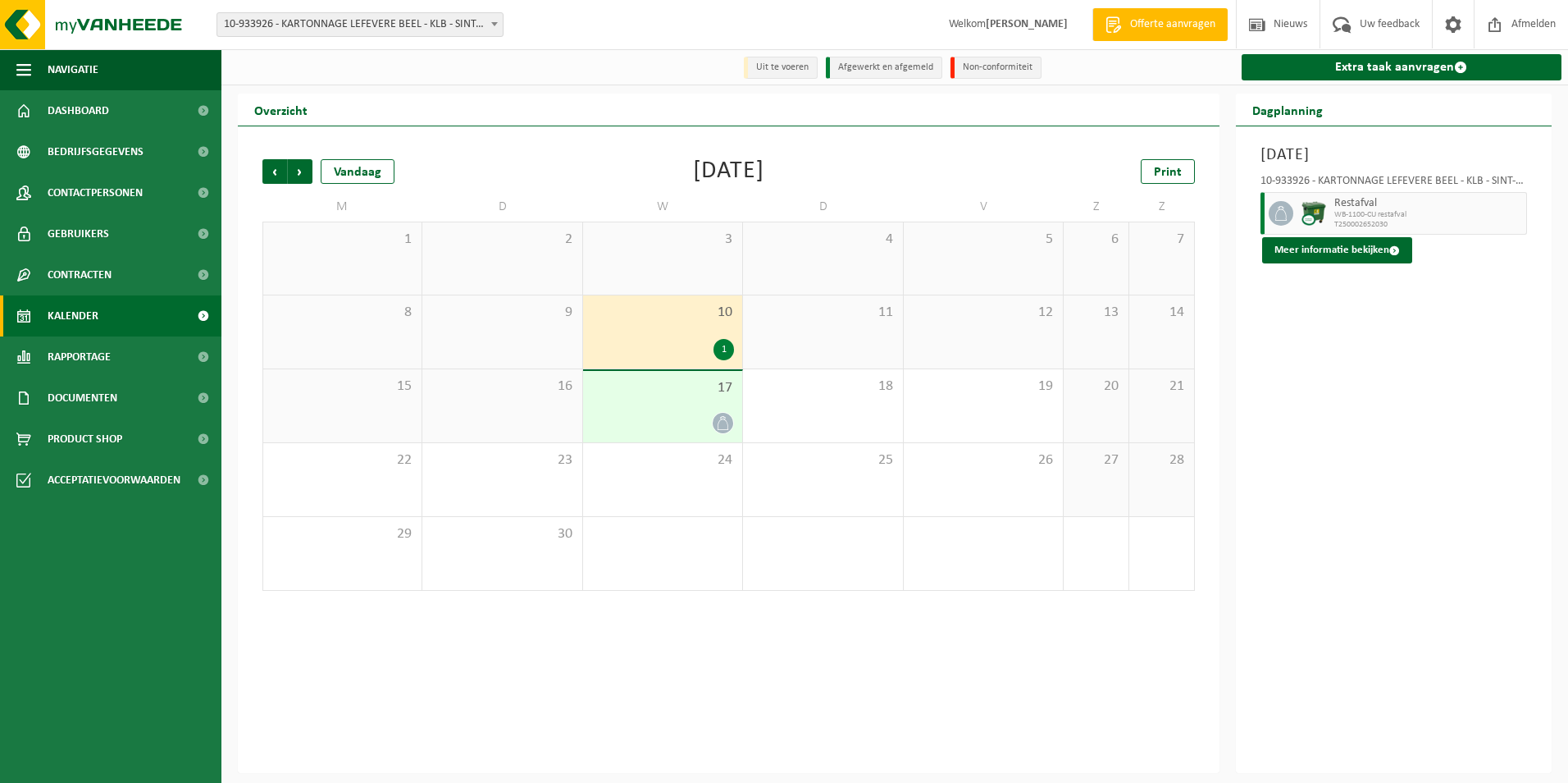
click at [737, 368] on div "10 1" at bounding box center [662, 331] width 159 height 73
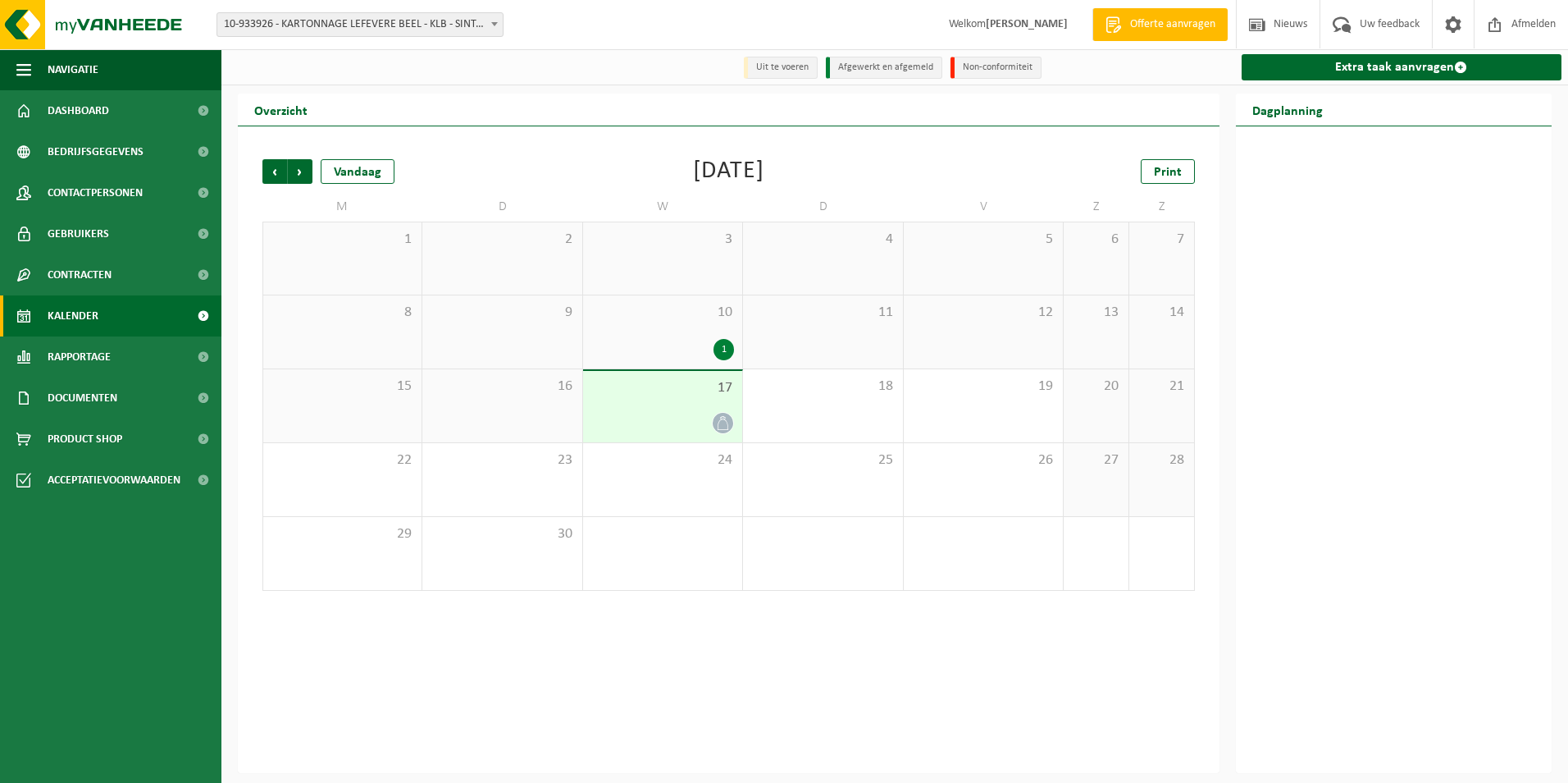
click at [718, 399] on div "17" at bounding box center [662, 407] width 159 height 72
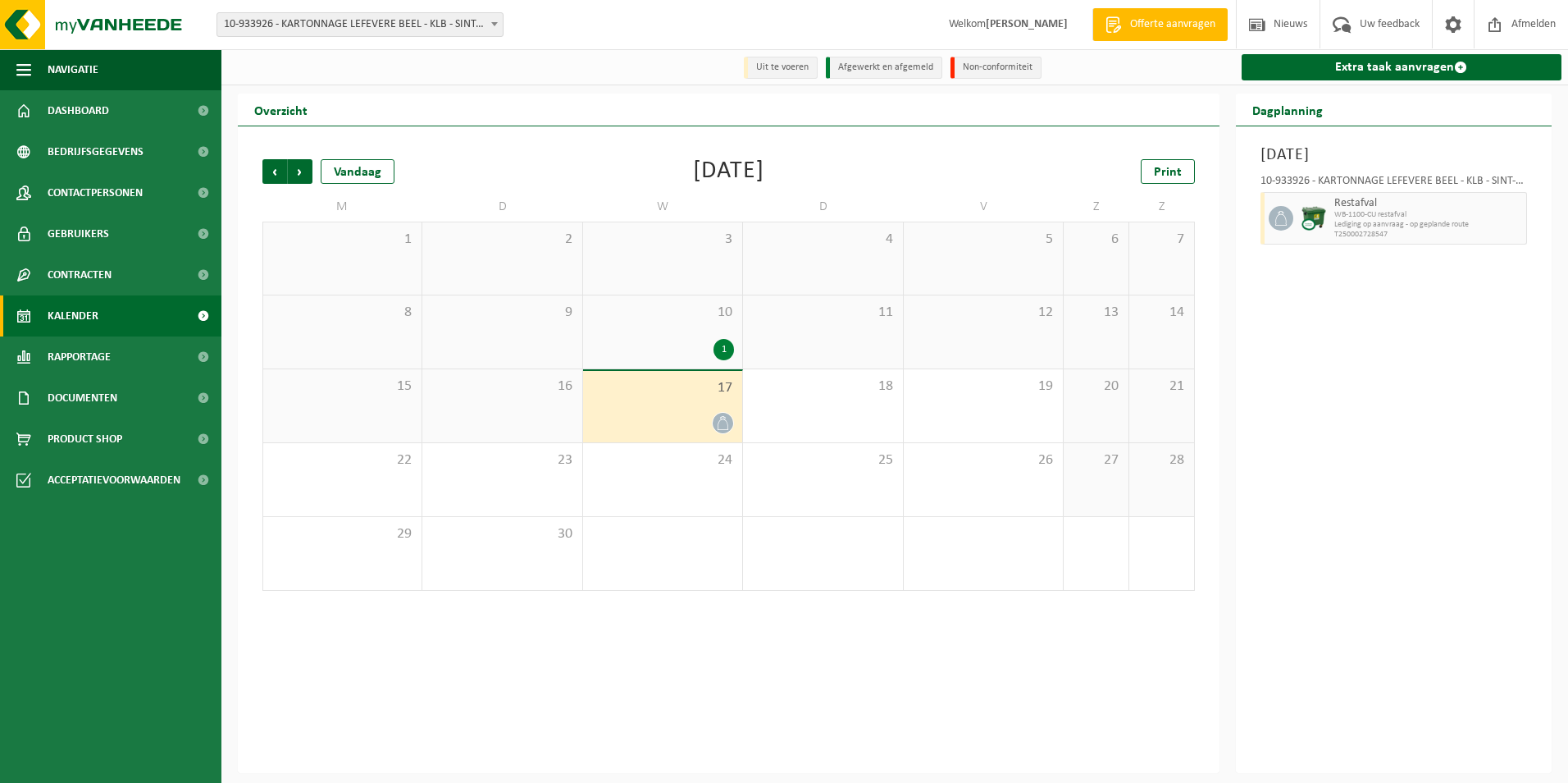
click at [545, 148] on div "Vorige Volgende Vandaag September 2025 Print M D W D V Z Z 1 2 3 4 5 6 7 8 9 10…" at bounding box center [729, 374] width 949 height 465
click at [87, 114] on span "Dashboard" at bounding box center [79, 110] width 62 height 41
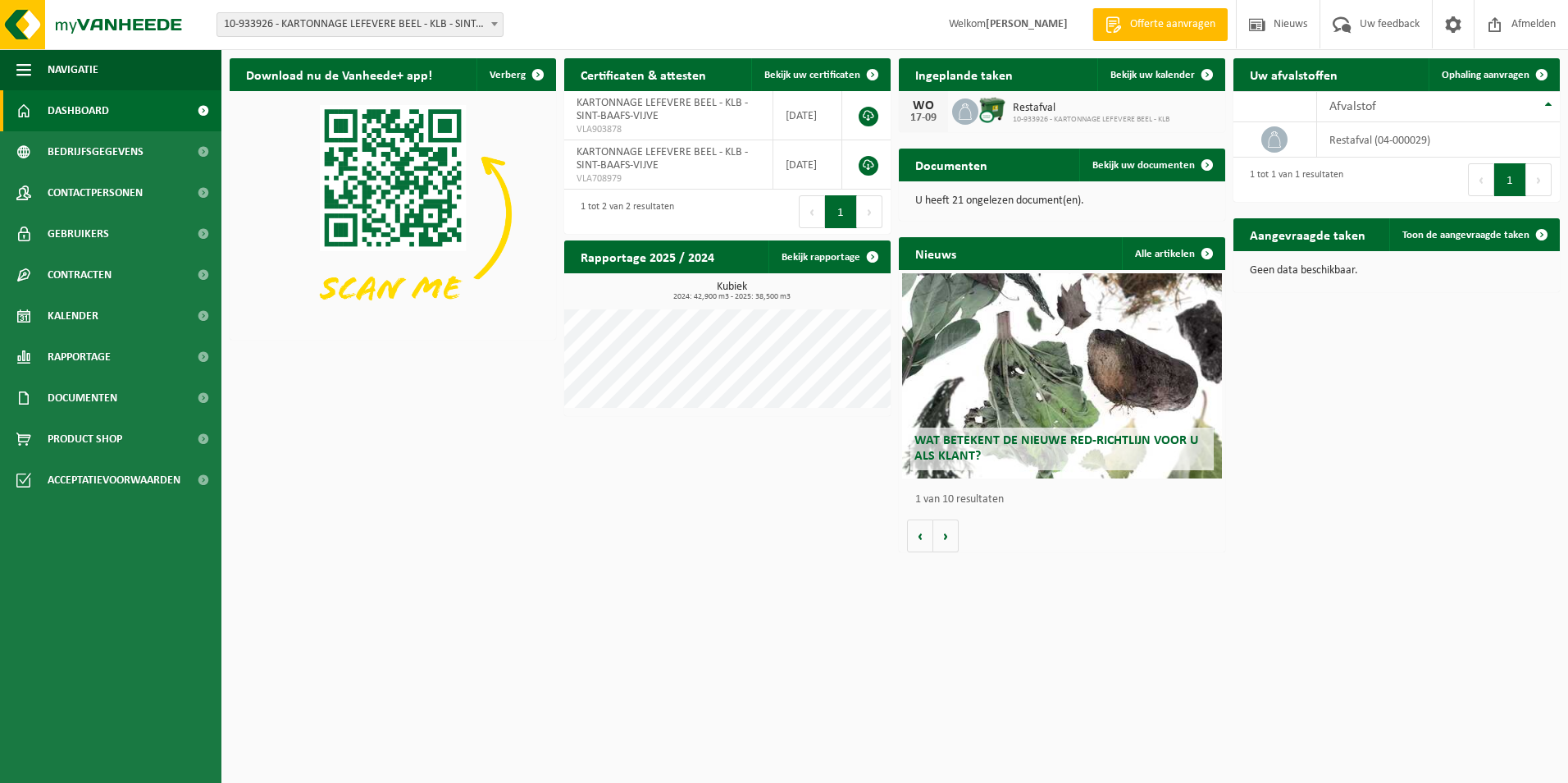
click at [662, 756] on html "Vestiging: 10-812790 - CREA PACK - SINT-BAAFS-VIJVE 10-933926 - KARTONNAGE LEFE…" at bounding box center [784, 391] width 1568 height 783
click at [534, 26] on div "Vestiging: 10-812790 - CREA PACK - SINT-BAAFS-VIJVE 10-933926 - KARTONNAGE LEFE…" at bounding box center [784, 25] width 1568 height 50
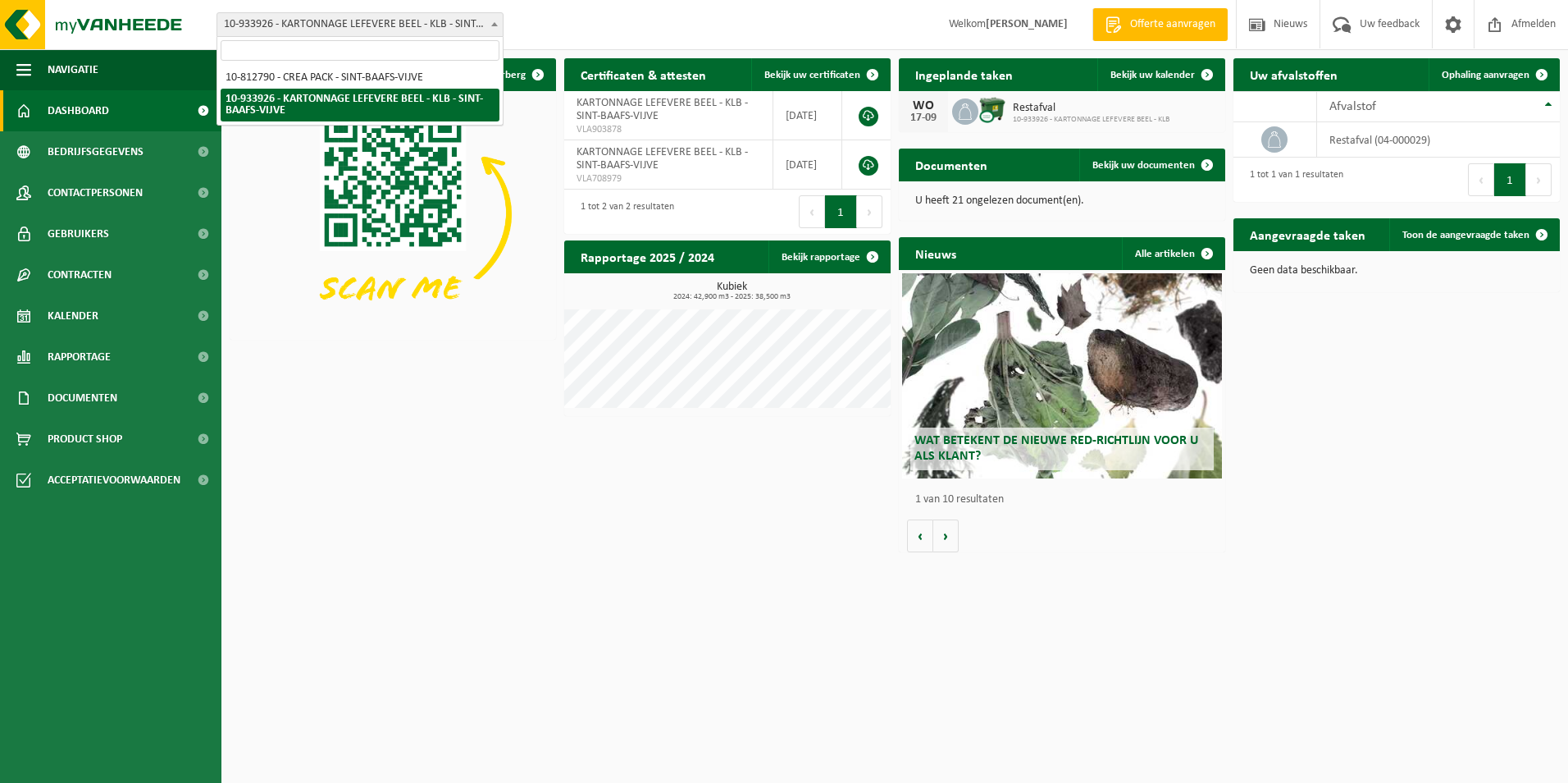
click at [498, 30] on span at bounding box center [494, 23] width 16 height 21
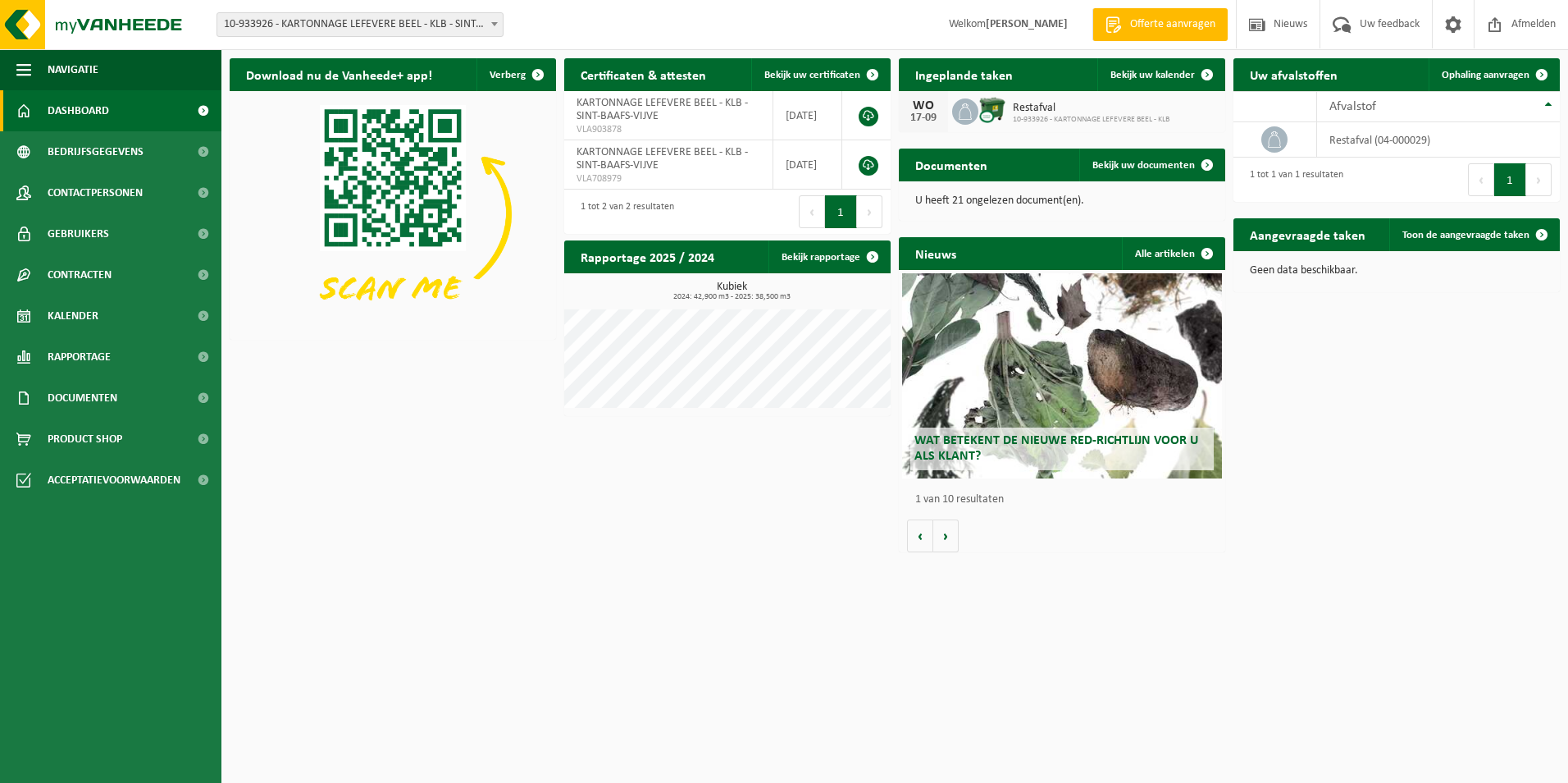
click at [497, 23] on b at bounding box center [494, 24] width 7 height 4
click at [554, 24] on div "Vestiging: 10-812790 - CREA PACK - SINT-BAAFS-VIJVE 10-933926 - KARTONNAGE LEFE…" at bounding box center [784, 25] width 1568 height 50
click at [392, 323] on img at bounding box center [393, 214] width 326 height 246
click at [564, 630] on html "Vestiging: 10-812790 - CREA PACK - SINT-BAAFS-VIJVE 10-933926 - KARTONNAGE LEFE…" at bounding box center [784, 391] width 1568 height 783
click at [448, 507] on div "Download nu de Vanheede+ app! Verberg Certificaten & attesten Bekijk uw certifi…" at bounding box center [895, 304] width 1338 height 510
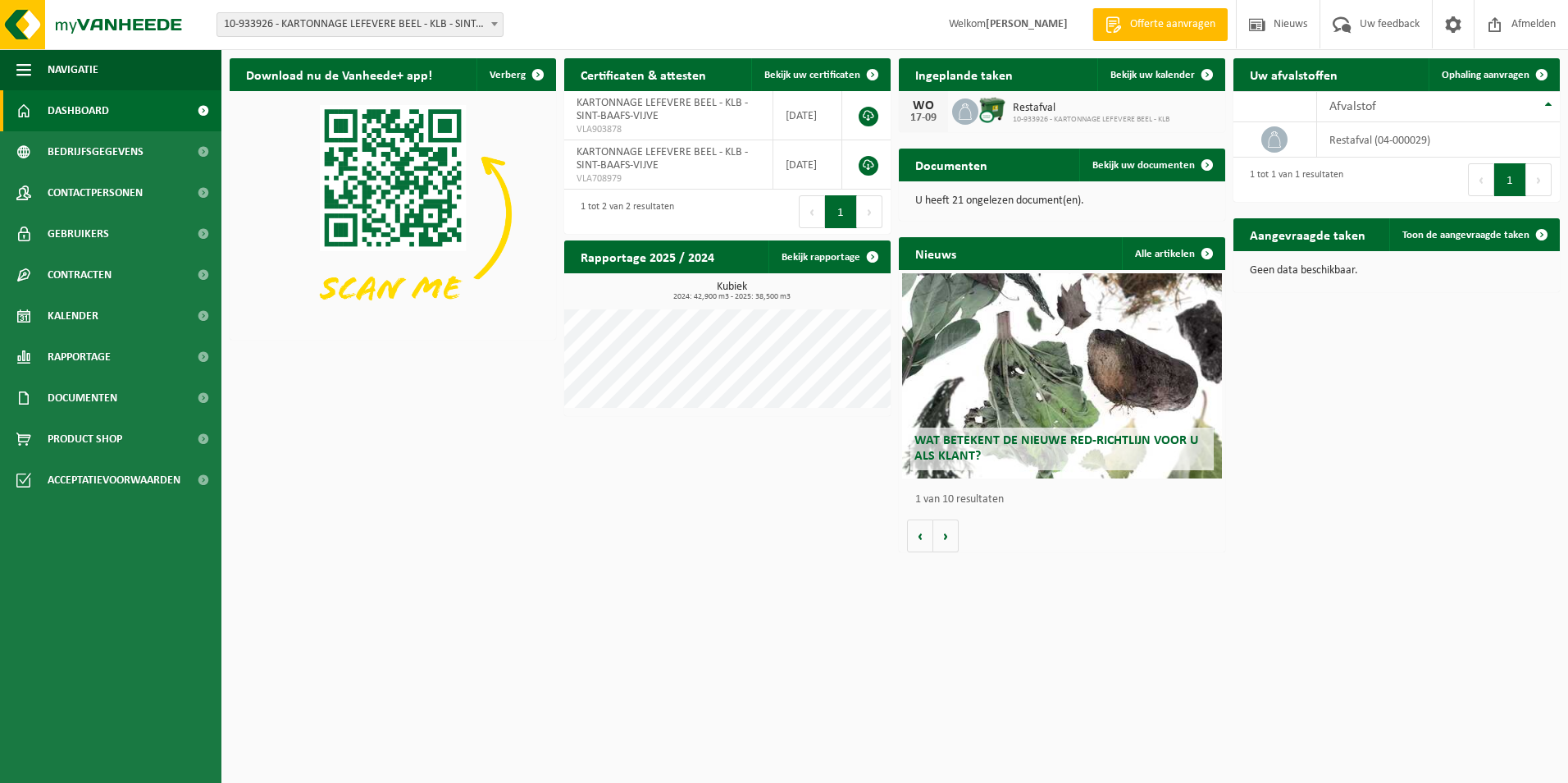
click at [381, 27] on span "10-933926 - KARTONNAGE LEFEVERE BEEL - KLB - SINT-BAAFS-VIJVE" at bounding box center [360, 24] width 285 height 23
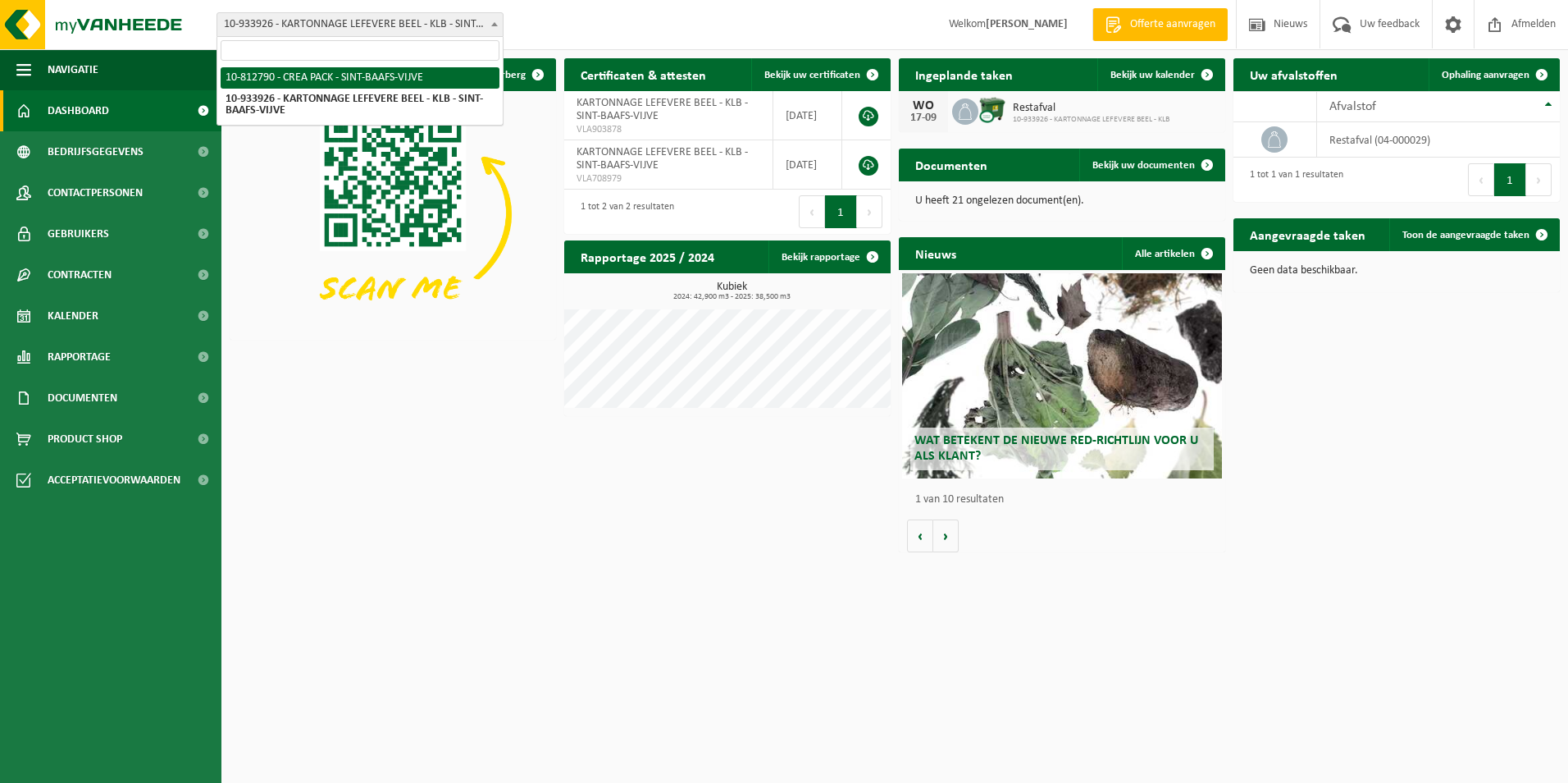
select select "129953"
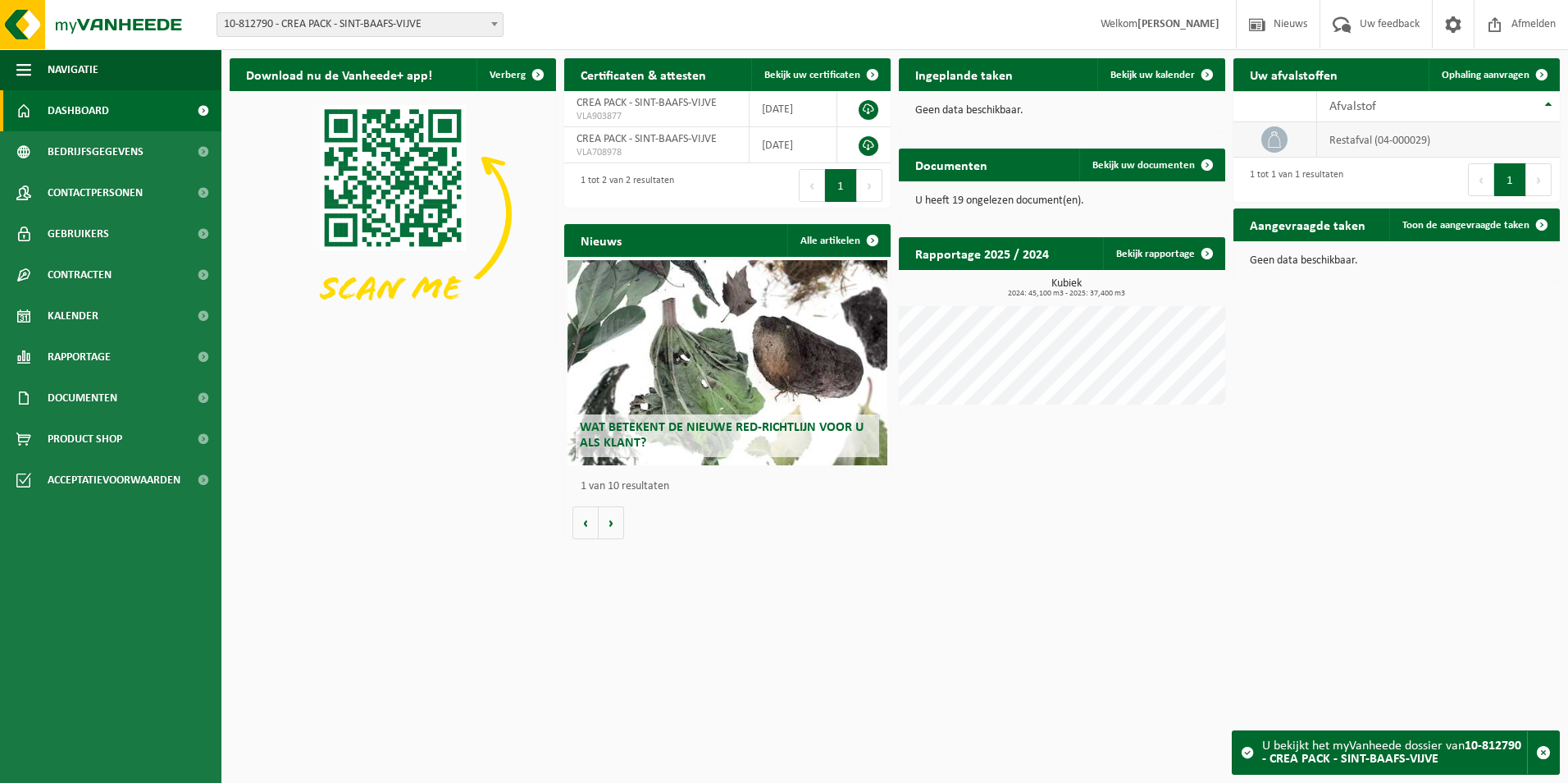
click at [1347, 133] on td "restafval (04-000029)" at bounding box center [1438, 139] width 243 height 35
click at [1491, 71] on span "Ophaling aanvragen" at bounding box center [1485, 75] width 87 height 11
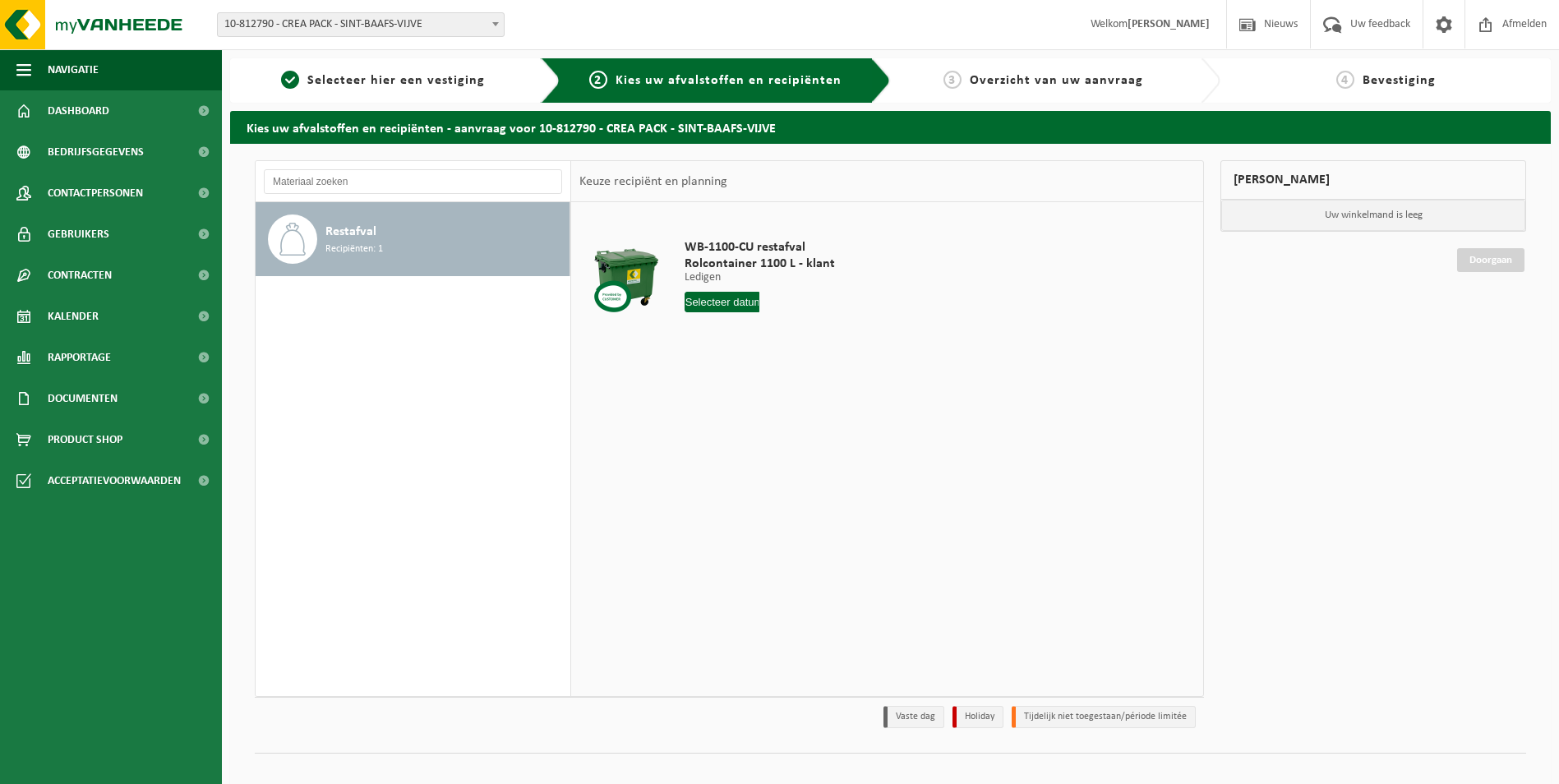
click at [725, 310] on input "text" at bounding box center [723, 302] width 76 height 21
click at [753, 443] on div "1 2 3 4 5 6 7 8 9 10 11 12 13 14 15 16 17 18 19 20 21 22 23 24 25 26 27 28 29 3…" at bounding box center [786, 447] width 202 height 131
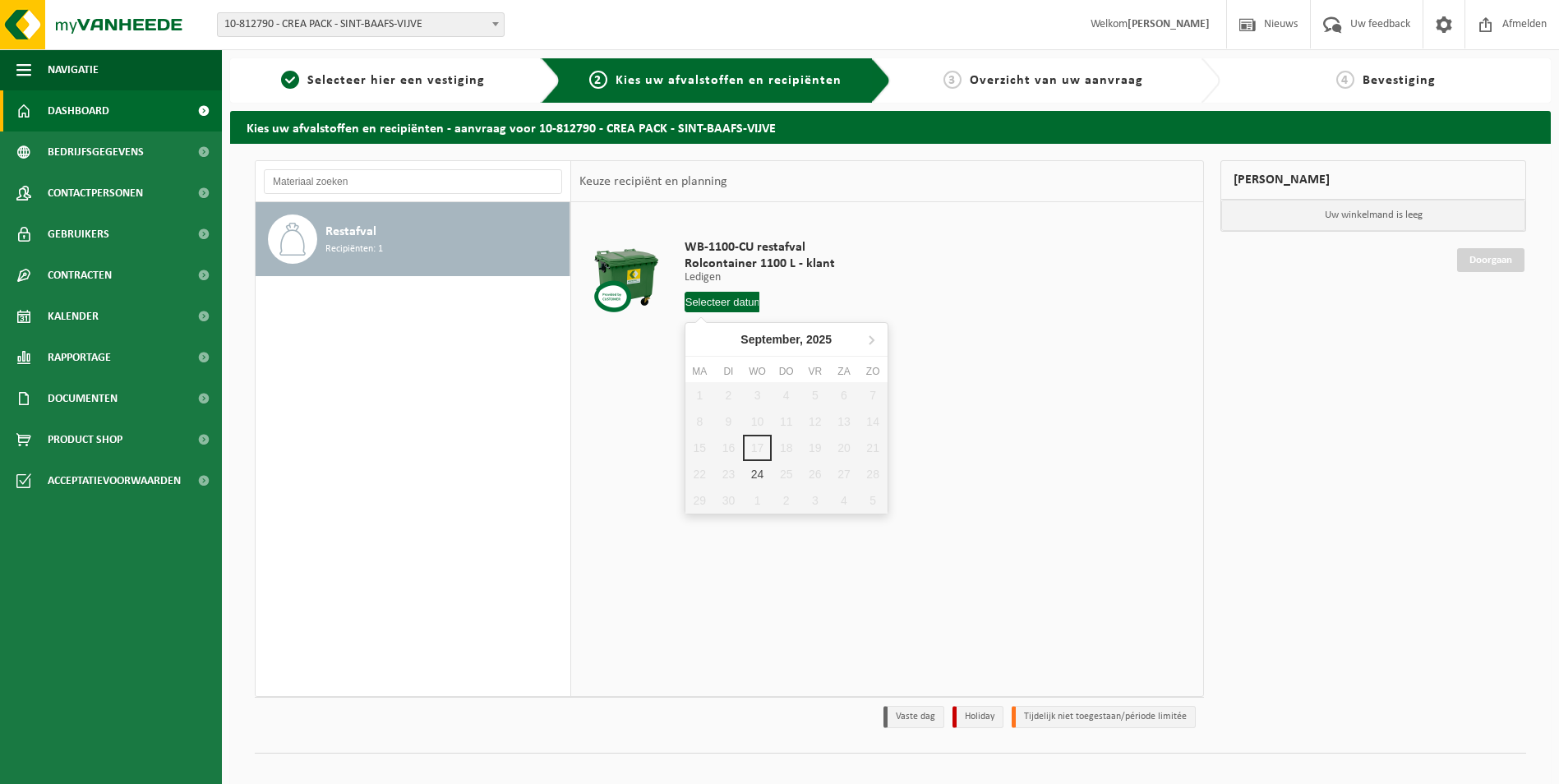
click at [115, 109] on link "Dashboard" at bounding box center [111, 111] width 222 height 41
